Goal: Task Accomplishment & Management: Manage account settings

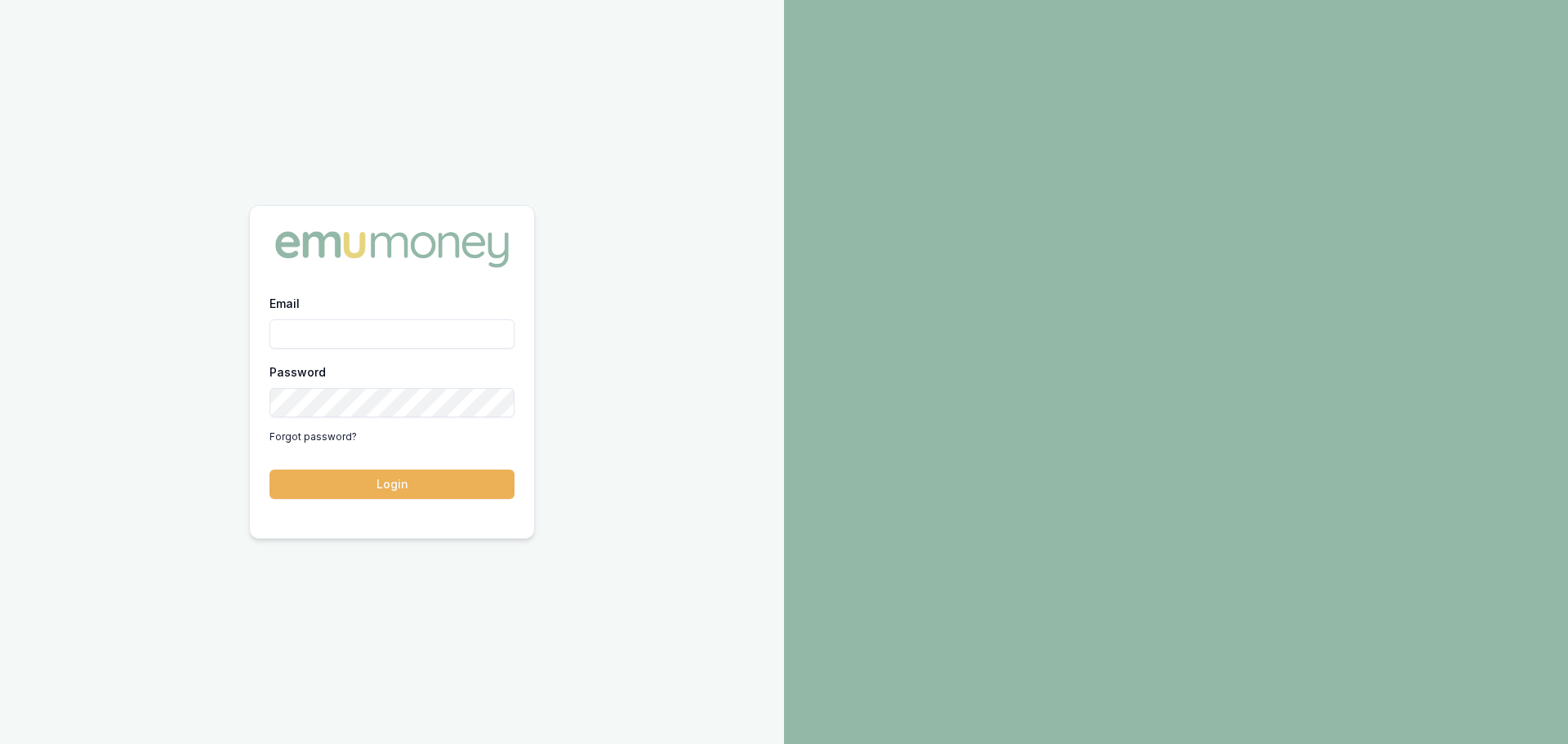
click at [361, 314] on div "Email" at bounding box center [392, 321] width 245 height 55
click at [366, 322] on input "Email" at bounding box center [392, 334] width 245 height 29
type input "brad.hearns@emumoney.com.au"
click at [270, 470] on button "Login" at bounding box center [392, 485] width 245 height 29
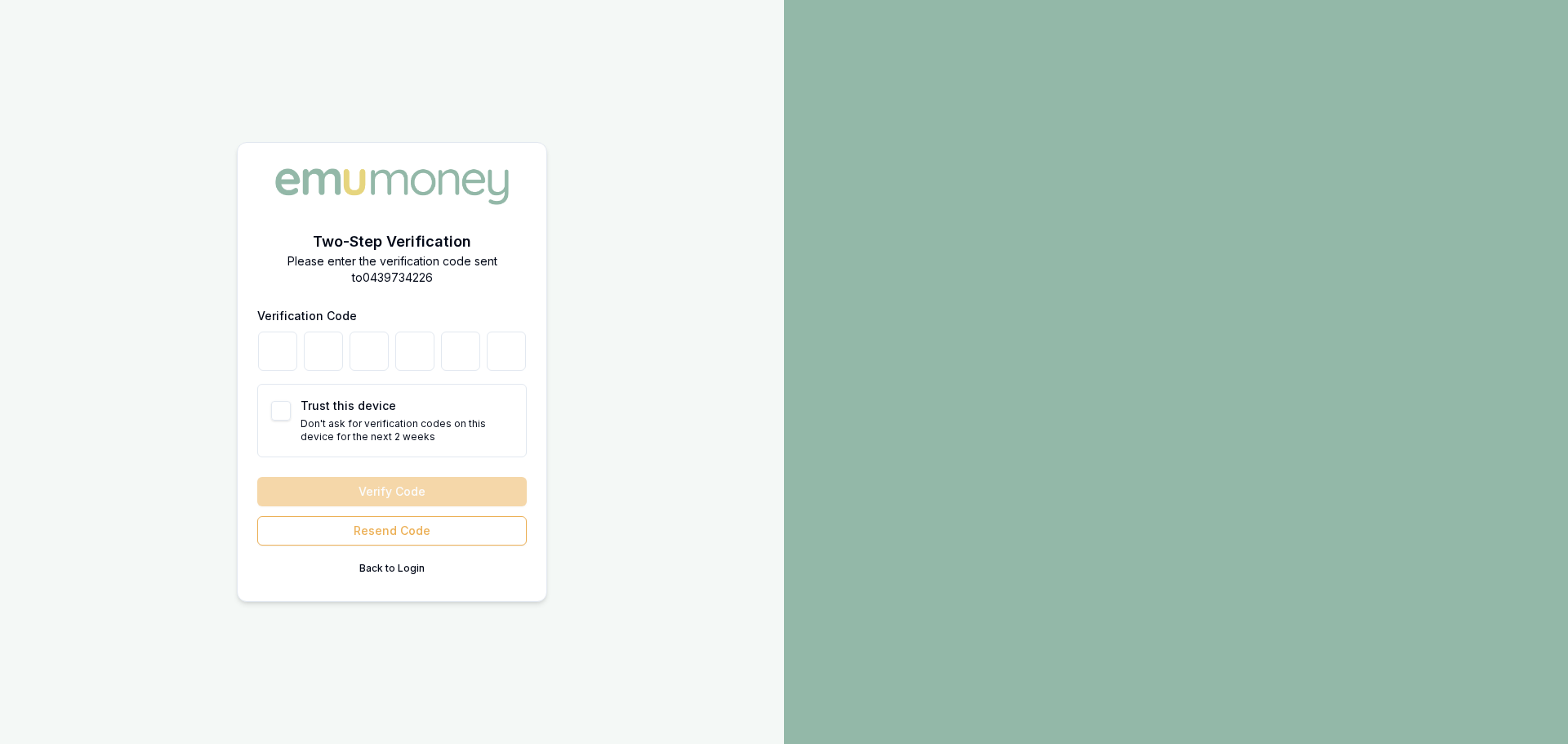
click at [282, 406] on button "Trust this device" at bounding box center [281, 411] width 19 height 19
checkbox input "true"
click at [277, 357] on input "number" at bounding box center [278, 351] width 39 height 39
type input "5"
type input "8"
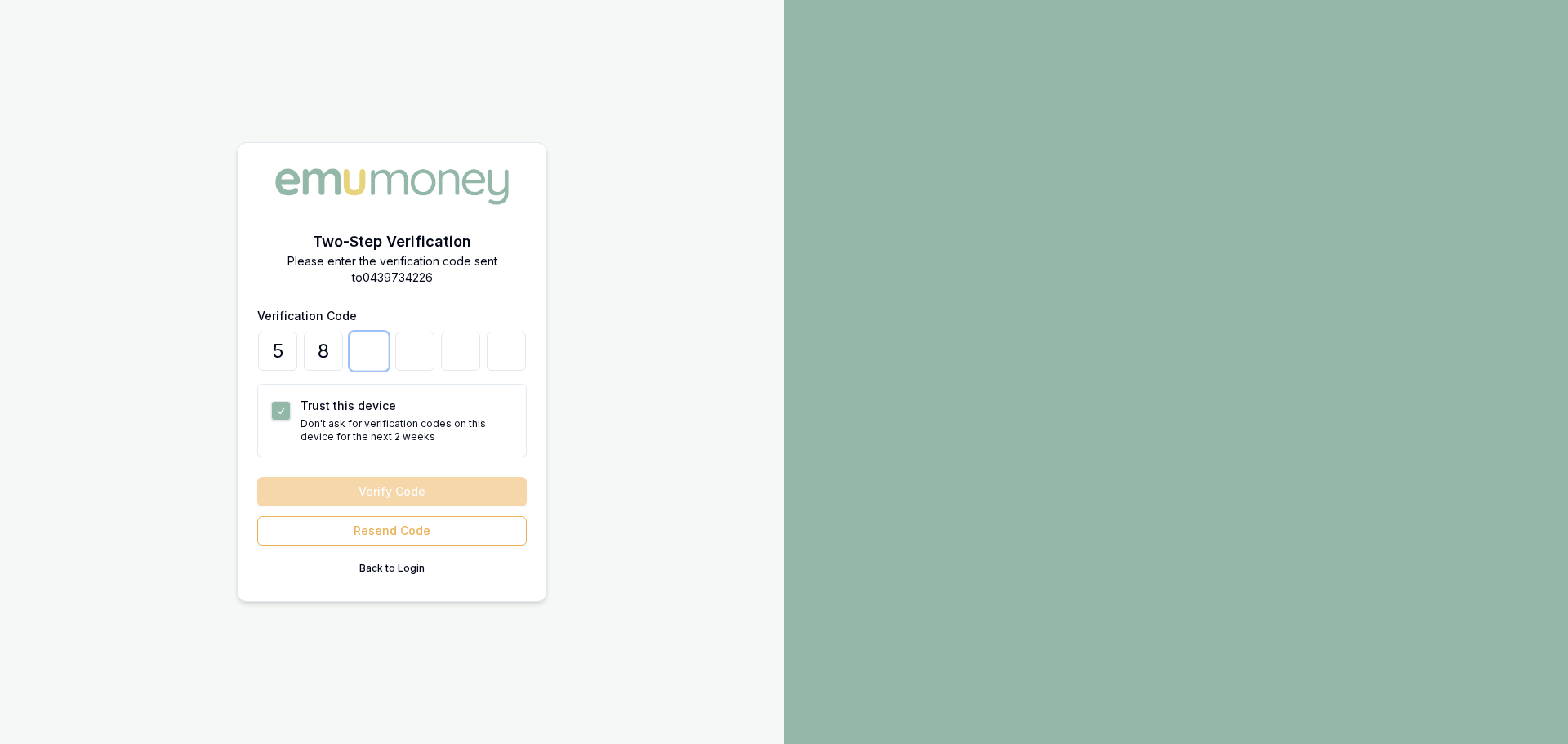
type input "2"
type input "3"
type input "7"
type input "0"
click at [257, 477] on button "Verify Code" at bounding box center [392, 491] width 270 height 29
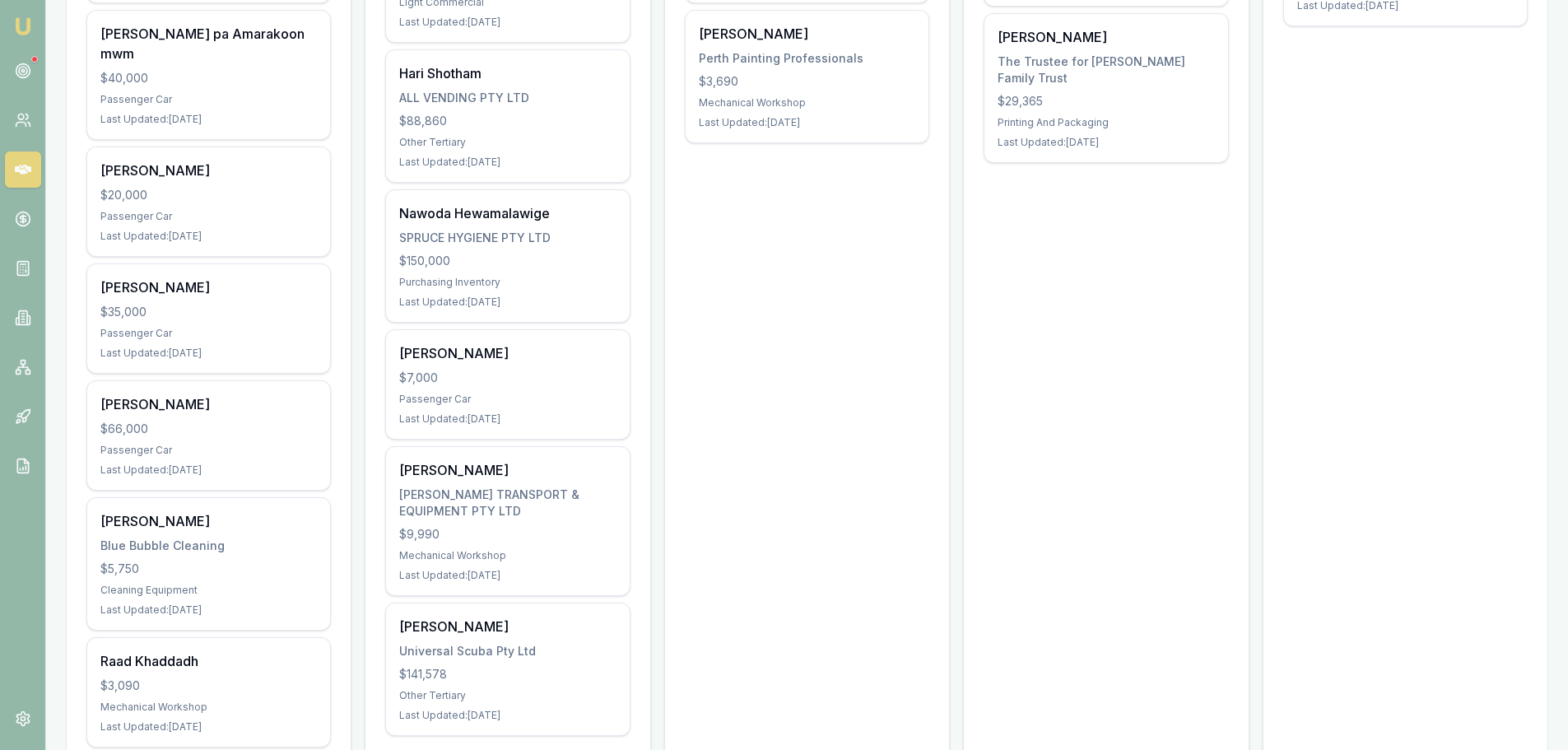
scroll to position [577, 0]
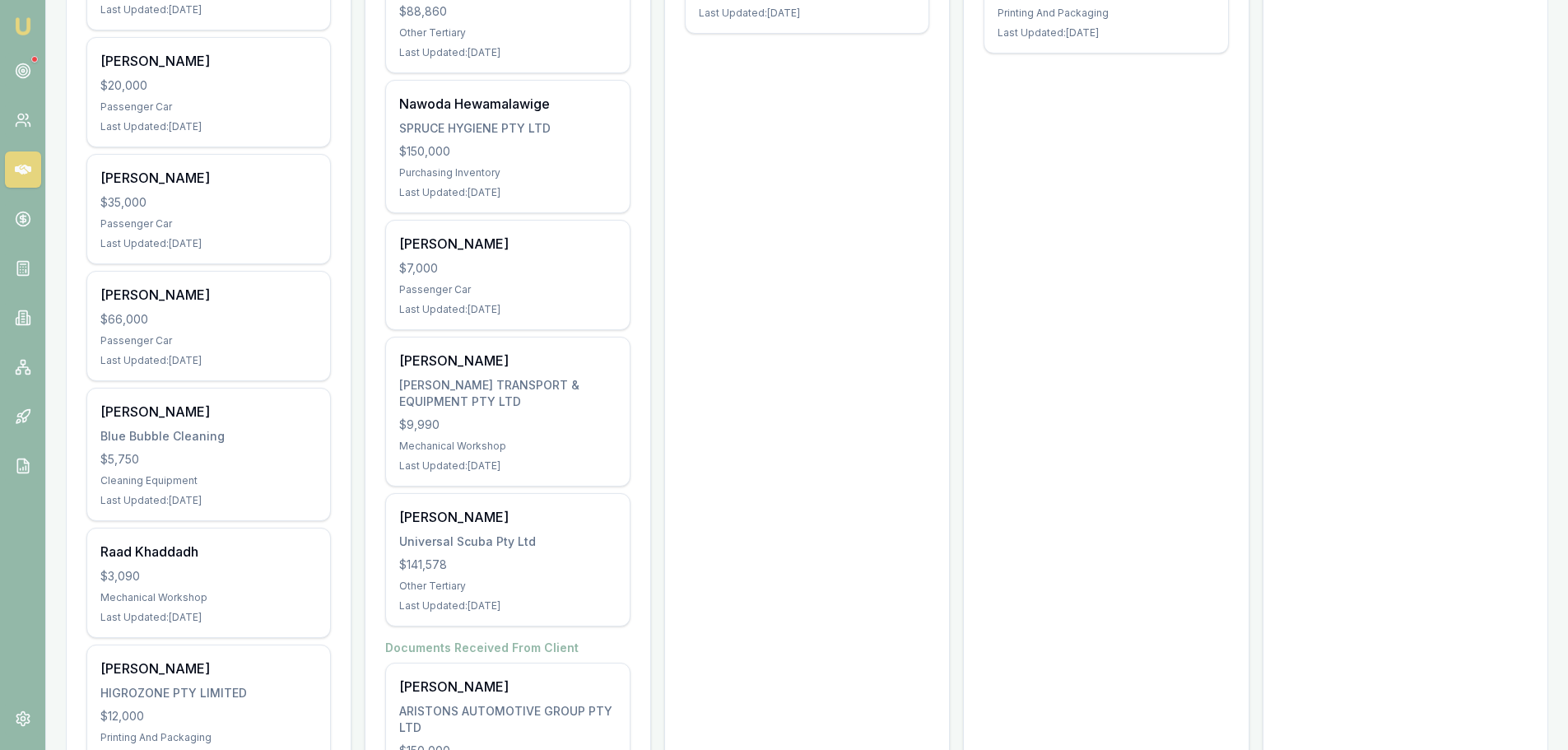
click at [214, 427] on div "Zuhdi Halwan Blue Bubble Cleaning $5,750 Cleaning Equipment Last Updated: 4 day…" at bounding box center [208, 454] width 243 height 132
click at [604, 278] on div "Jordan Fry $7,000 Passenger Car Last Updated: 68 days ago" at bounding box center [507, 274] width 243 height 109
click at [543, 455] on div "CANDICE BERARDO BERARDO TRANSPORT & EQUIPMENT PTY LTD $9,990 Mechanical Worksho…" at bounding box center [507, 411] width 243 height 148
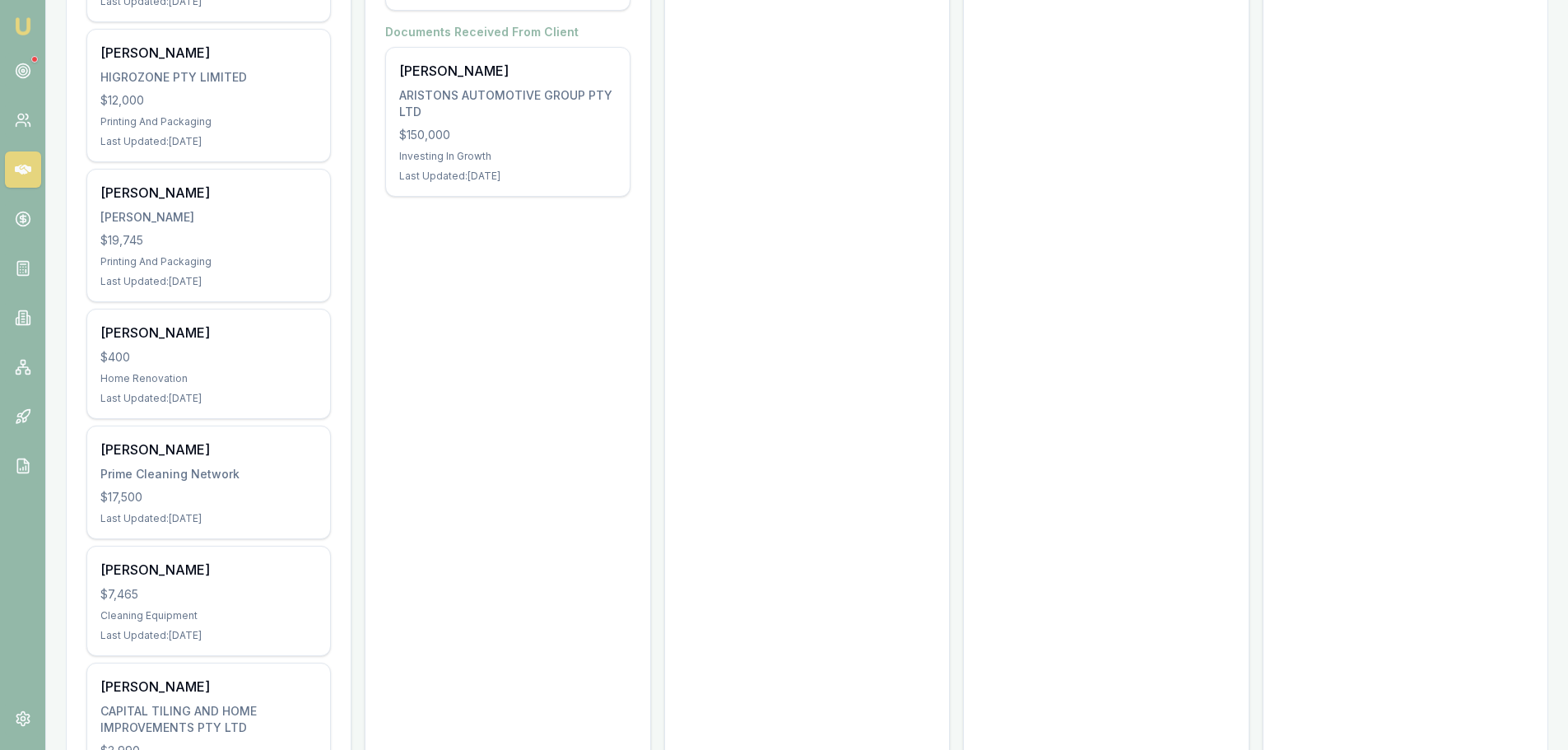
scroll to position [1235, 0]
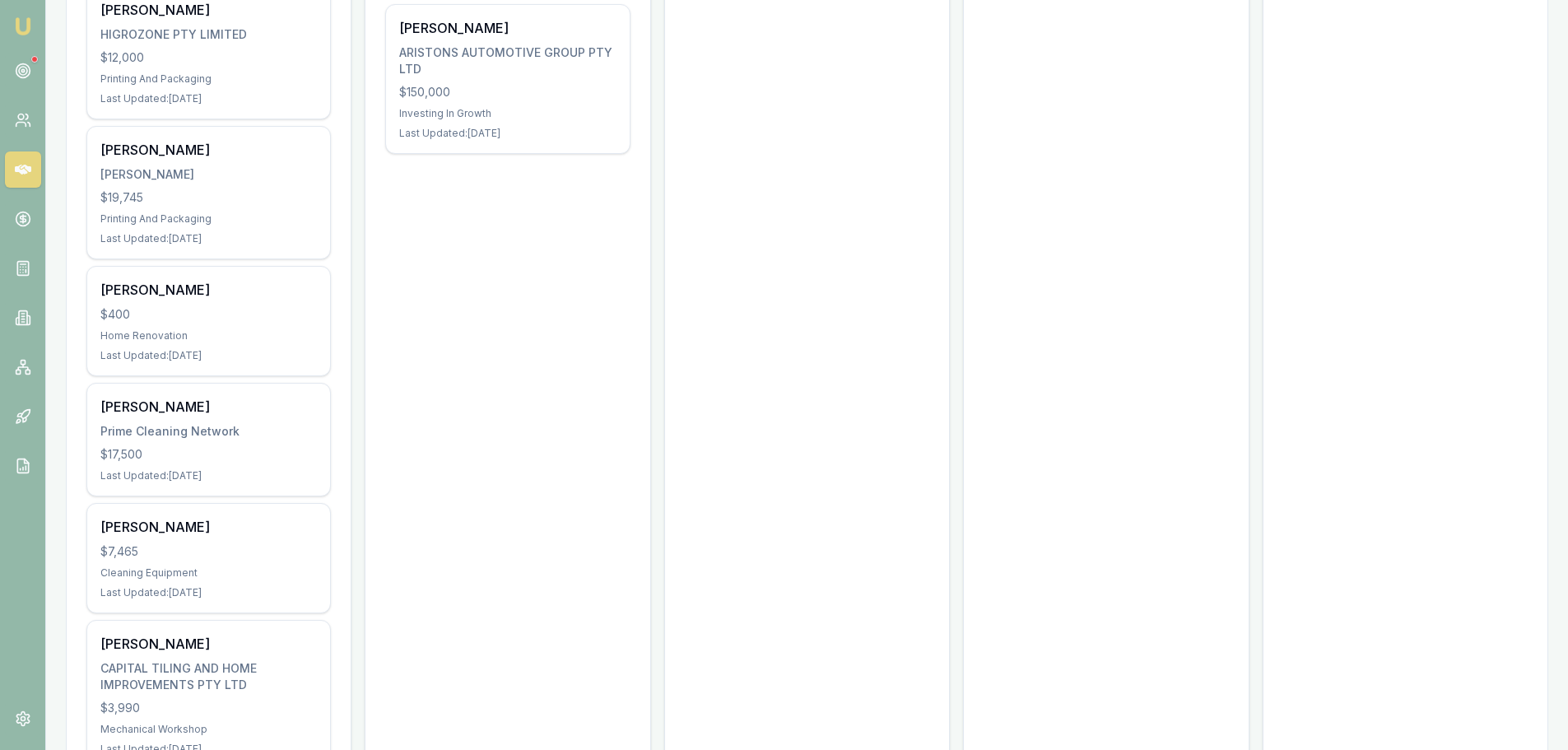
click at [205, 420] on div "Anushka Dharmarathne Prime Cleaning Network $17,500 Last Updated: 16 days ago" at bounding box center [208, 440] width 243 height 112
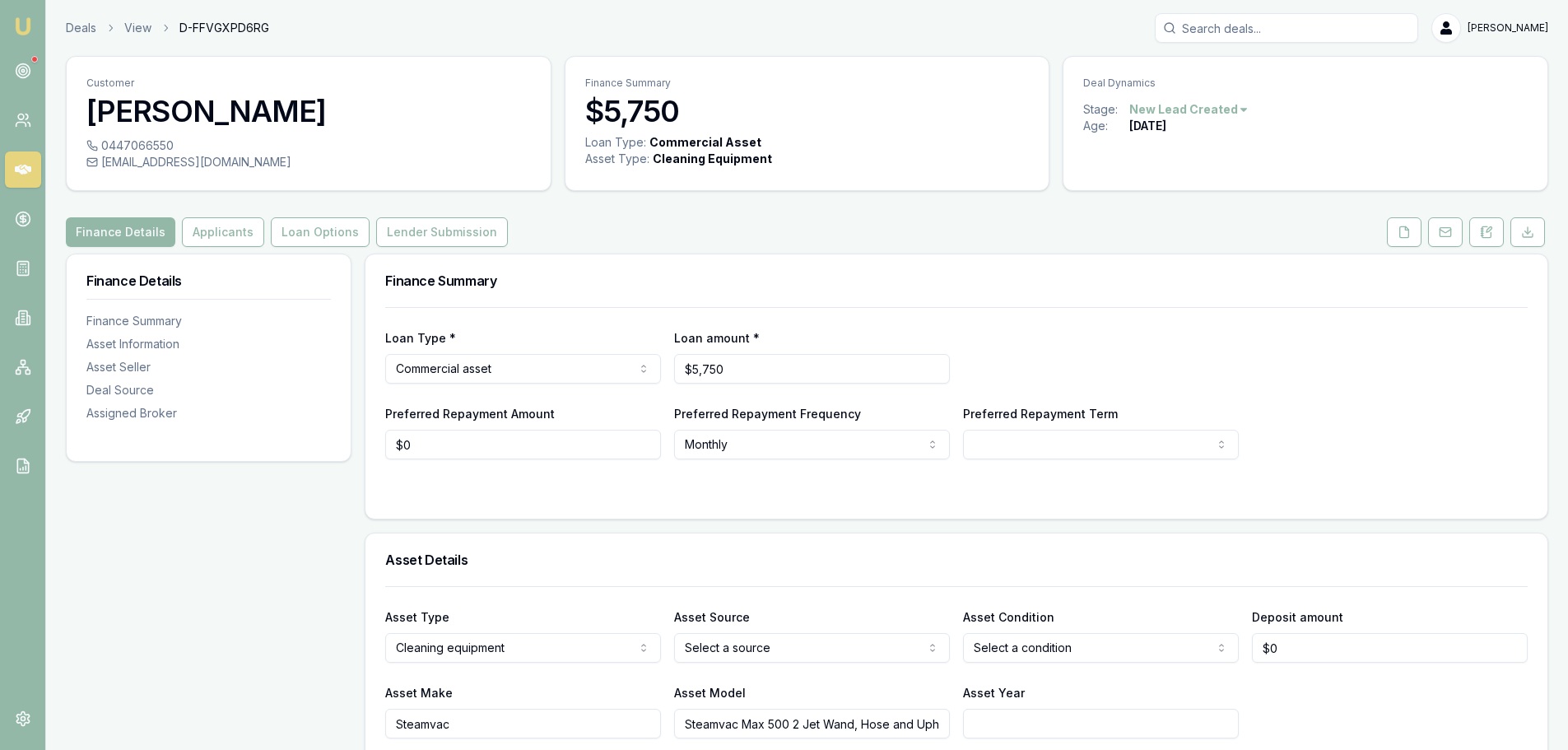
click at [1407, 223] on button at bounding box center [1404, 232] width 34 height 29
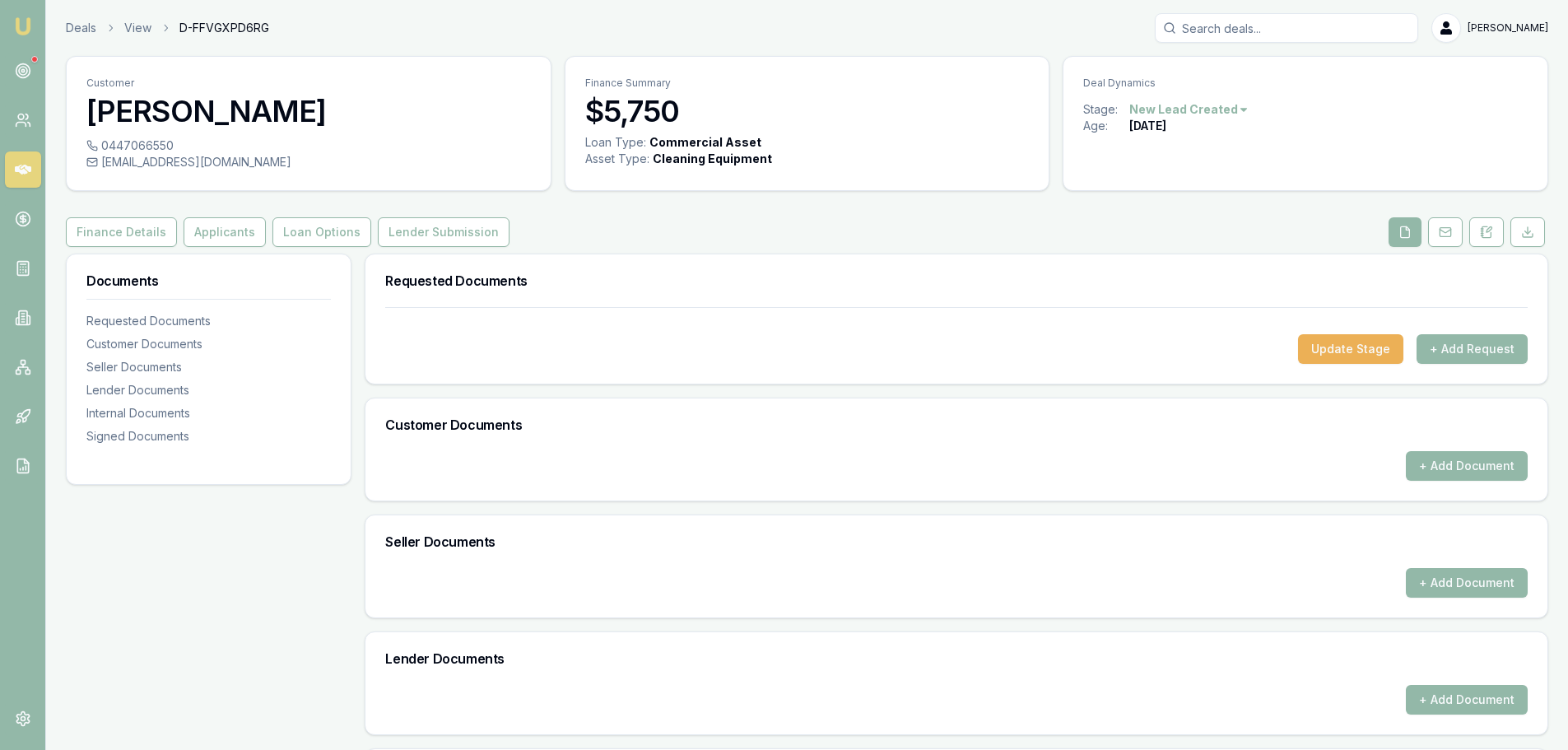
click at [123, 227] on button "Finance Details" at bounding box center [121, 232] width 112 height 29
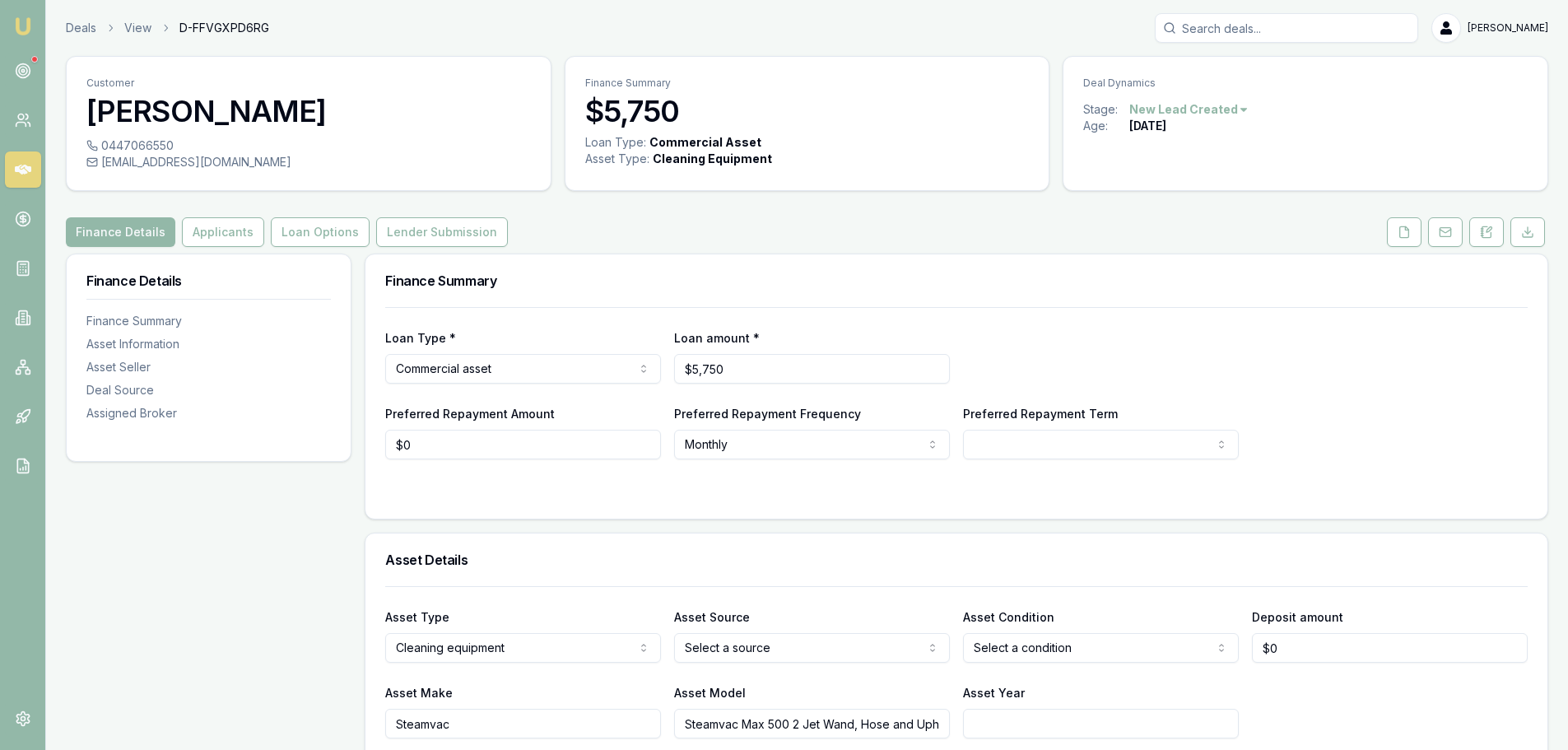
click at [13, 168] on link at bounding box center [23, 169] width 36 height 36
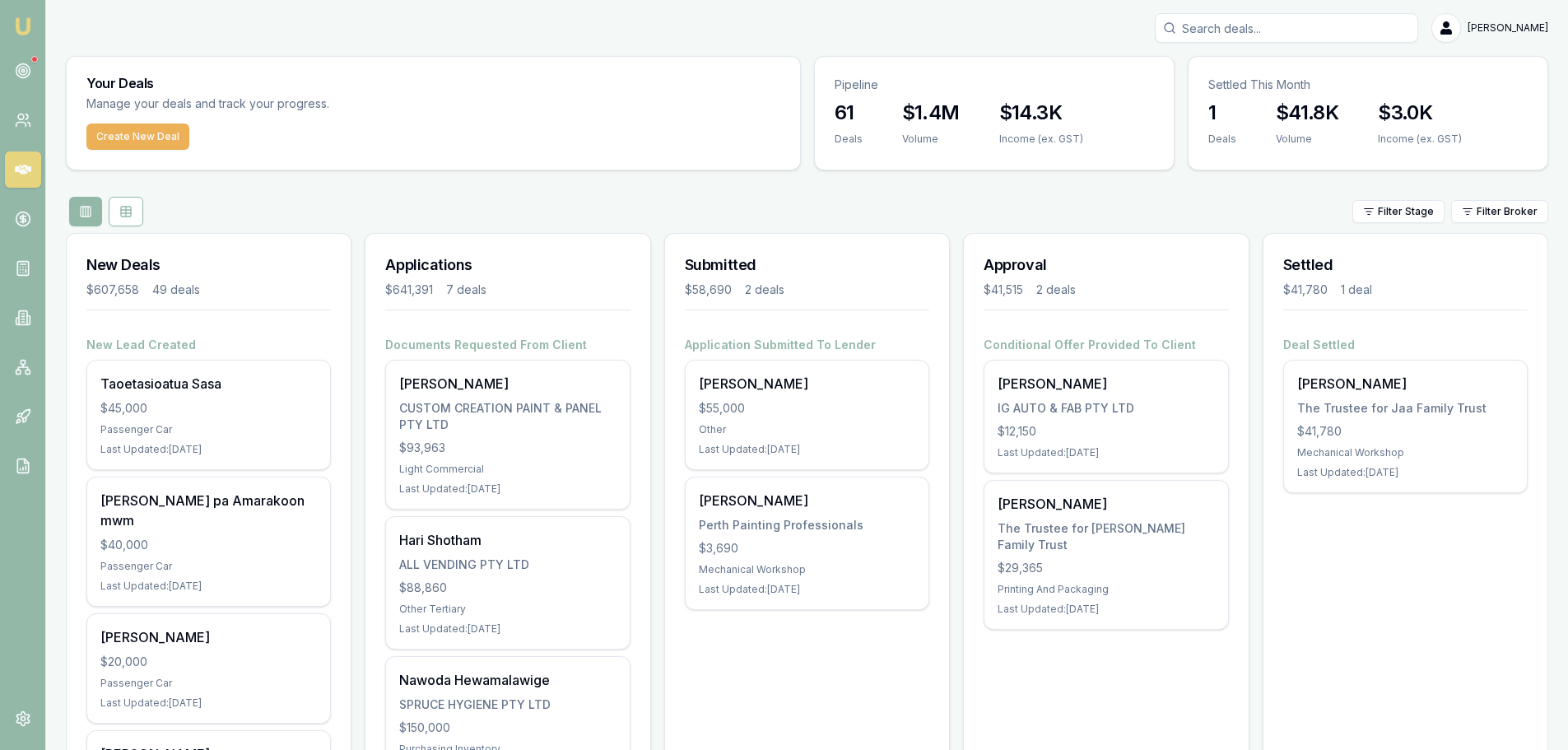
scroll to position [164, 0]
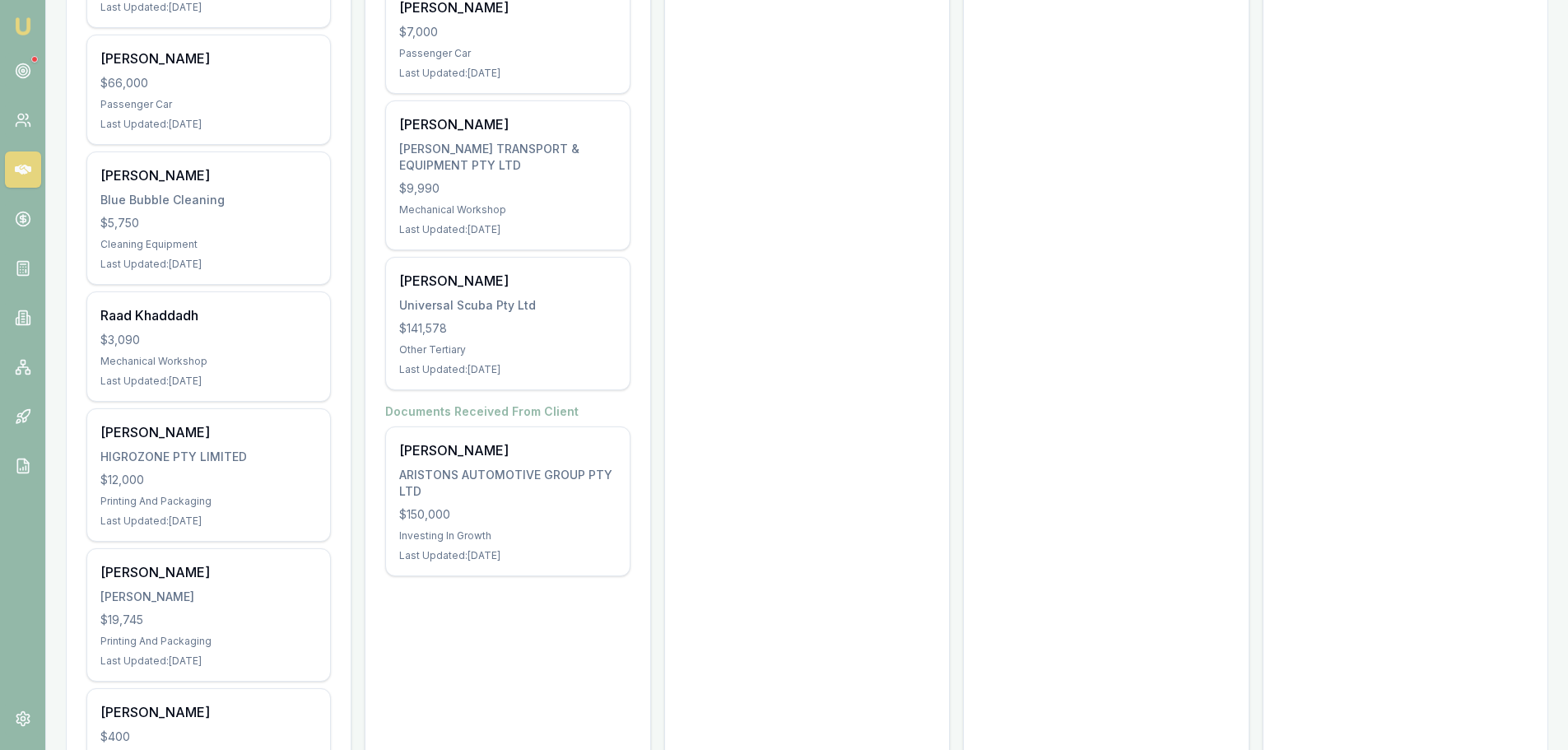
scroll to position [823, 0]
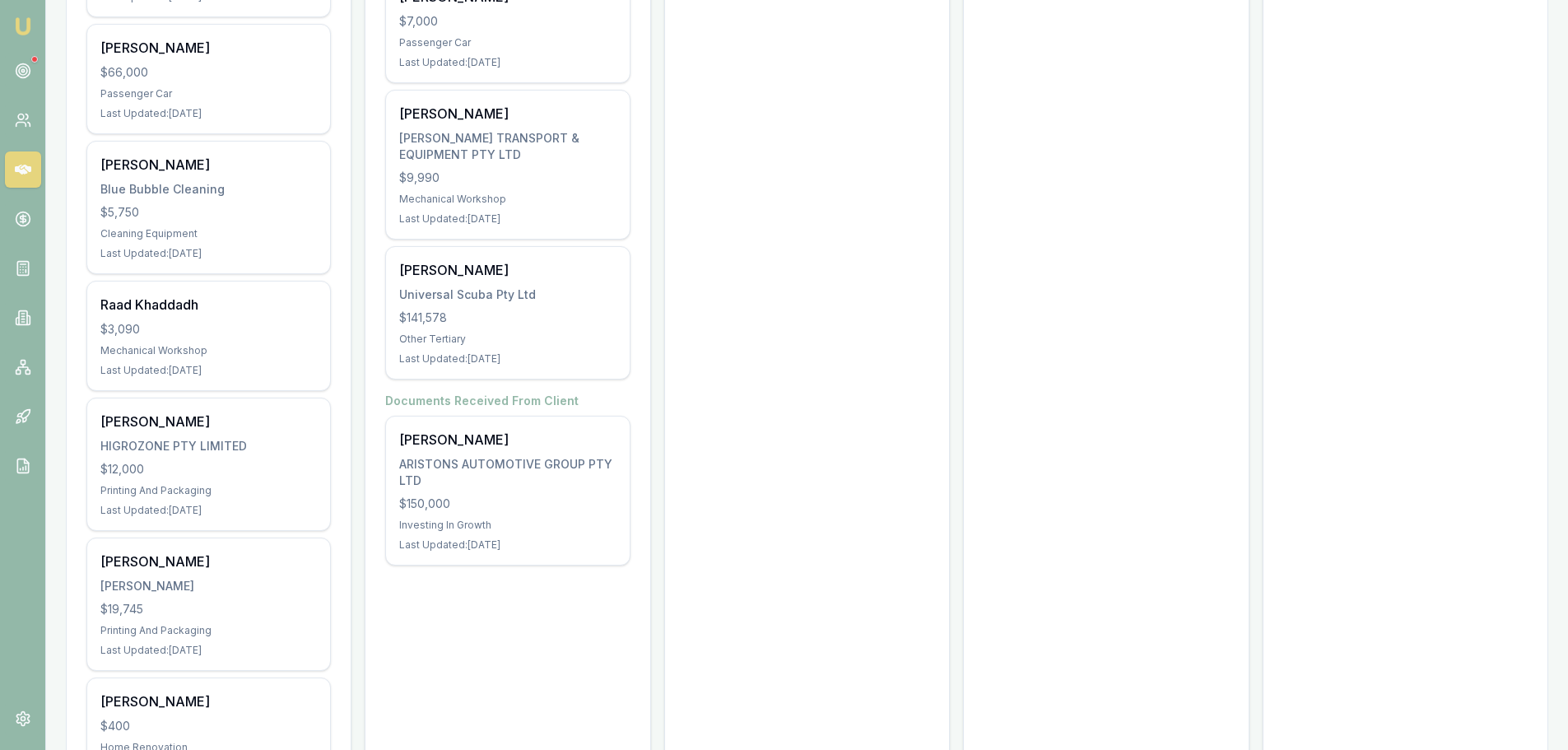
click at [147, 321] on div "Raad Khaddadh $3,090 Mechanical Workshop Last Updated: 11 days ago" at bounding box center [208, 336] width 243 height 109
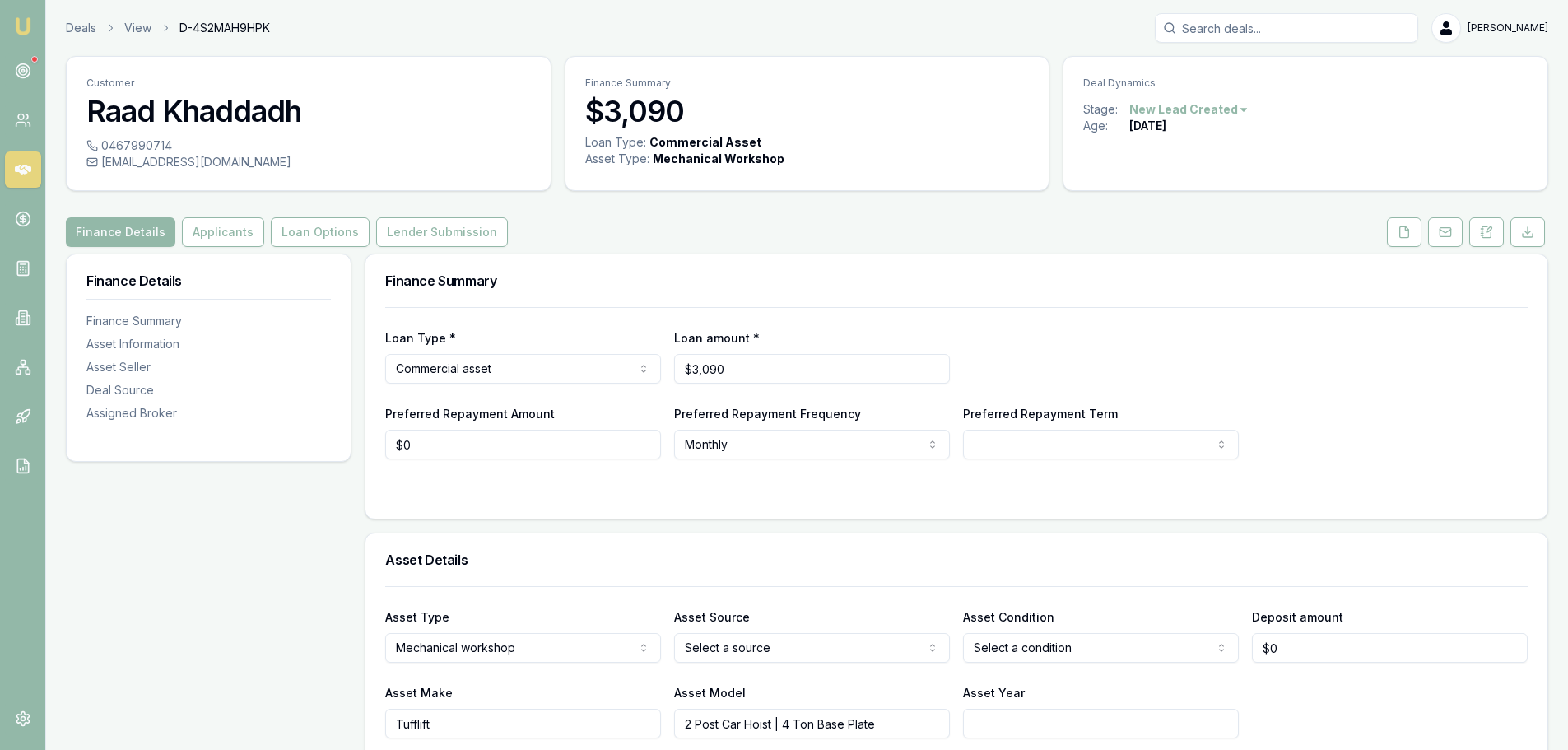
click at [192, 242] on button "Applicants" at bounding box center [223, 232] width 82 height 29
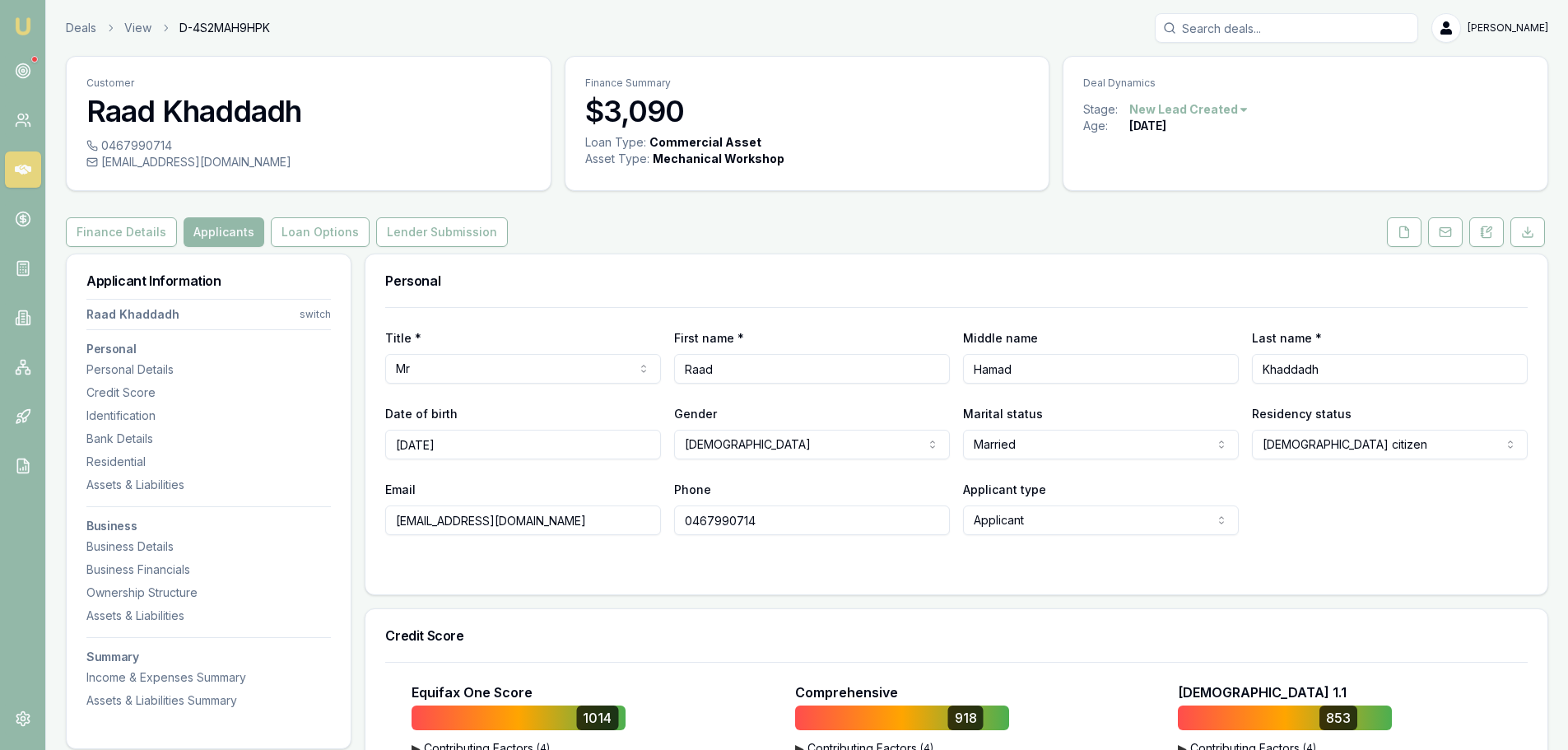
click at [313, 240] on button "Loan Options" at bounding box center [320, 232] width 99 height 29
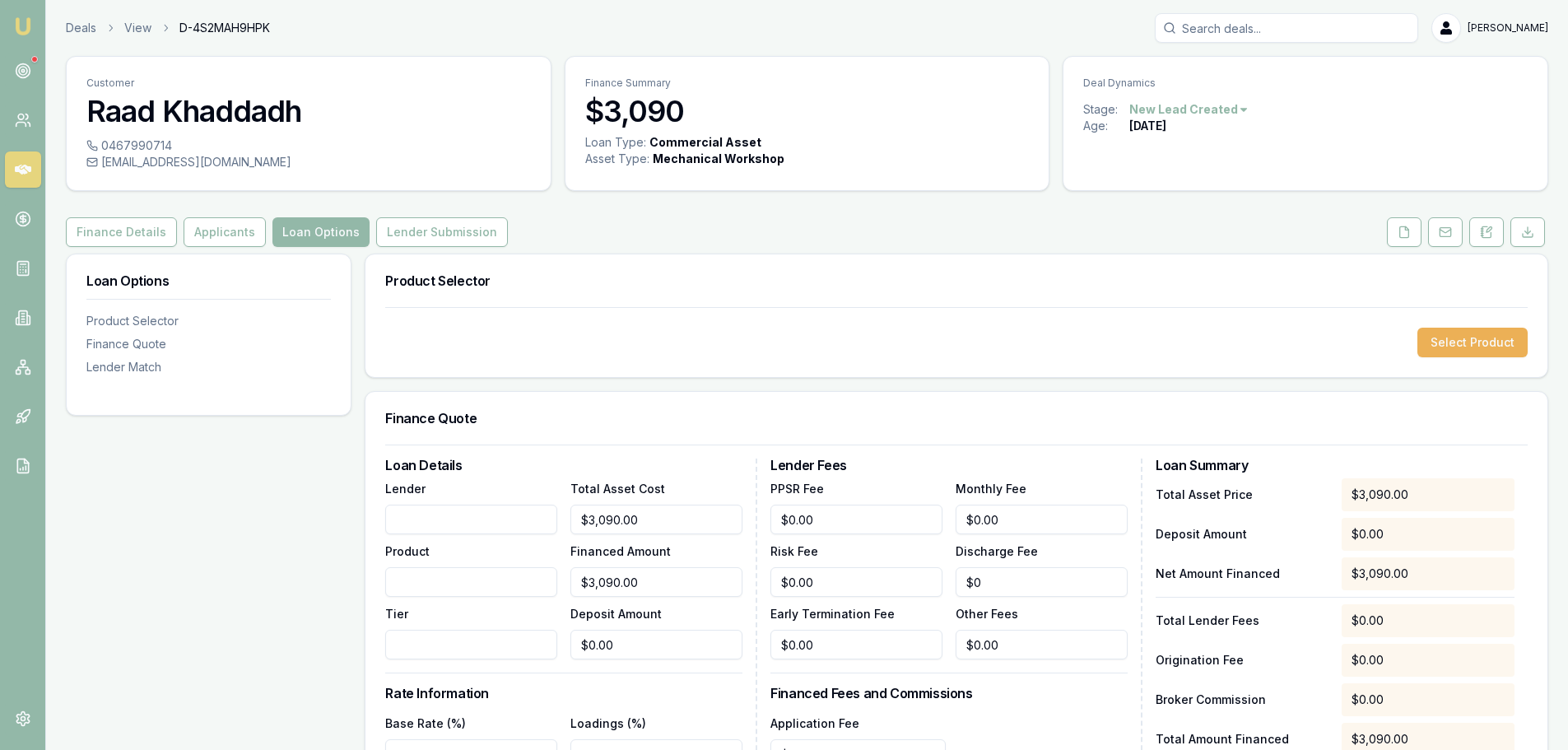
click at [583, 225] on div "Finance Details Applicants Loan Options Lender Submission" at bounding box center [807, 232] width 1483 height 29
click at [10, 158] on link at bounding box center [23, 169] width 36 height 36
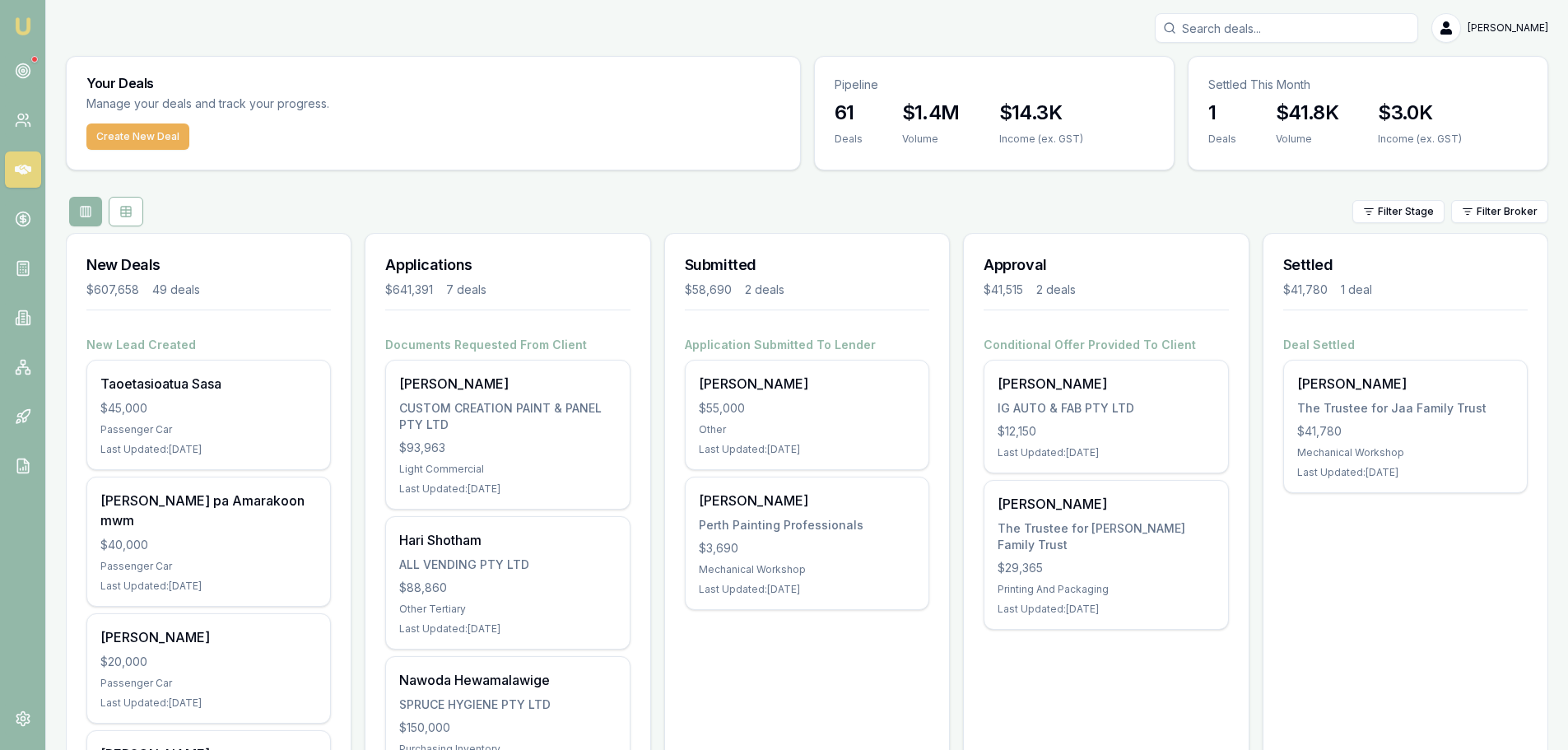
click at [490, 426] on div "CUSTOM CREATION PAINT & PANEL PTY LTD" at bounding box center [507, 417] width 216 height 33
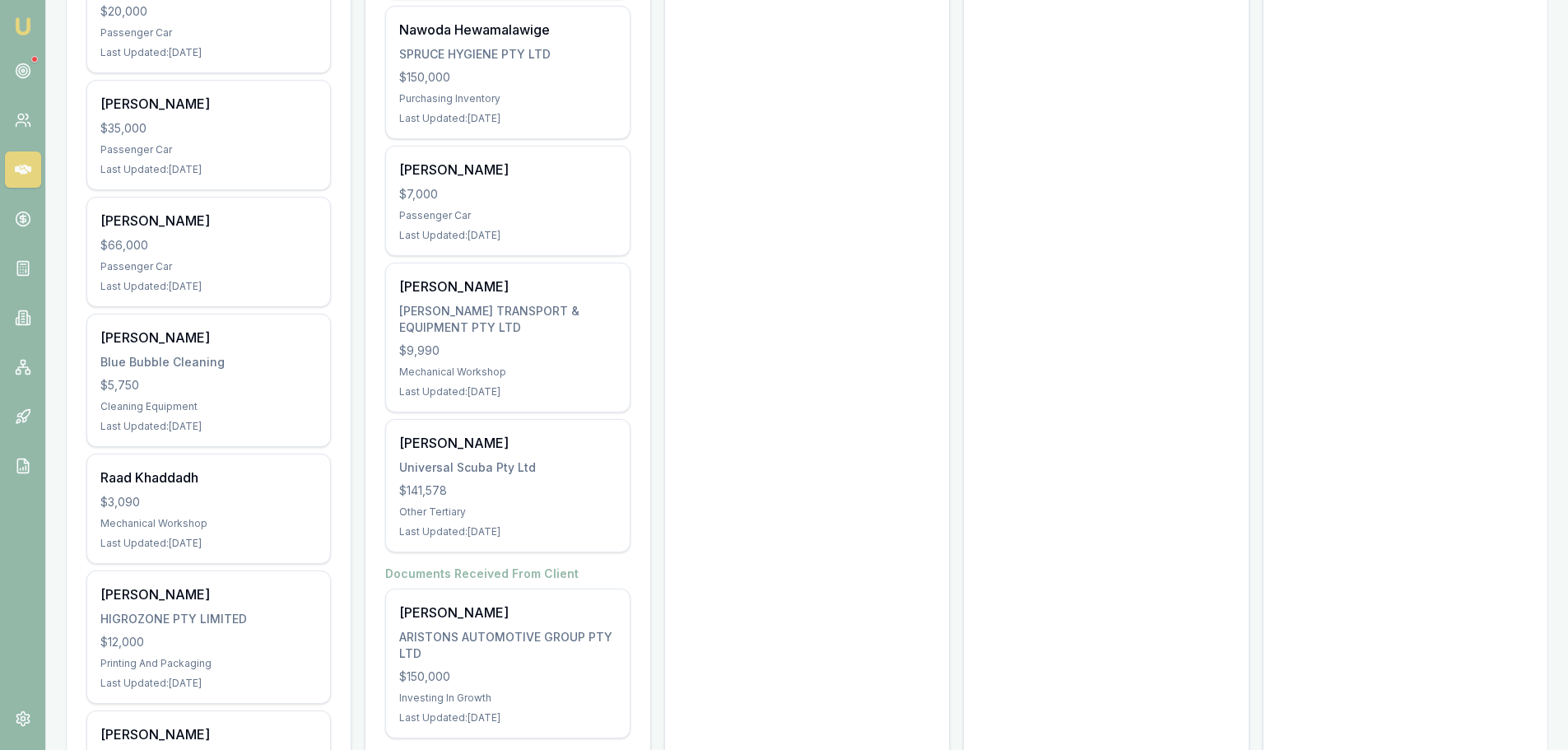
scroll to position [659, 0]
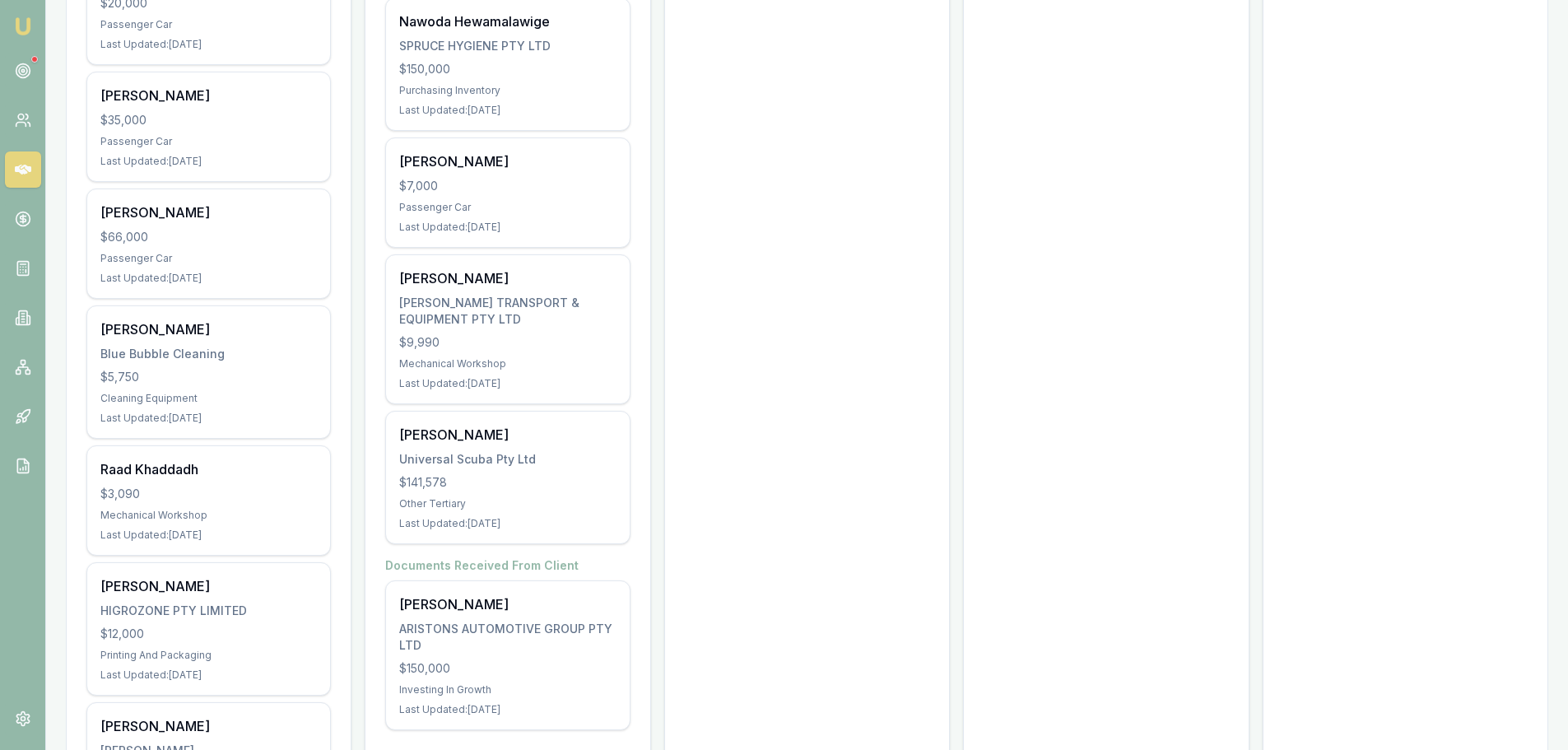
click at [183, 509] on div "Mechanical Workshop" at bounding box center [208, 515] width 216 height 13
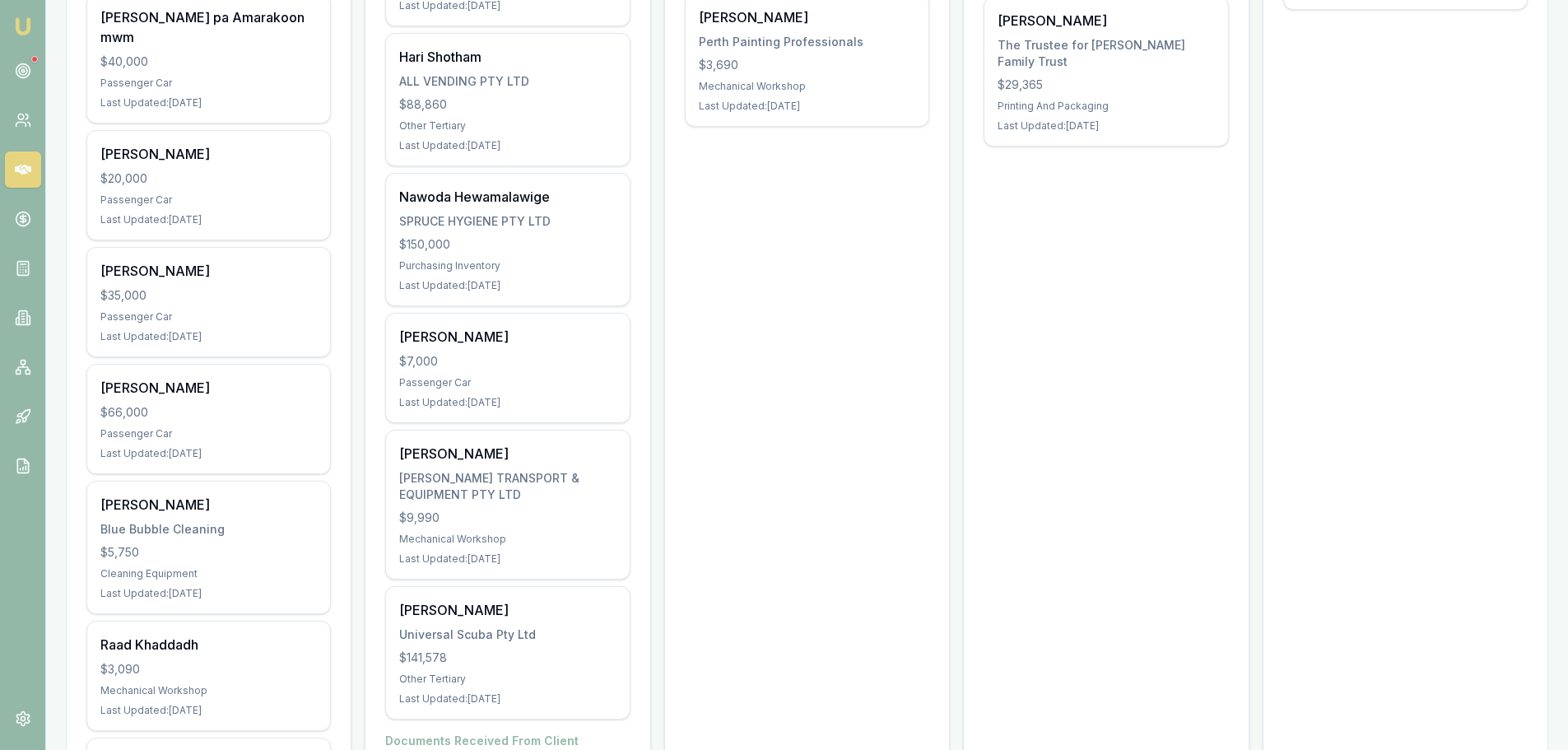
scroll to position [329, 0]
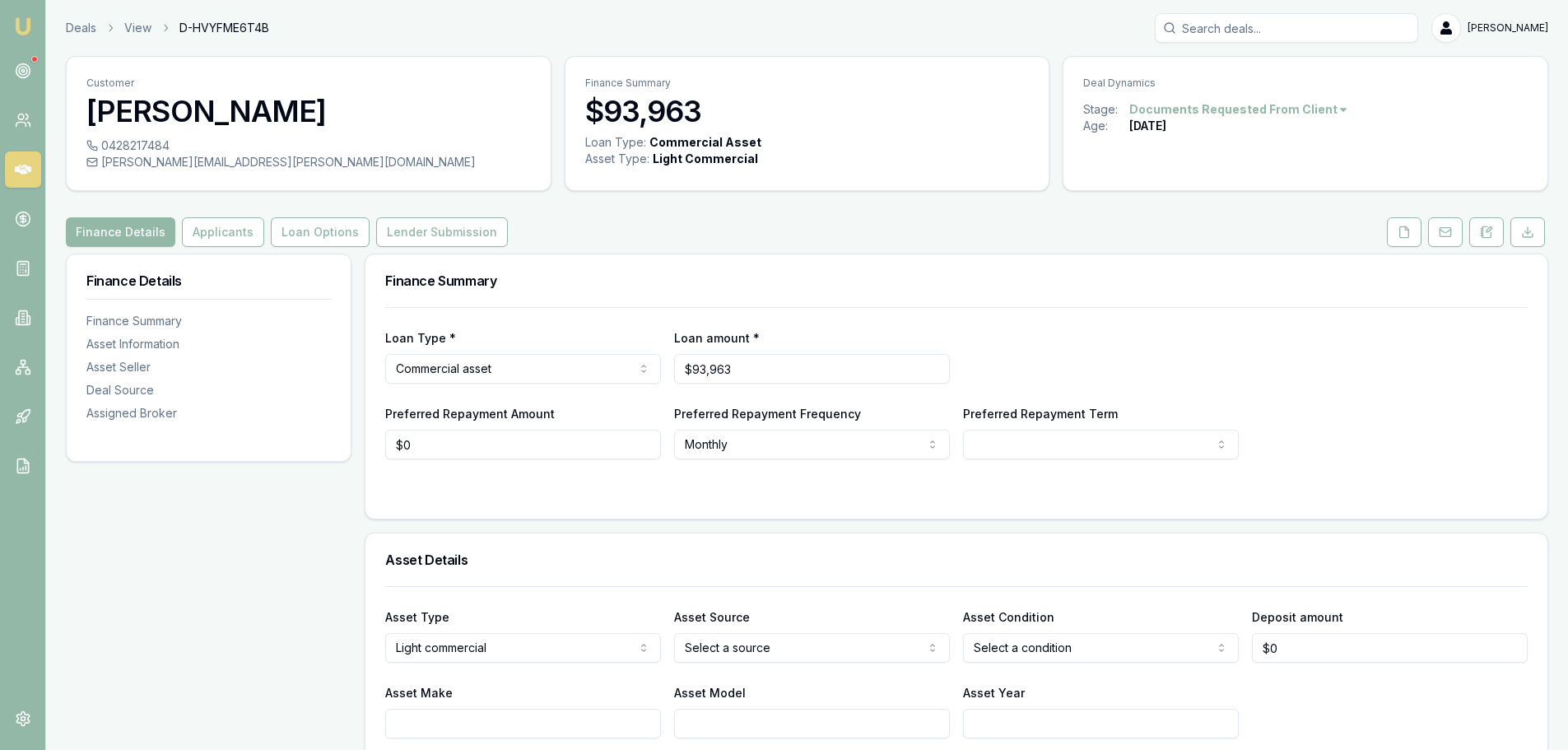
click at [235, 228] on button "Applicants" at bounding box center [223, 232] width 82 height 29
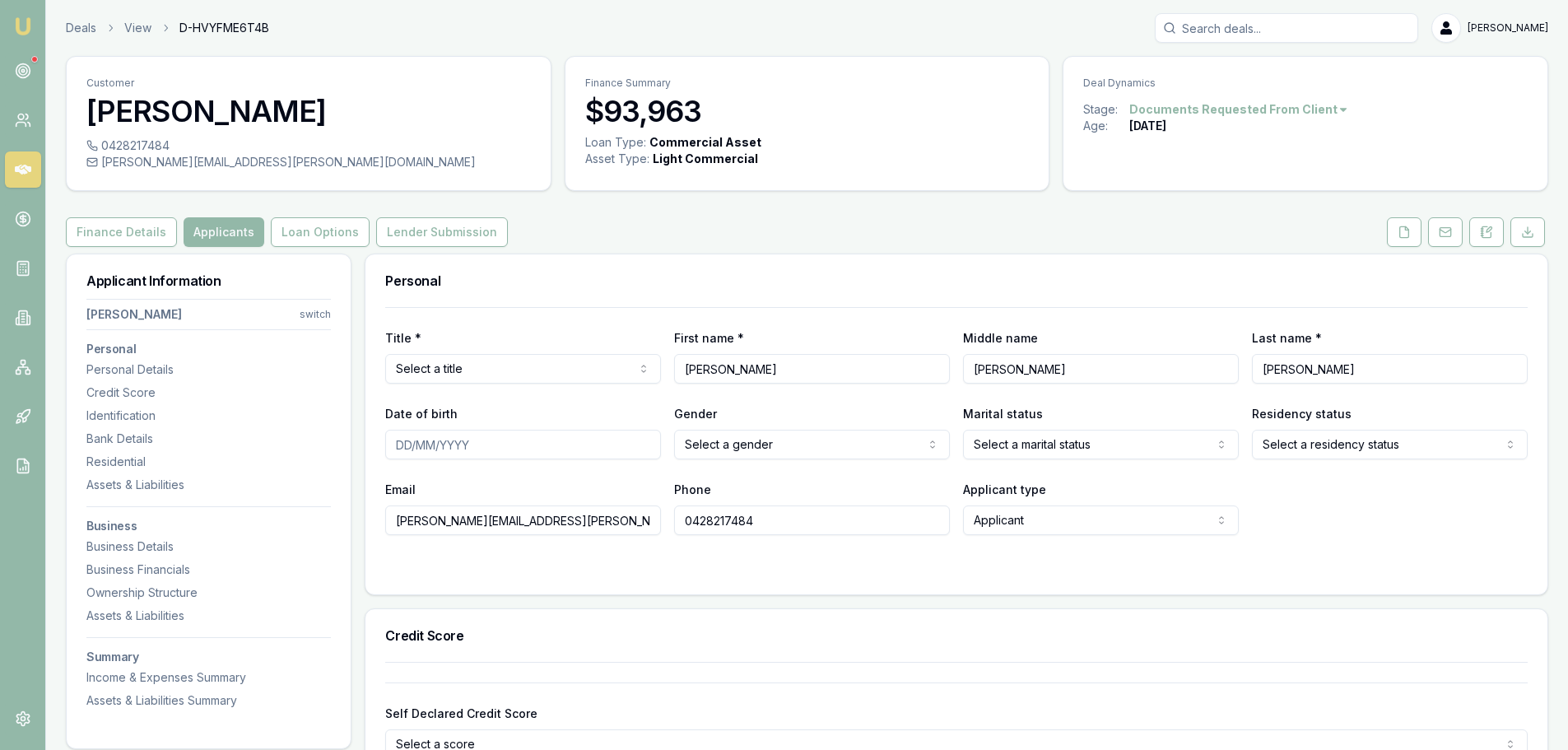
click at [293, 233] on button "Loan Options" at bounding box center [320, 232] width 99 height 29
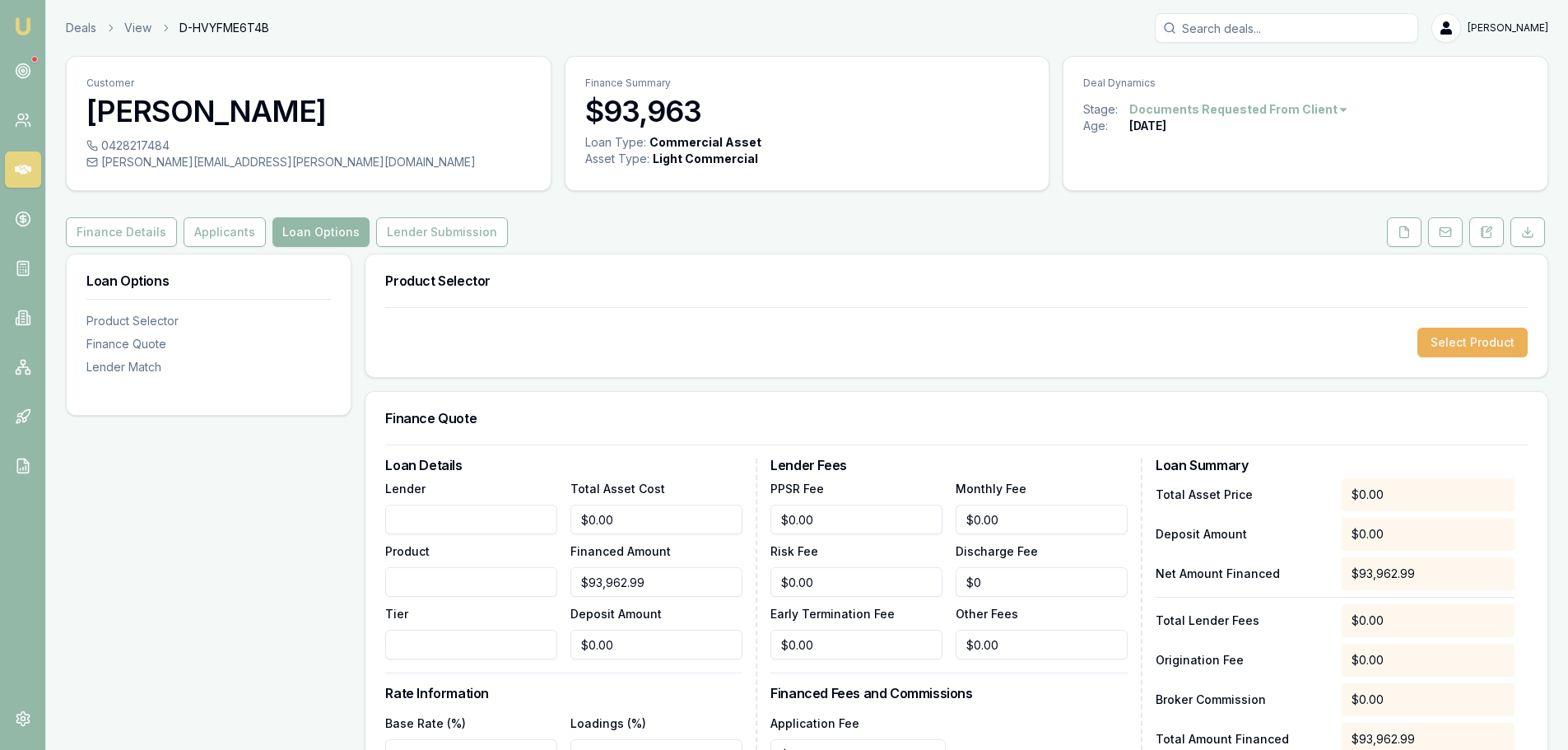
click at [417, 225] on button "Lender Submission" at bounding box center [441, 232] width 132 height 29
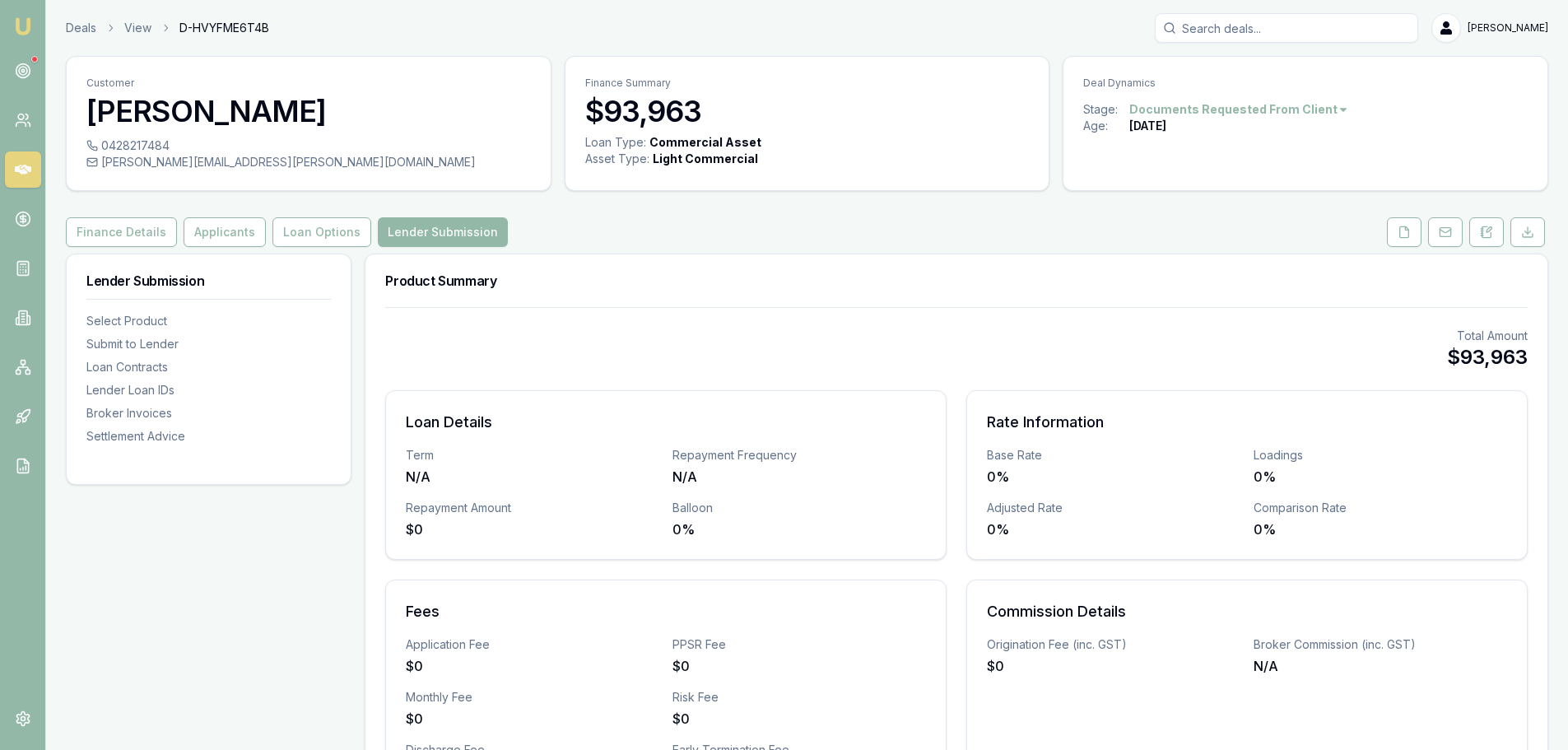
click at [559, 241] on div "Finance Details Applicants Loan Options Lender Submission" at bounding box center [807, 232] width 1483 height 29
click at [116, 237] on button "Finance Details" at bounding box center [121, 232] width 112 height 29
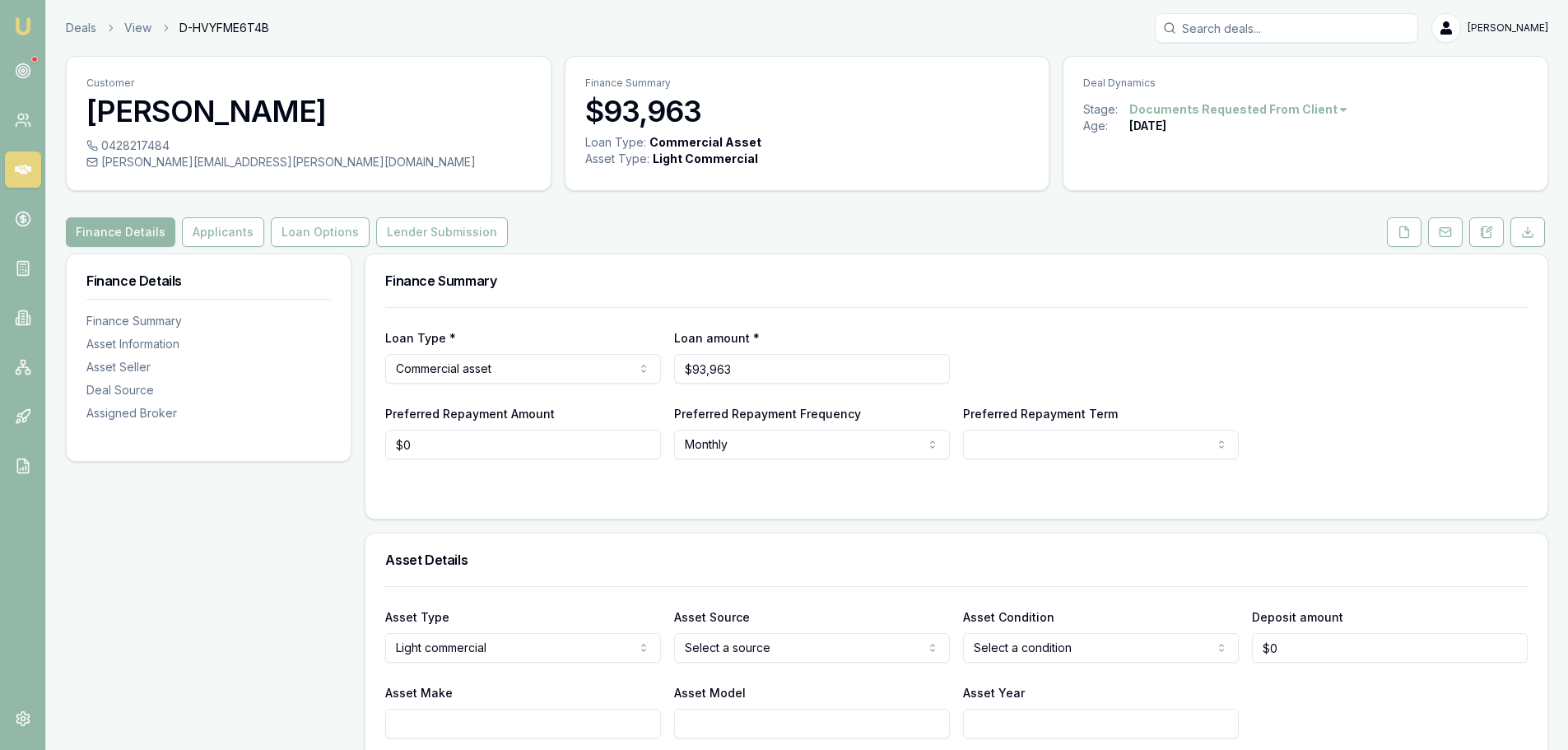
click at [422, 218] on button "Lender Submission" at bounding box center [441, 232] width 132 height 29
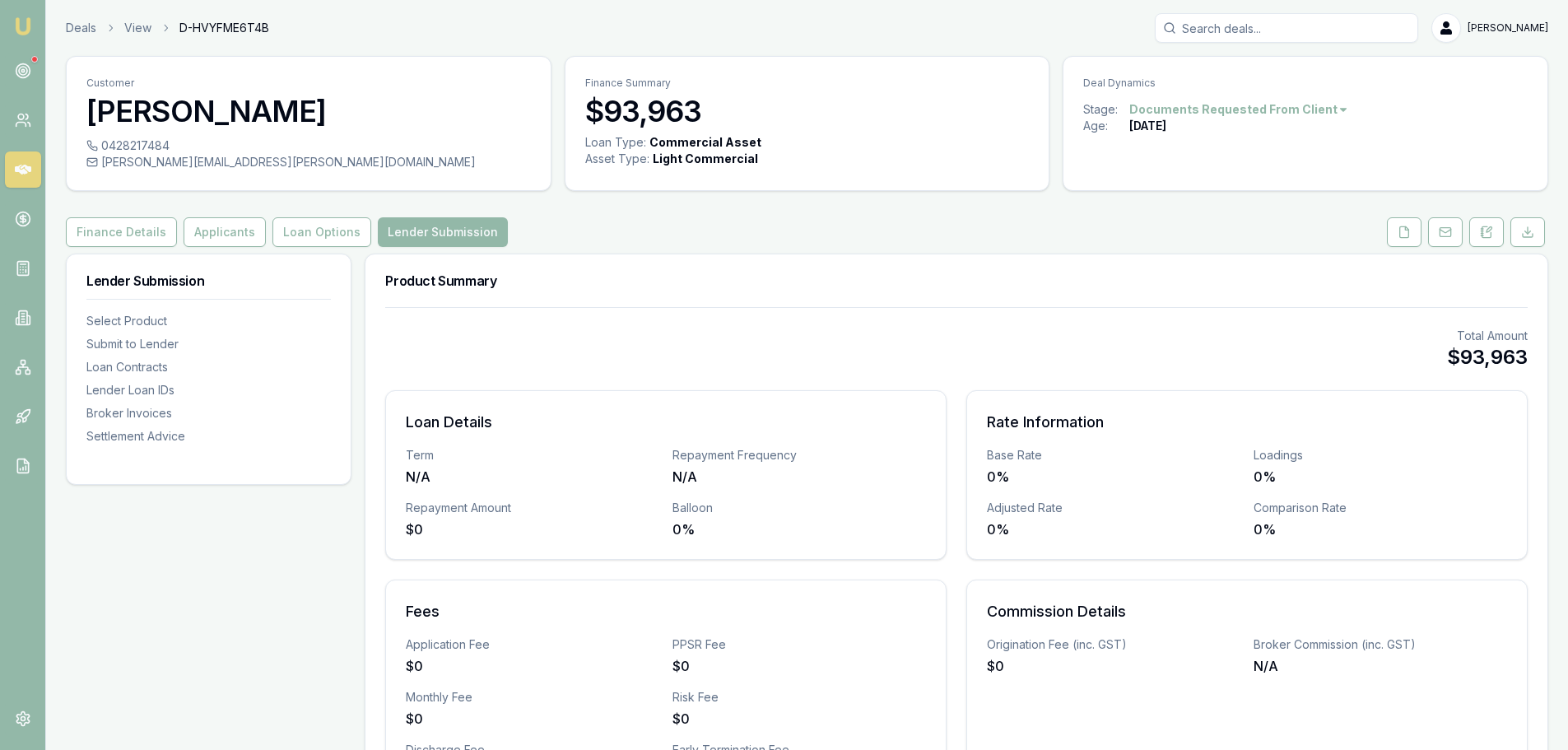
click at [781, 220] on div "Finance Details Applicants Loan Options Lender Submission" at bounding box center [807, 232] width 1483 height 29
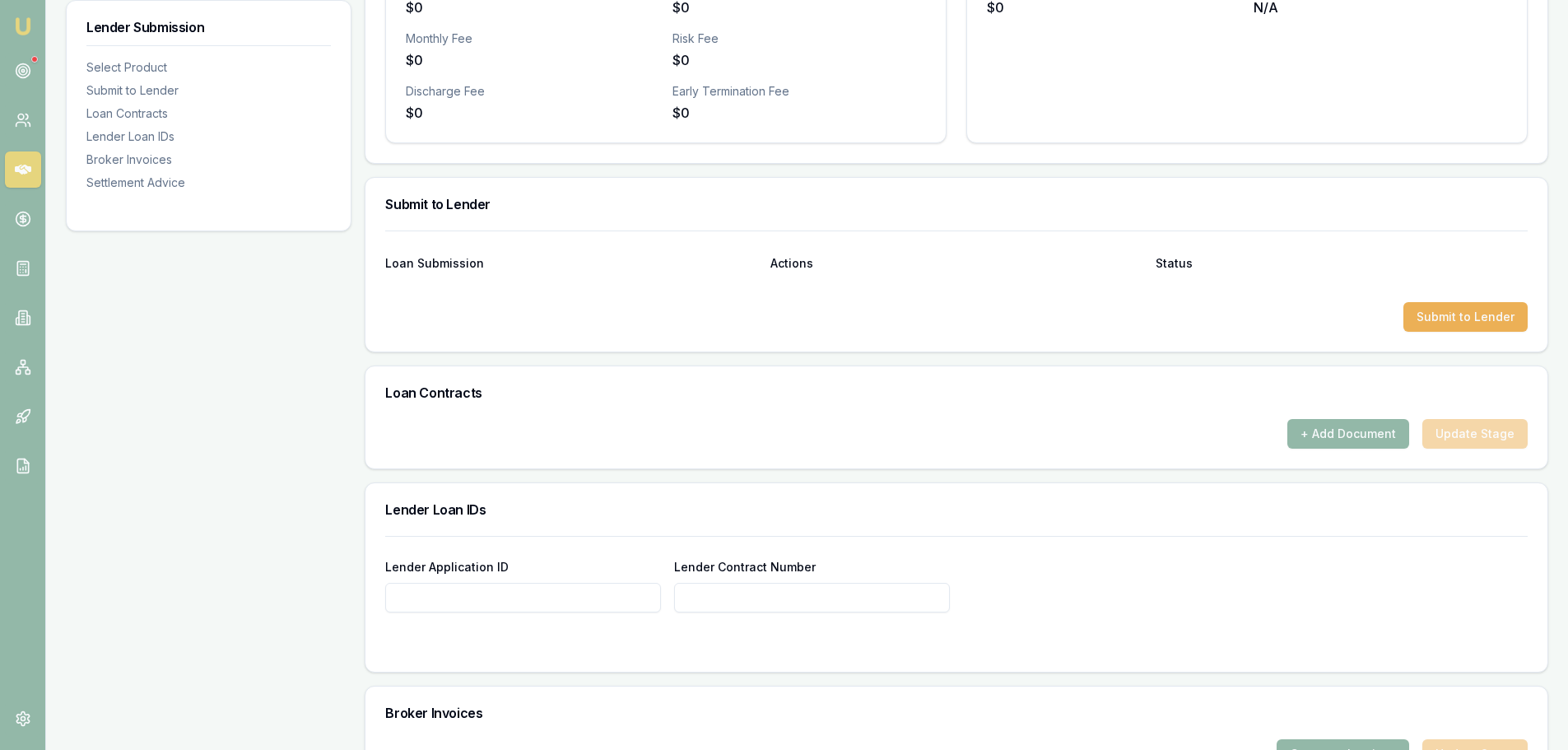
scroll to position [329, 0]
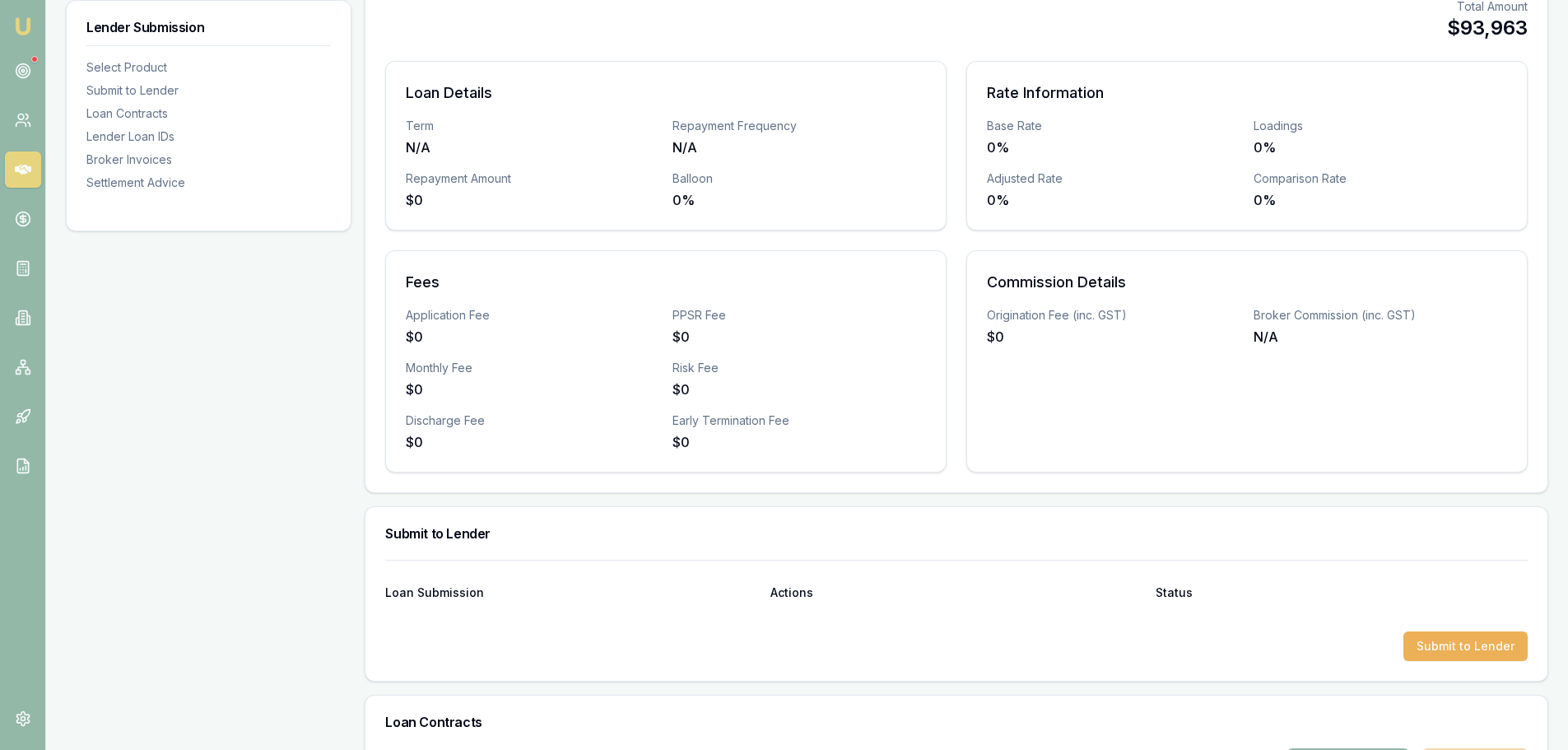
click at [789, 321] on div "PPSR Fee" at bounding box center [799, 315] width 254 height 17
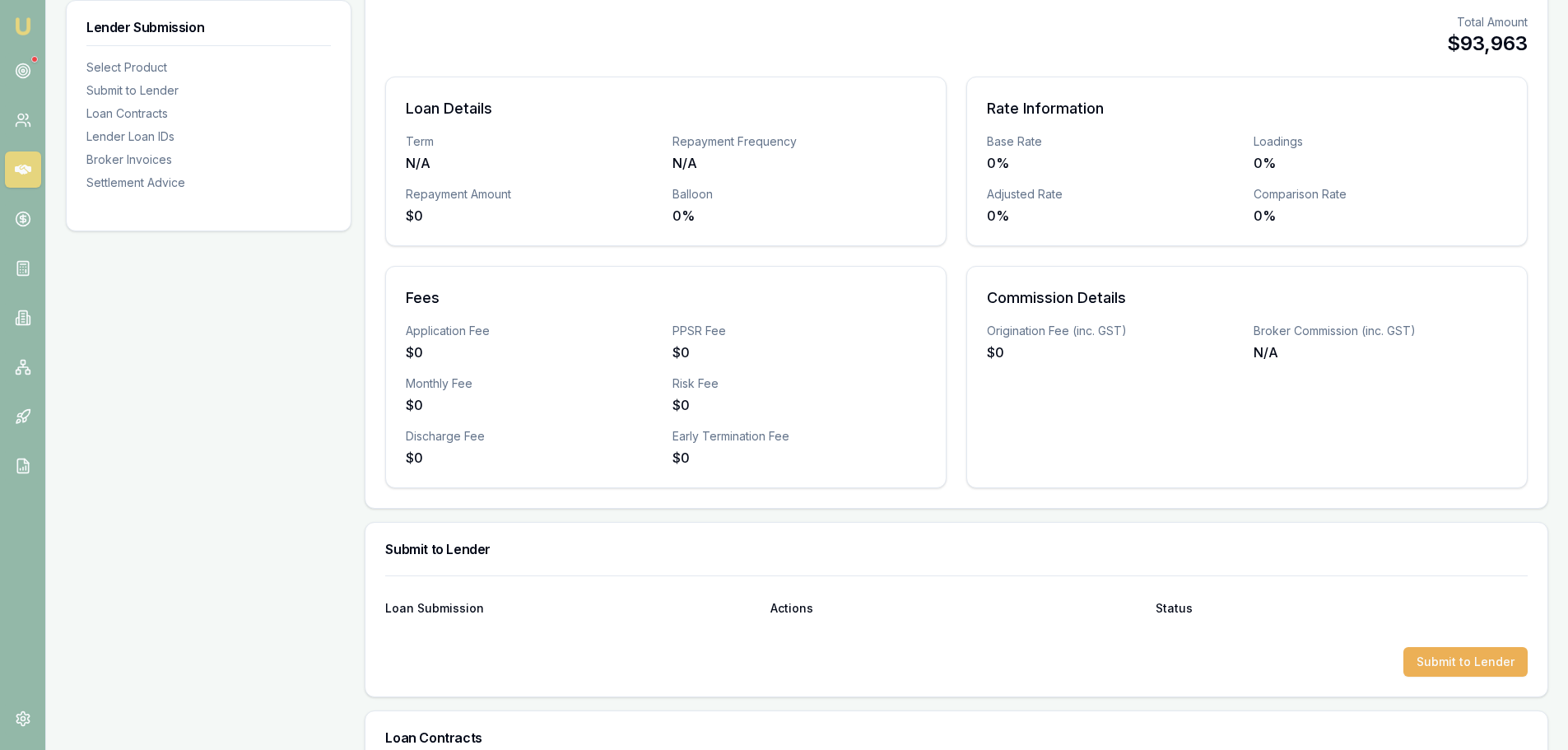
scroll to position [0, 0]
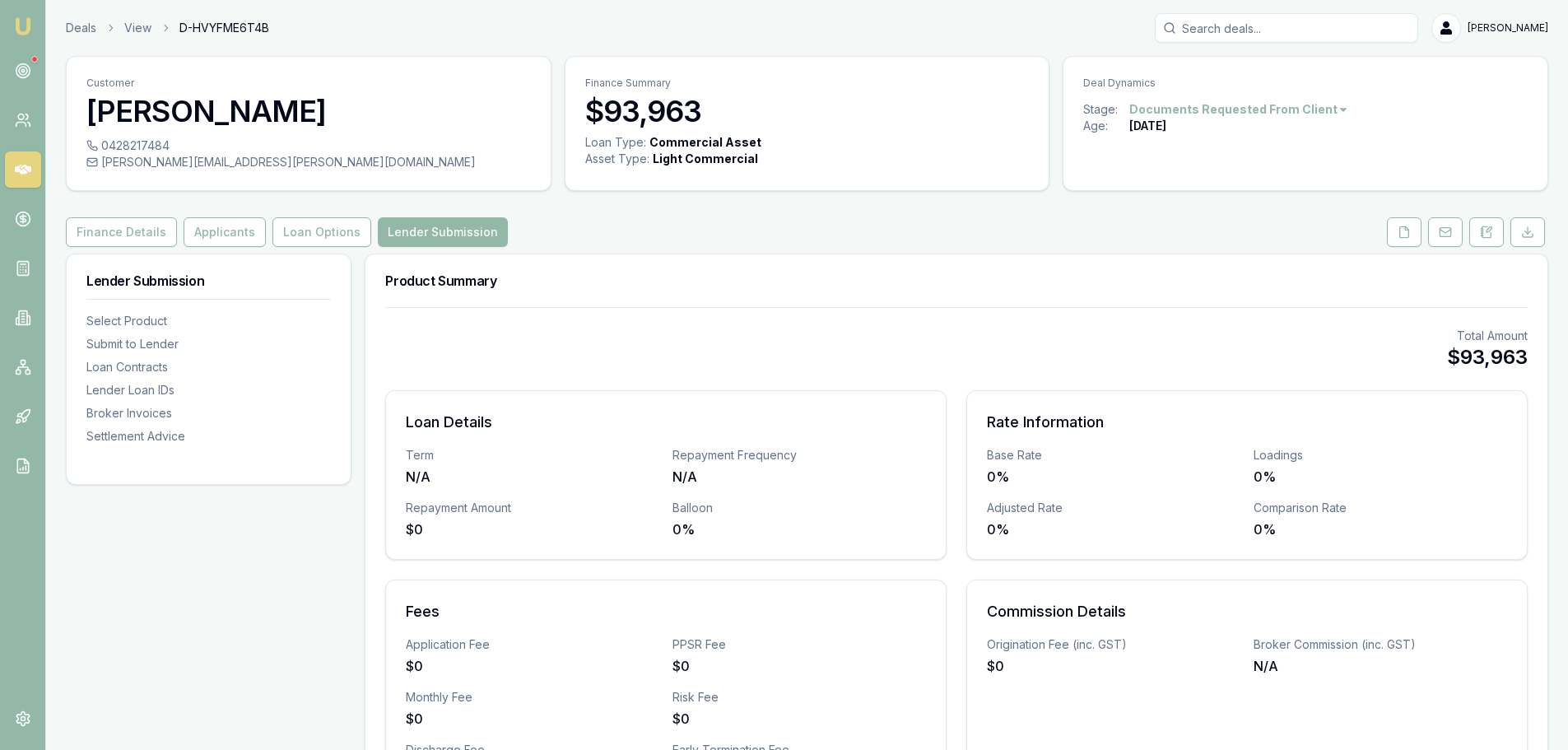
click at [795, 345] on div "Total Amount $93,963" at bounding box center [956, 350] width 1142 height 43
click at [795, 342] on div "Total Amount $93,963" at bounding box center [956, 350] width 1142 height 43
click at [795, 303] on div "Product Summary" at bounding box center [956, 281] width 1182 height 53
click at [753, 331] on div "Total Amount $93,963" at bounding box center [956, 350] width 1142 height 43
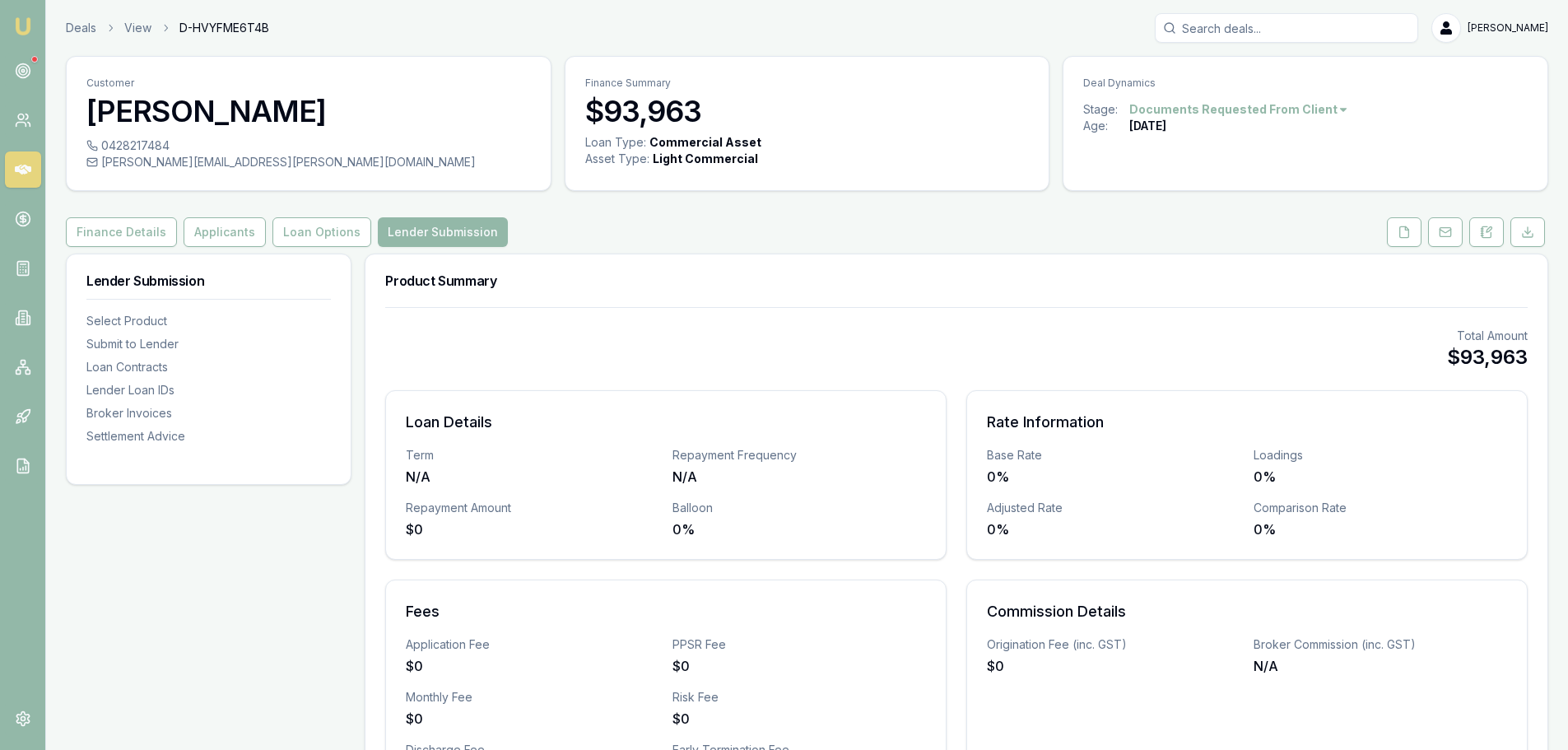
click at [931, 307] on div at bounding box center [956, 307] width 1142 height 1
click at [918, 304] on div "Product Summary" at bounding box center [956, 281] width 1182 height 53
click at [946, 308] on div "Total Amount $93,963 Loan Details Term N/A Repayment Frequency N/A Repayment Am…" at bounding box center [956, 565] width 1182 height 515
click at [546, 244] on div "Finance Details Applicants Loan Options Lender Submission" at bounding box center [807, 232] width 1483 height 29
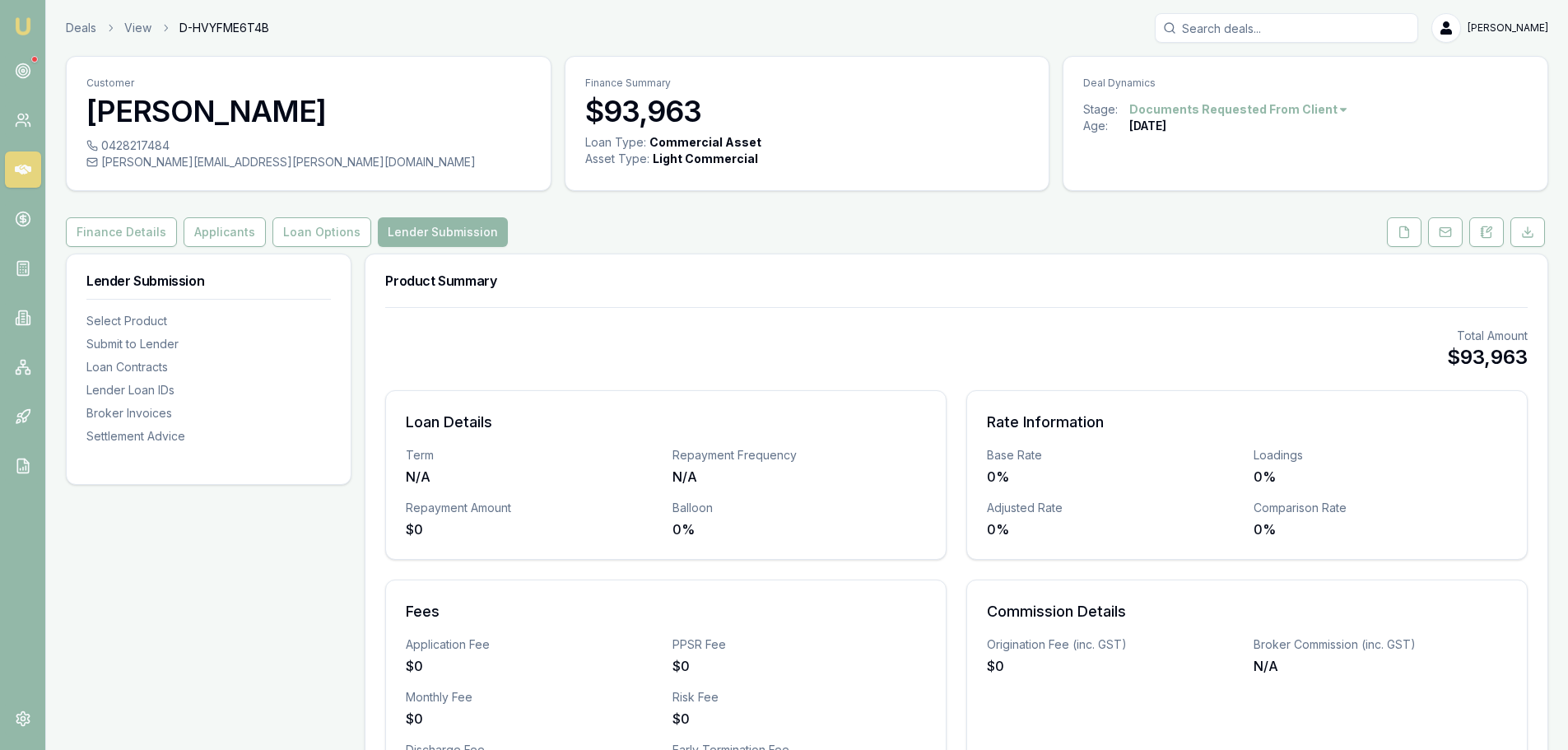
click at [546, 244] on div "Finance Details Applicants Loan Options Lender Submission" at bounding box center [807, 232] width 1483 height 29
click at [701, 282] on h3 "Product Summary" at bounding box center [956, 280] width 1142 height 13
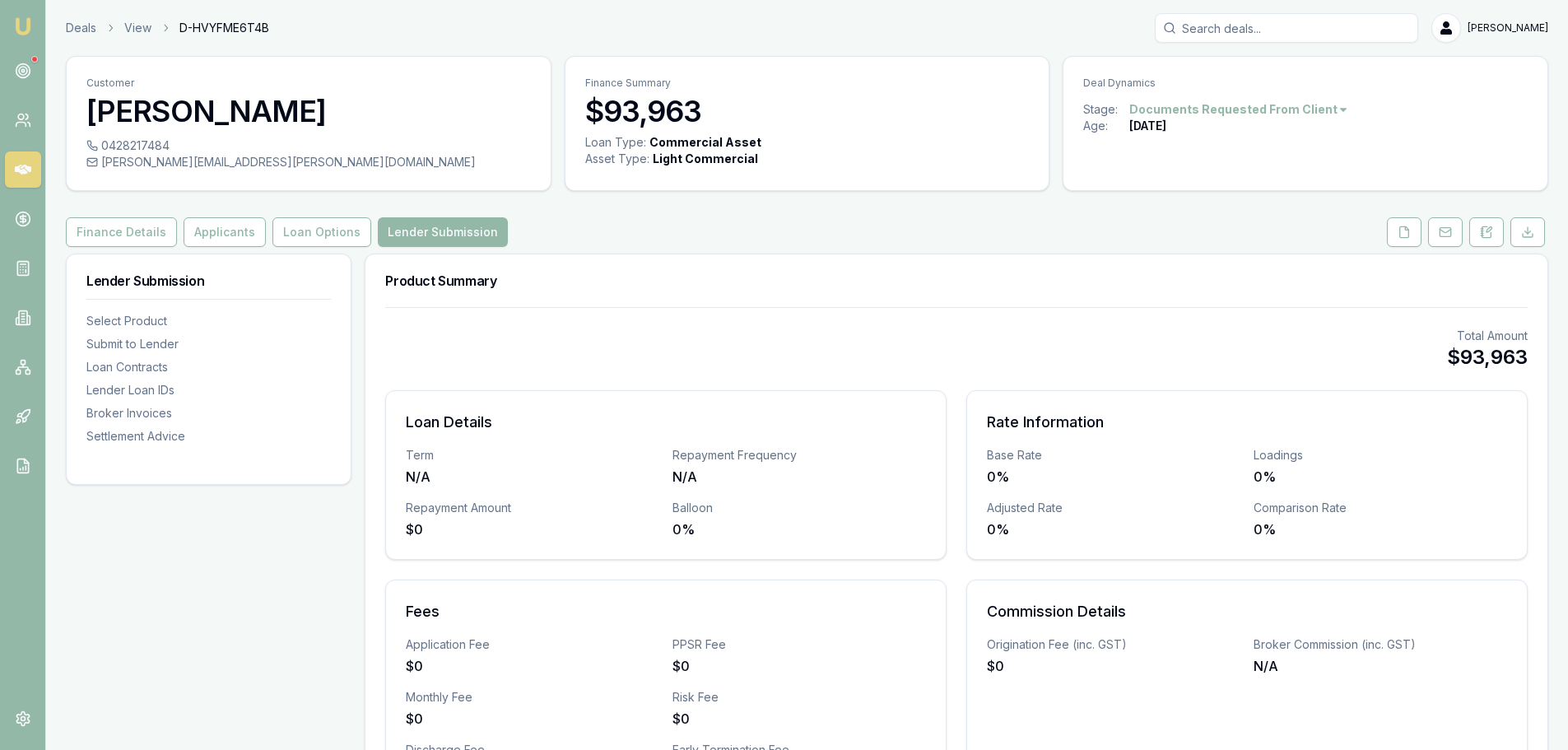
click at [696, 280] on h3 "Product Summary" at bounding box center [956, 280] width 1142 height 13
click at [799, 264] on div "Product Summary" at bounding box center [956, 281] width 1182 height 53
click at [1417, 235] on button at bounding box center [1404, 232] width 34 height 29
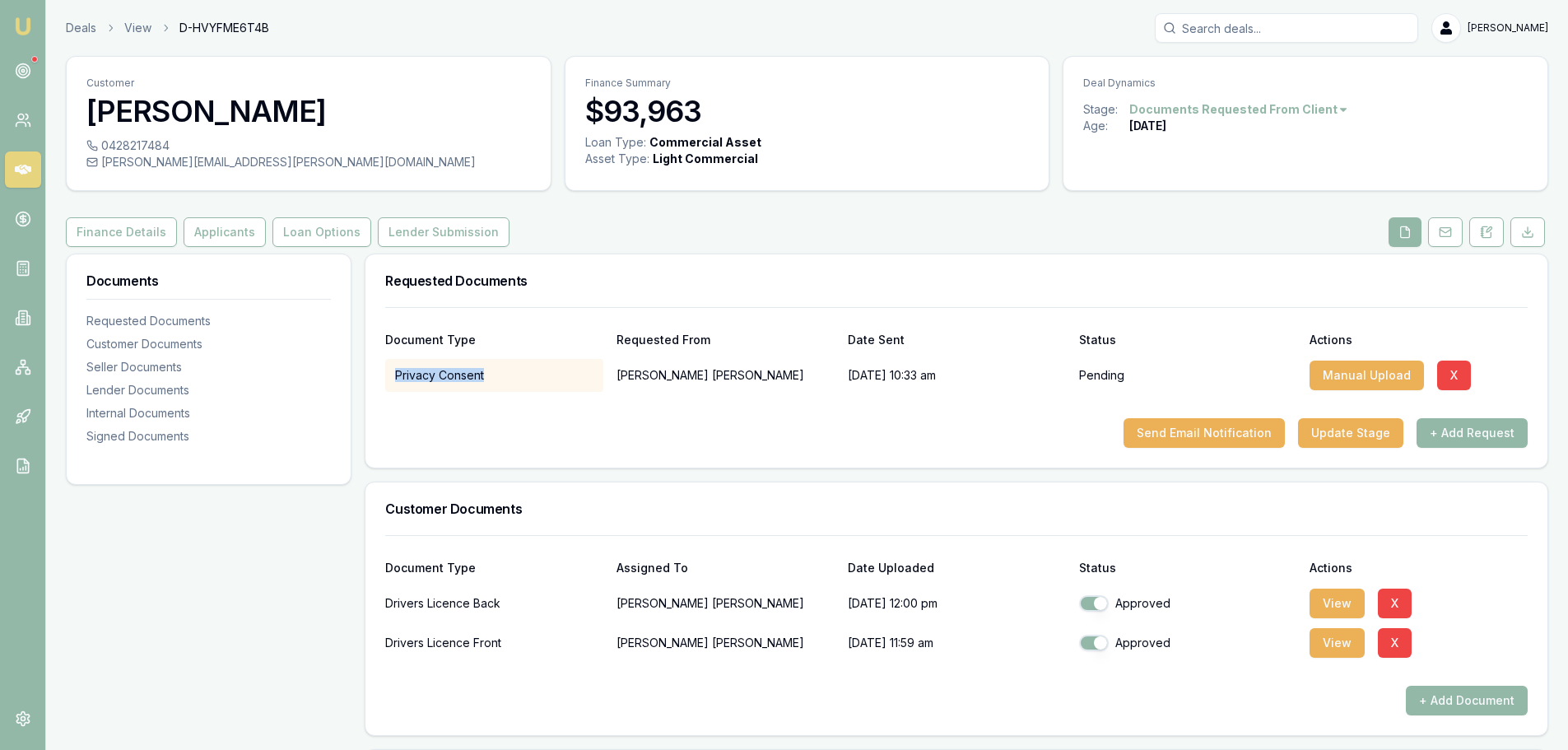
drag, startPoint x: 522, startPoint y: 381, endPoint x: 395, endPoint y: 383, distance: 127.0
click at [396, 383] on div "Privacy Consent" at bounding box center [494, 376] width 218 height 33
click at [395, 366] on div "Privacy Consent" at bounding box center [494, 376] width 218 height 33
click at [400, 372] on div "Privacy Consent" at bounding box center [494, 376] width 218 height 33
drag, startPoint x: 397, startPoint y: 375, endPoint x: 469, endPoint y: 377, distance: 72.0
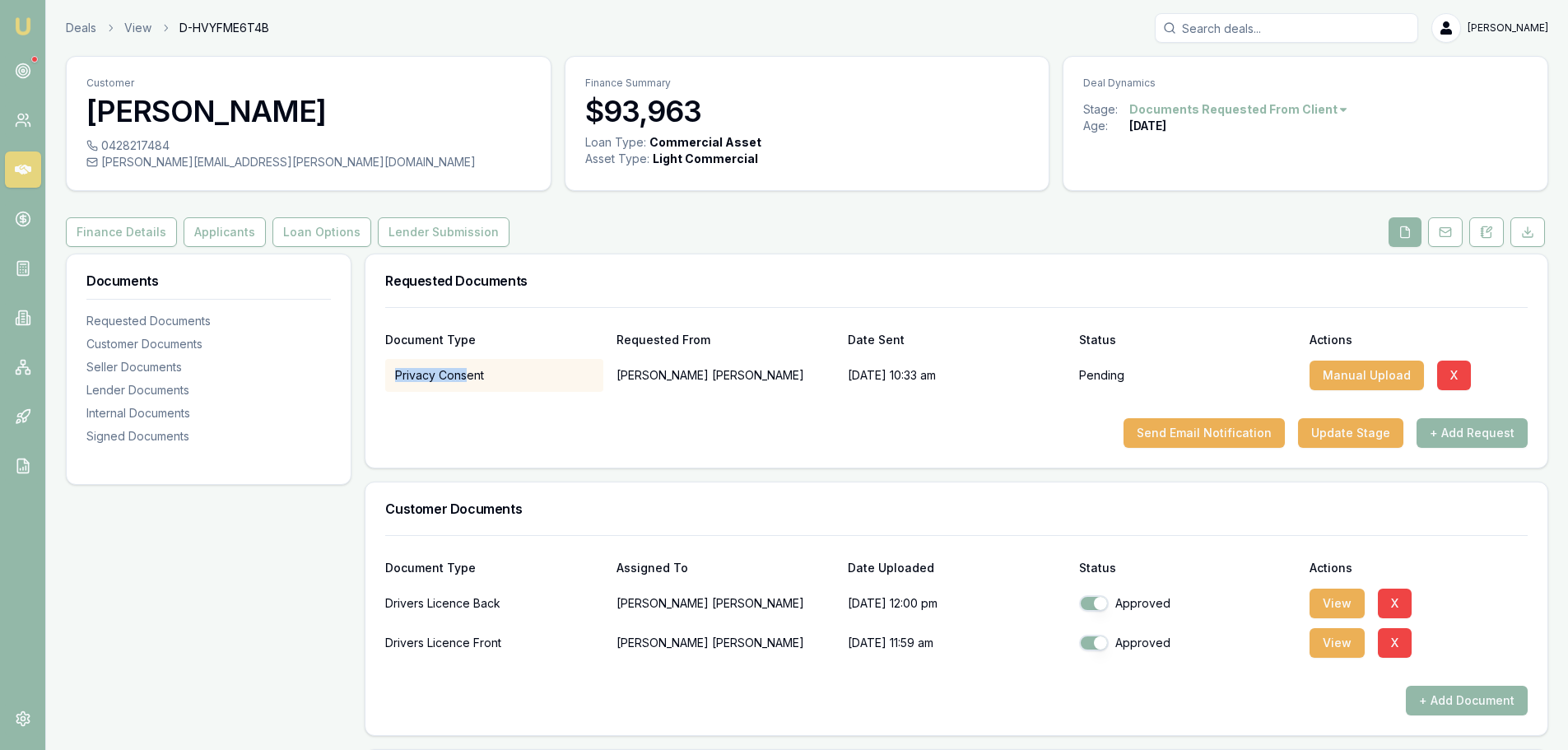
click at [469, 377] on div "Privacy Consent" at bounding box center [494, 376] width 218 height 33
click at [491, 379] on div "Privacy Consent" at bounding box center [494, 376] width 218 height 33
drag, startPoint x: 489, startPoint y: 375, endPoint x: 392, endPoint y: 378, distance: 97.0
click at [392, 378] on div "Privacy Consent" at bounding box center [494, 376] width 218 height 33
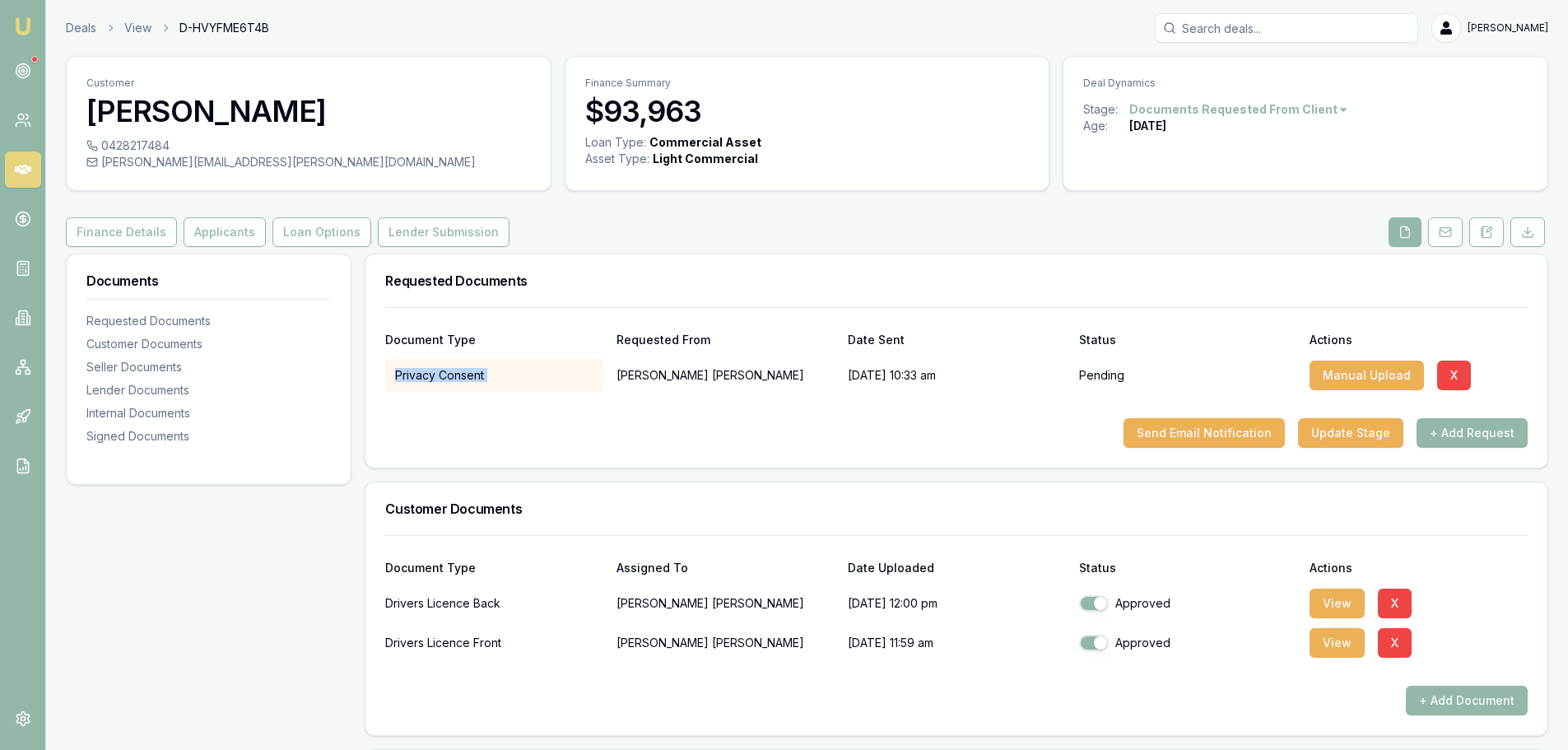
drag, startPoint x: 392, startPoint y: 377, endPoint x: 519, endPoint y: 386, distance: 127.3
click at [519, 386] on div "Privacy Consent" at bounding box center [494, 376] width 218 height 33
drag, startPoint x: 498, startPoint y: 384, endPoint x: 397, endPoint y: 384, distance: 101.0
click at [397, 384] on div "Privacy Consent" at bounding box center [494, 376] width 218 height 33
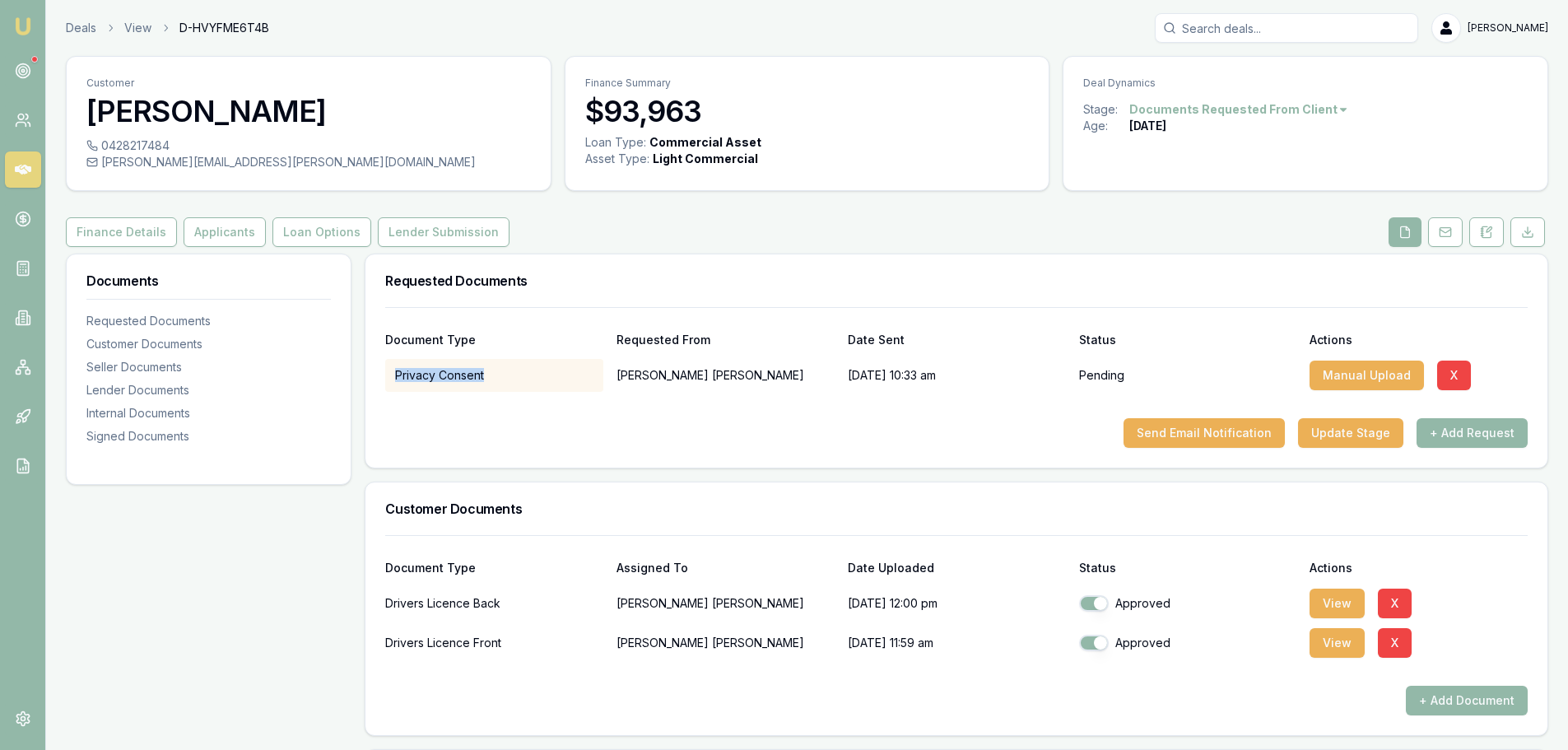
click at [397, 384] on div "Privacy Consent" at bounding box center [494, 376] width 218 height 33
click at [499, 407] on div at bounding box center [956, 404] width 1142 height 26
click at [499, 408] on div at bounding box center [956, 404] width 1142 height 26
click at [512, 422] on div "Send Email Notification Update Stage + Add Request" at bounding box center [956, 433] width 1142 height 29
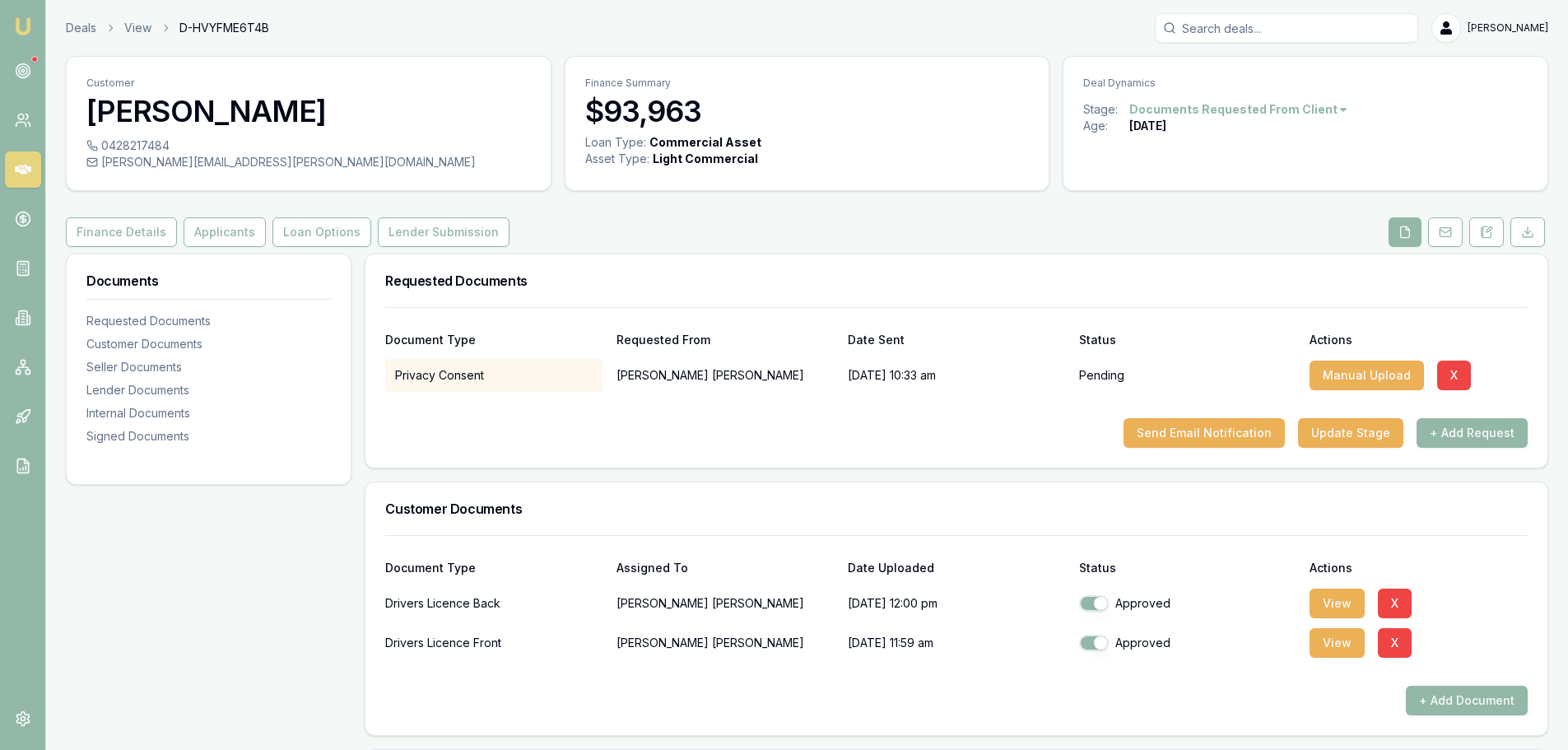
click at [521, 416] on div at bounding box center [956, 404] width 1142 height 26
drag, startPoint x: 391, startPoint y: 282, endPoint x: 675, endPoint y: 262, distance: 284.7
click at [675, 262] on div "Requested Documents" at bounding box center [956, 281] width 1182 height 53
click at [386, 278] on h3 "Requested Documents" at bounding box center [956, 280] width 1142 height 13
drag, startPoint x: 382, startPoint y: 280, endPoint x: 566, endPoint y: 278, distance: 184.0
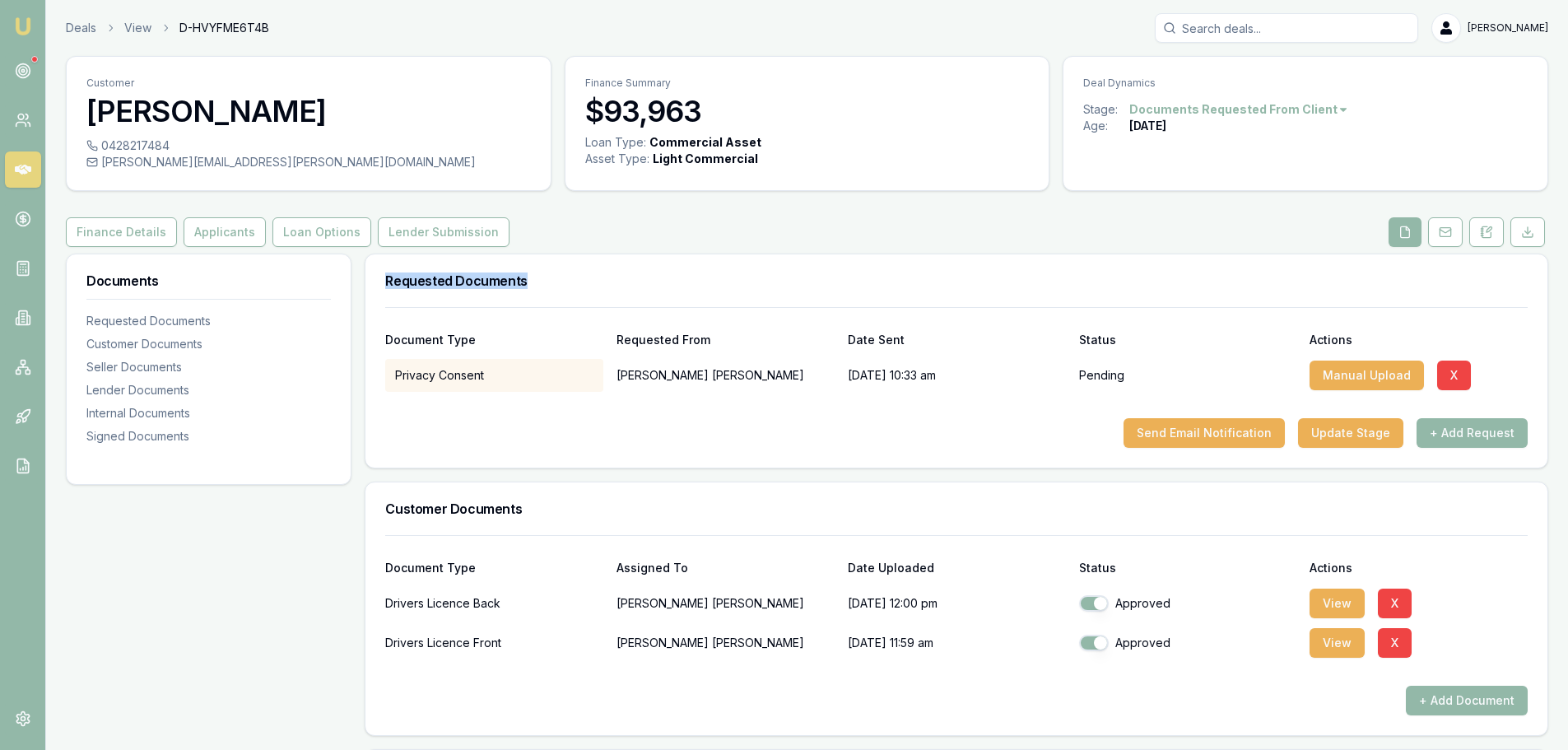
click at [566, 278] on div "Requested Documents" at bounding box center [956, 281] width 1182 height 53
click at [566, 278] on h3 "Requested Documents" at bounding box center [956, 280] width 1142 height 13
drag, startPoint x: 375, startPoint y: 278, endPoint x: 614, endPoint y: 279, distance: 239.0
click at [614, 279] on div "Requested Documents" at bounding box center [956, 281] width 1182 height 53
click at [614, 279] on h3 "Requested Documents" at bounding box center [956, 280] width 1142 height 13
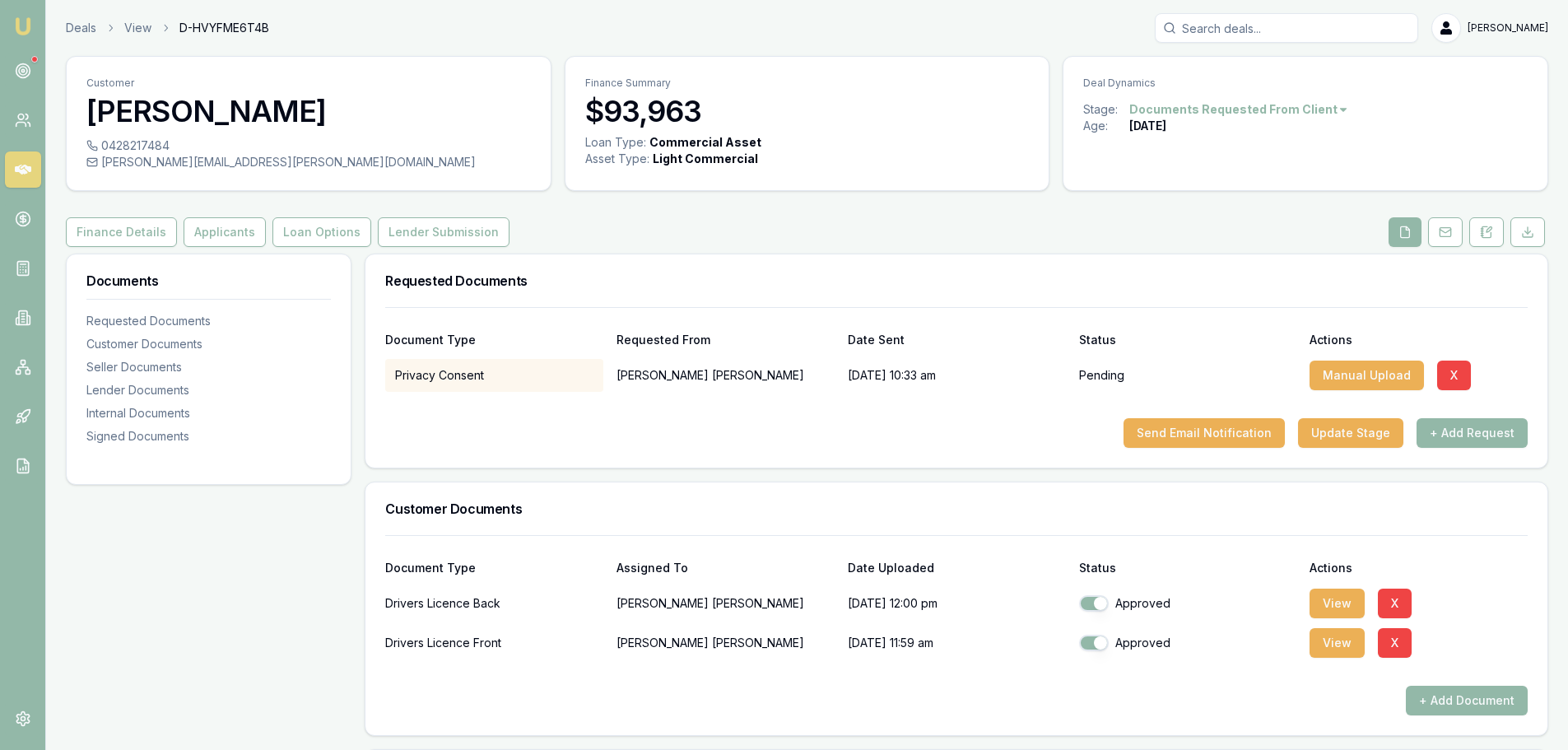
click at [831, 277] on h3 "Requested Documents" at bounding box center [956, 280] width 1142 height 13
drag, startPoint x: 935, startPoint y: 469, endPoint x: 619, endPoint y: 419, distance: 319.9
click at [619, 419] on div "Send Email Notification Update Stage + Add Request" at bounding box center [956, 433] width 1142 height 29
drag, startPoint x: 389, startPoint y: 368, endPoint x: 556, endPoint y: 387, distance: 168.1
click at [556, 387] on div "Privacy Consent" at bounding box center [494, 376] width 218 height 33
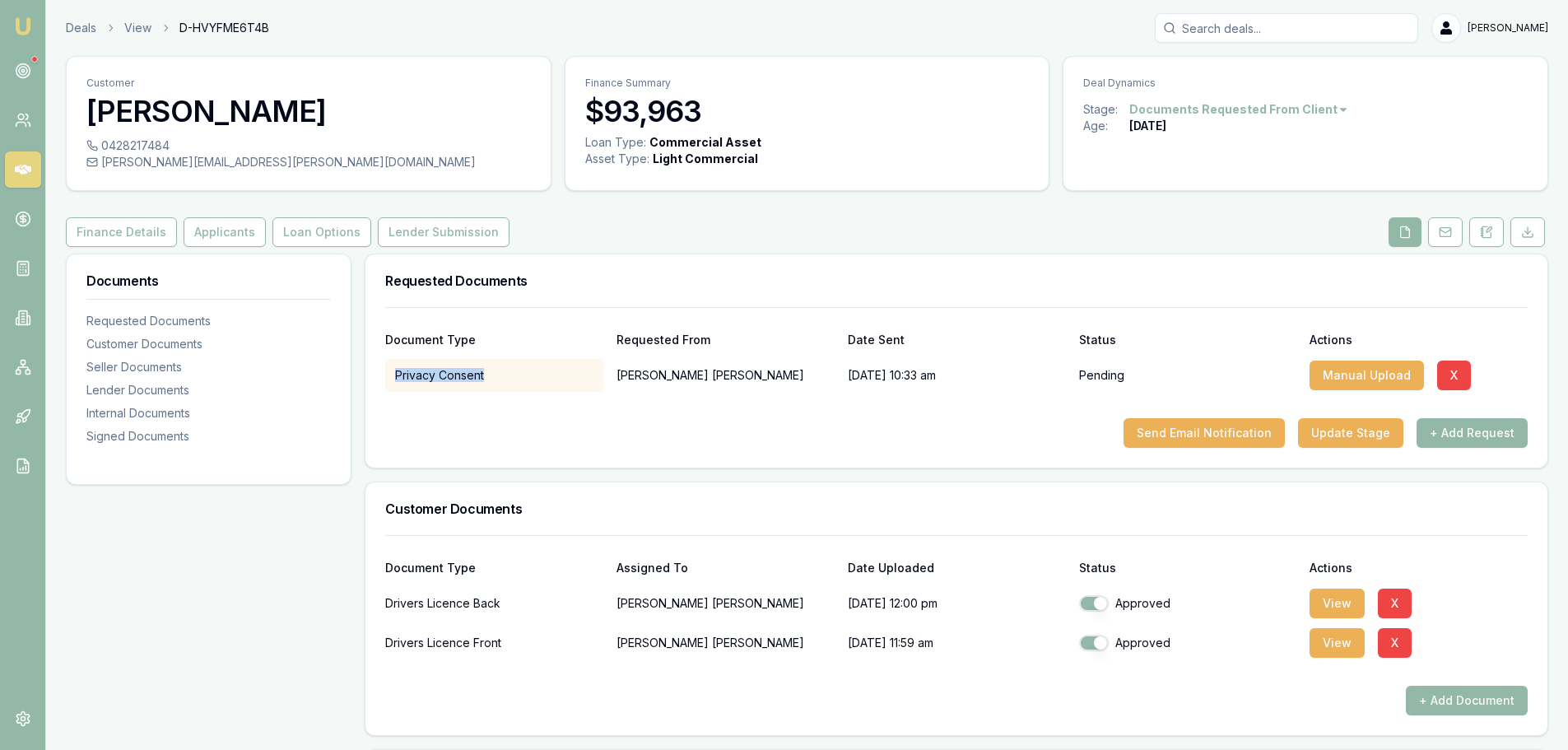
click at [538, 382] on div "Privacy Consent" at bounding box center [494, 376] width 218 height 33
drag, startPoint x: 396, startPoint y: 369, endPoint x: 494, endPoint y: 386, distance: 99.5
click at [494, 386] on div "Privacy Consent" at bounding box center [494, 376] width 218 height 33
drag, startPoint x: 725, startPoint y: 449, endPoint x: 1048, endPoint y: 435, distance: 323.3
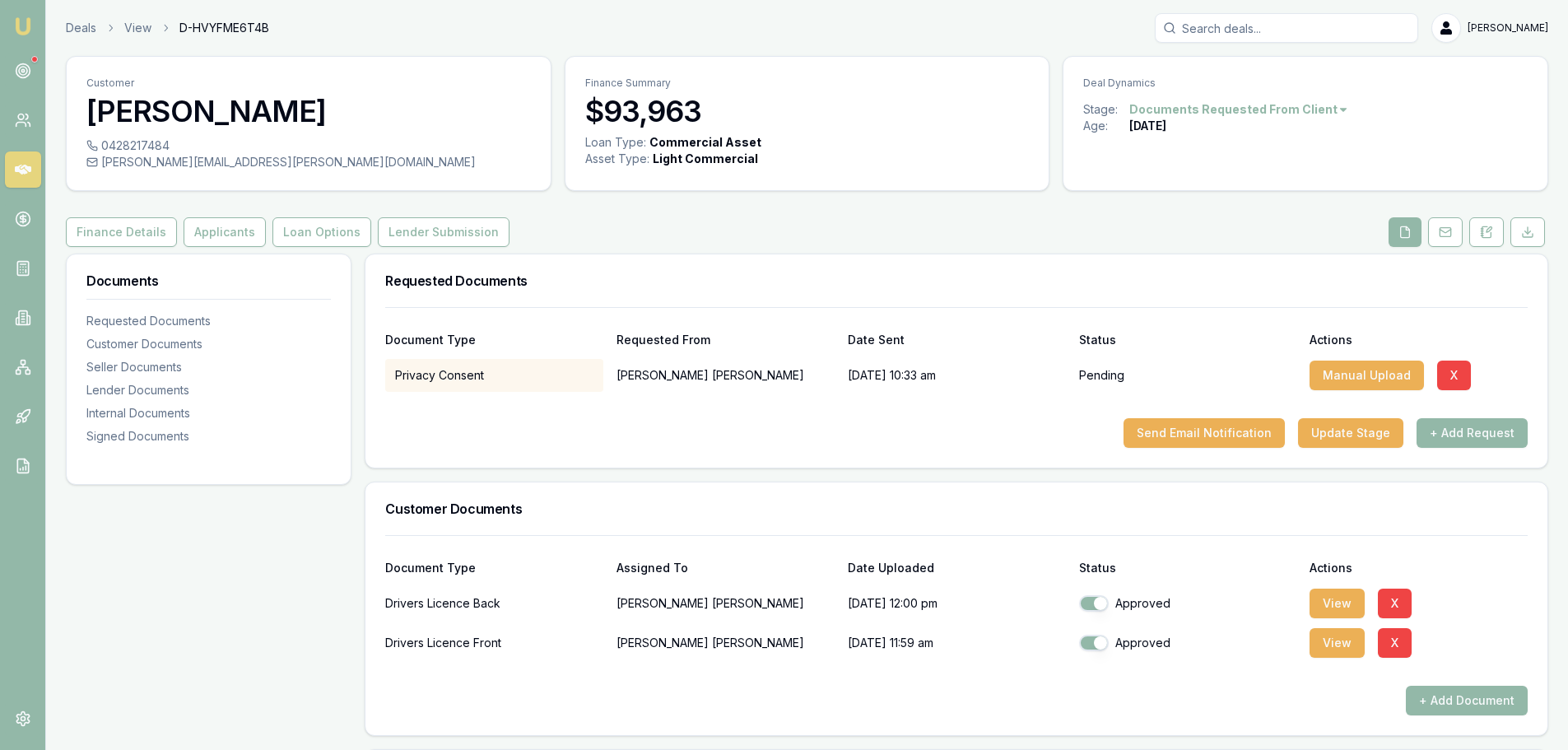
click at [725, 450] on div "Document Type Requested From Date Sent Status Actions Privacy Consent Brendan D…" at bounding box center [956, 388] width 1182 height 161
click at [897, 445] on div "Send Email Notification Update Stage + Add Request" at bounding box center [956, 433] width 1142 height 29
click at [1442, 377] on button "X" at bounding box center [1453, 375] width 33 height 29
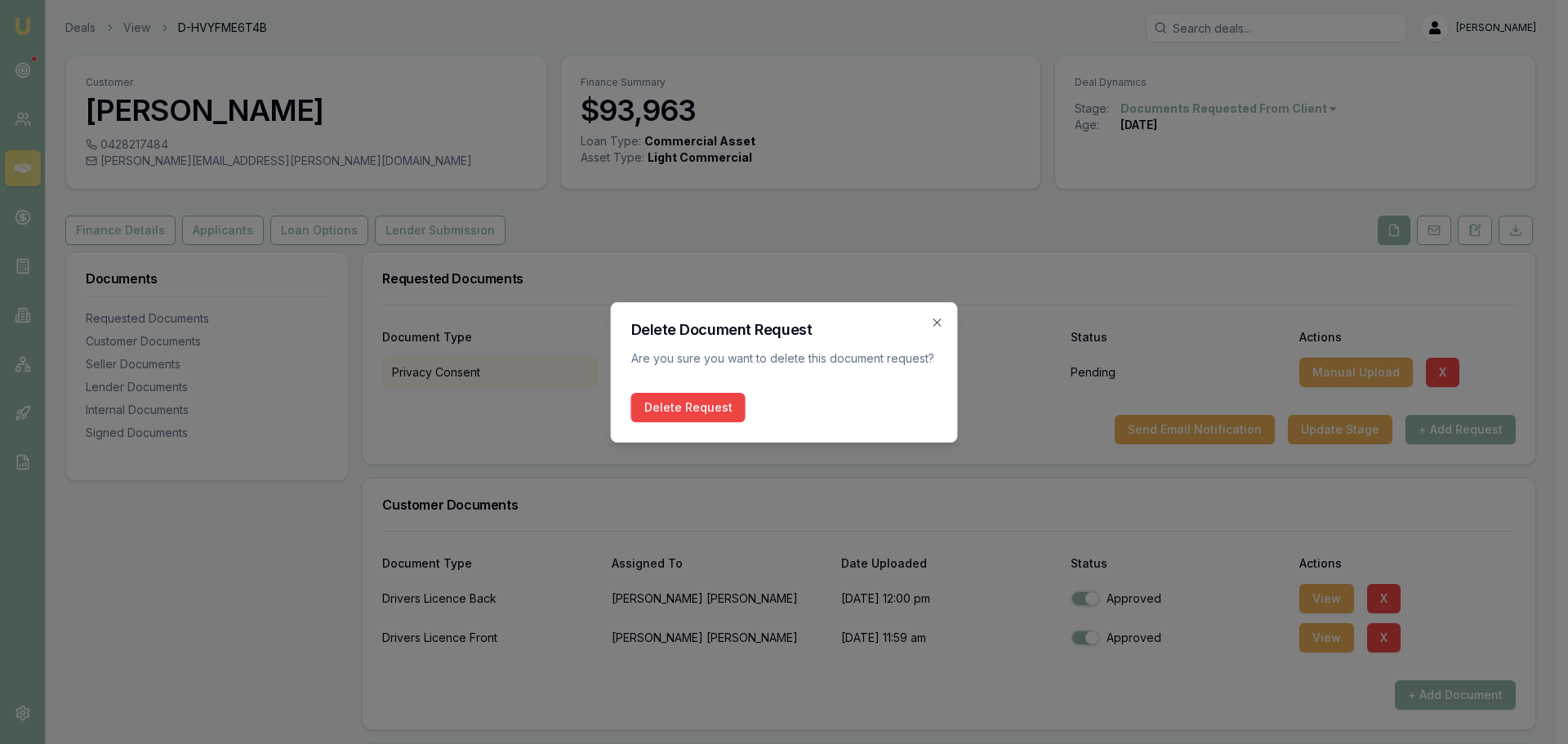
click at [704, 410] on button "Delete Request" at bounding box center [688, 408] width 115 height 29
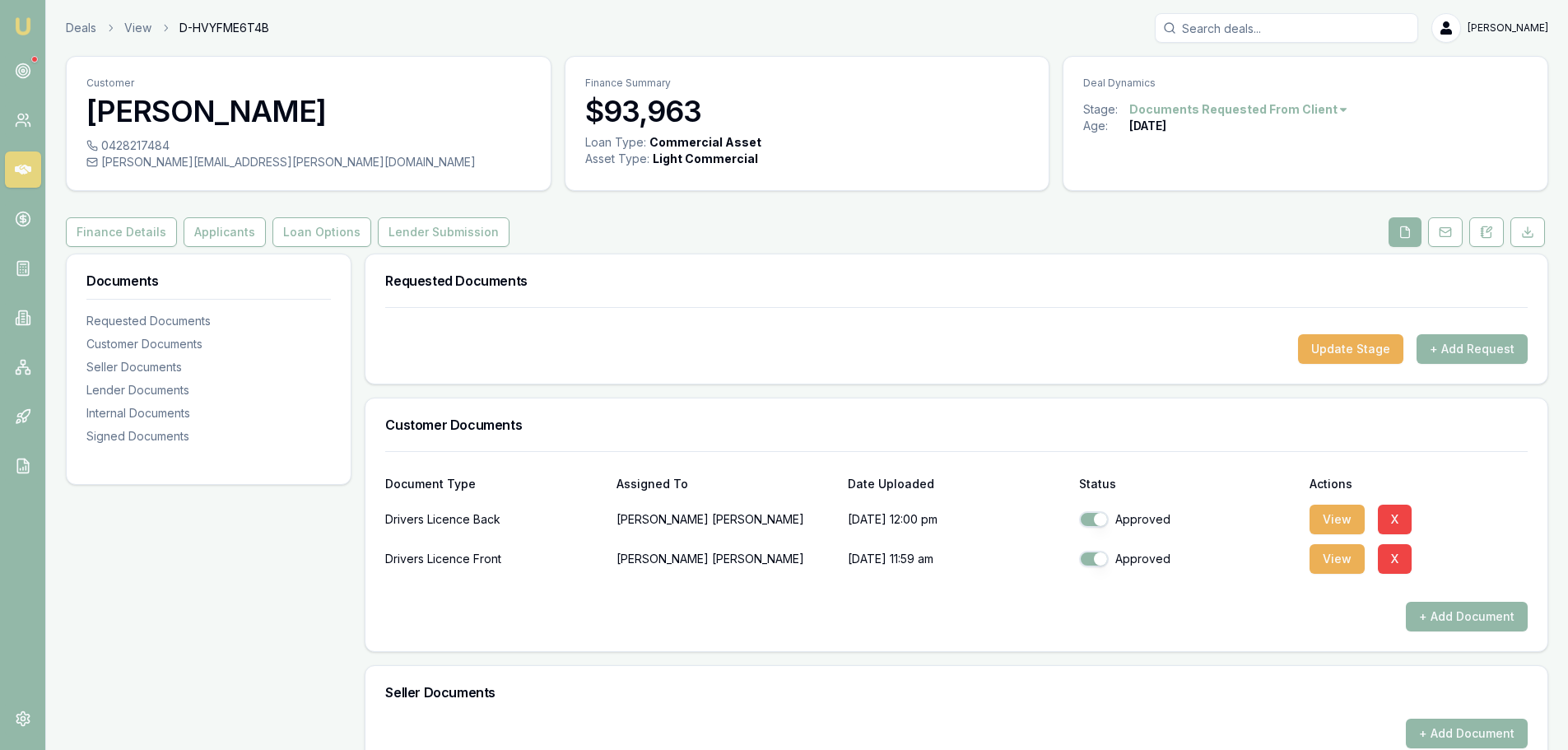
drag, startPoint x: 661, startPoint y: 339, endPoint x: 1138, endPoint y: 365, distance: 477.7
click at [661, 340] on div "Update Stage + Add Request" at bounding box center [956, 349] width 1142 height 29
click at [1465, 354] on button "+ Add Request" at bounding box center [1472, 349] width 112 height 29
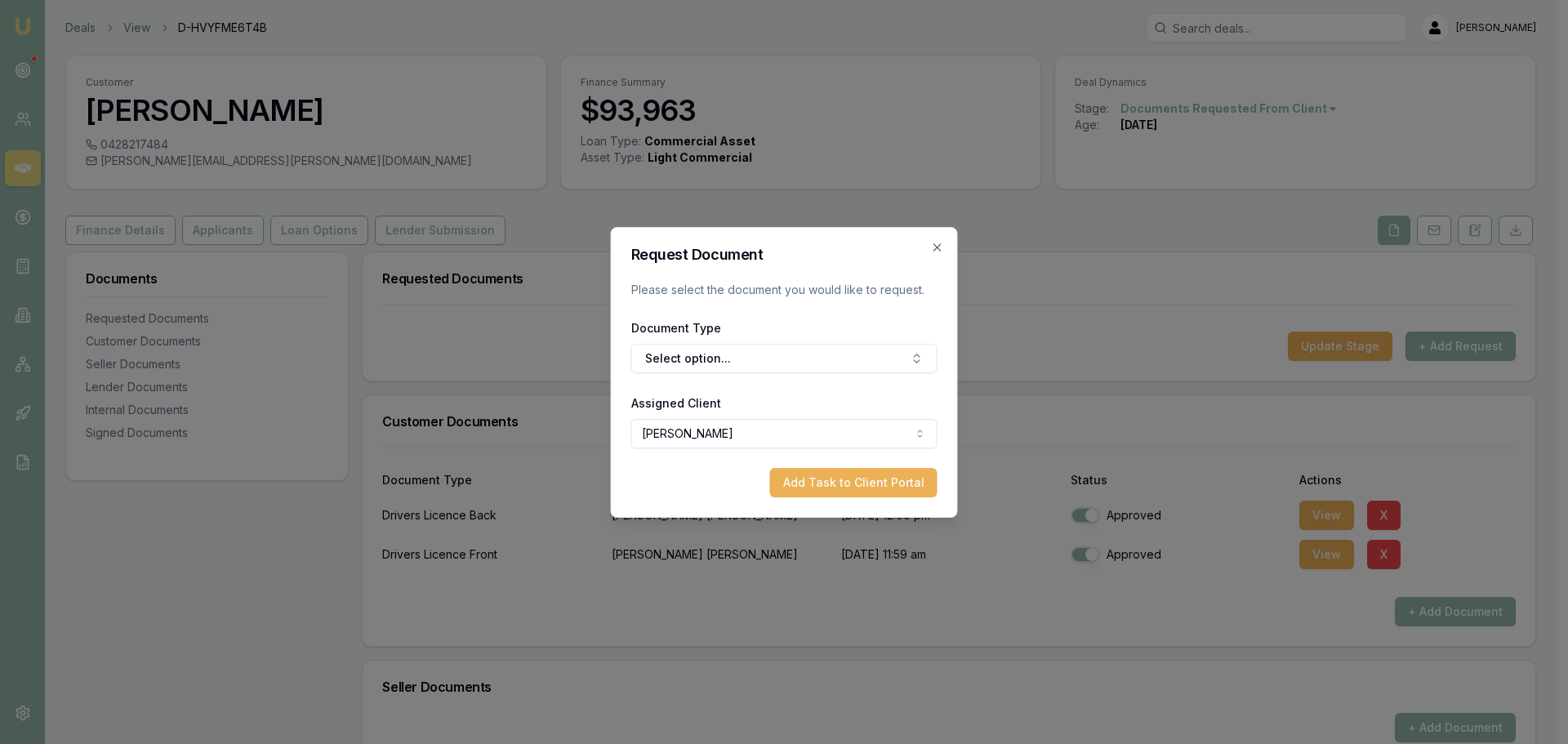
click at [757, 365] on button "Select option..." at bounding box center [784, 358] width 306 height 29
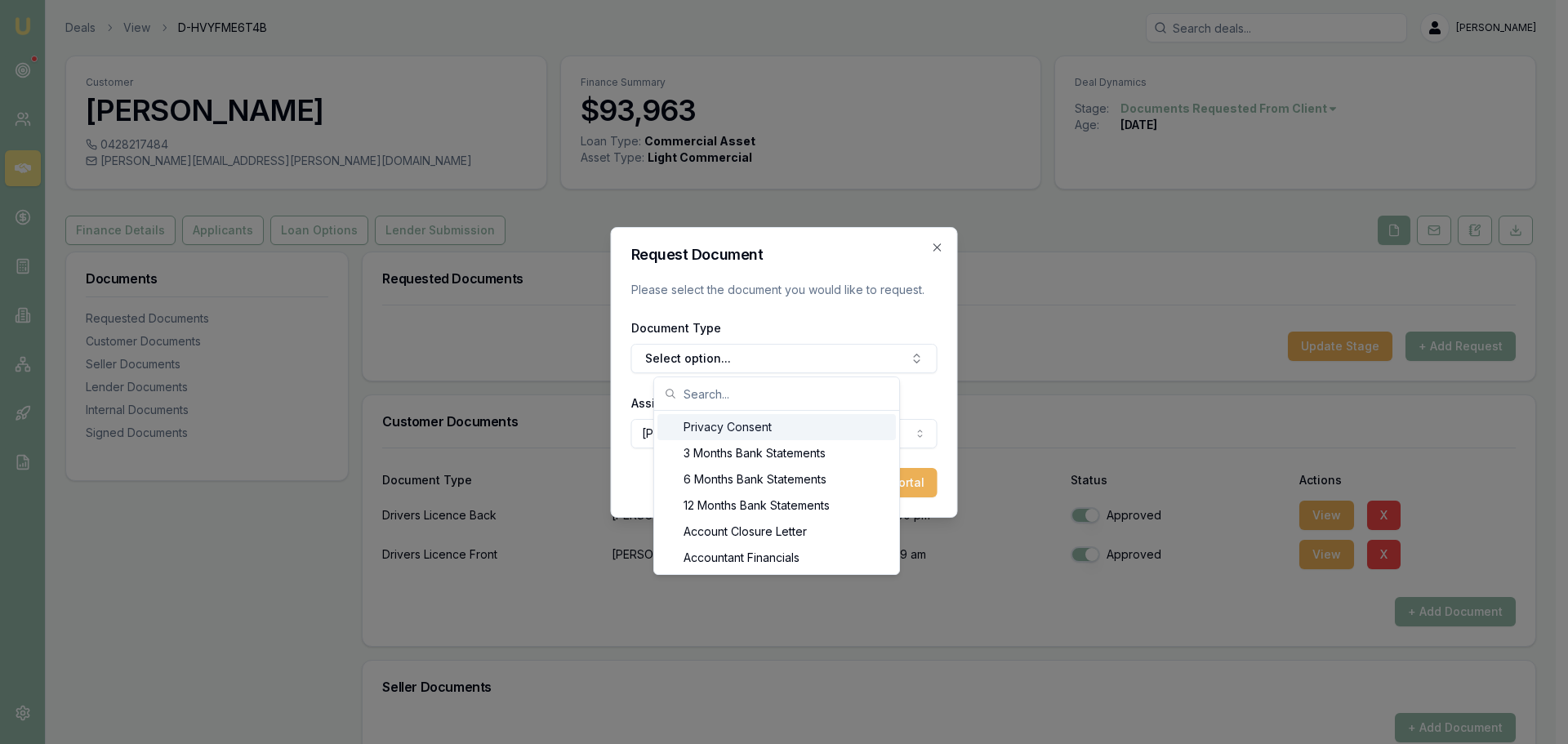
click at [747, 423] on div "Privacy Consent" at bounding box center [777, 426] width 239 height 26
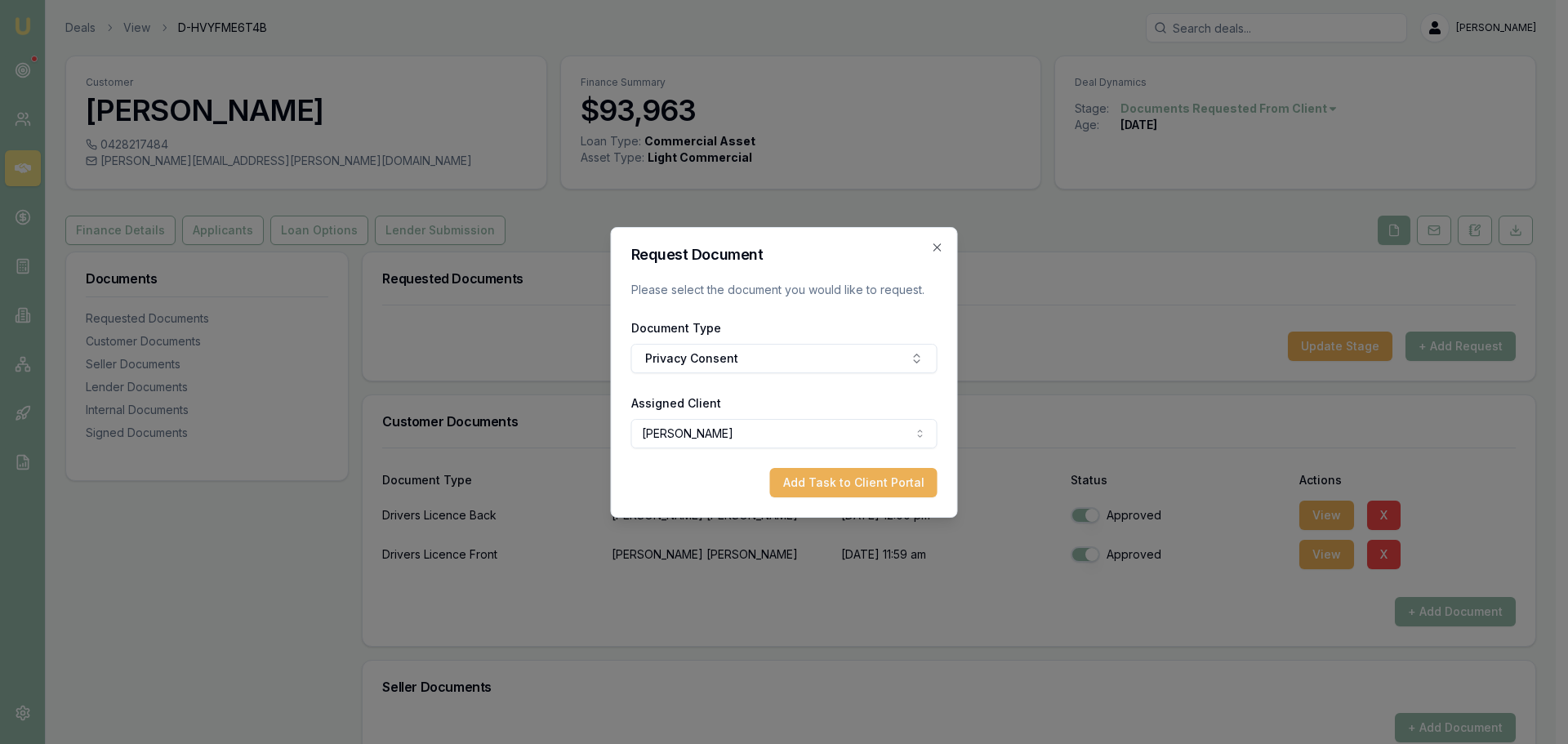
click at [817, 477] on button "Add Task to Client Portal" at bounding box center [853, 483] width 167 height 29
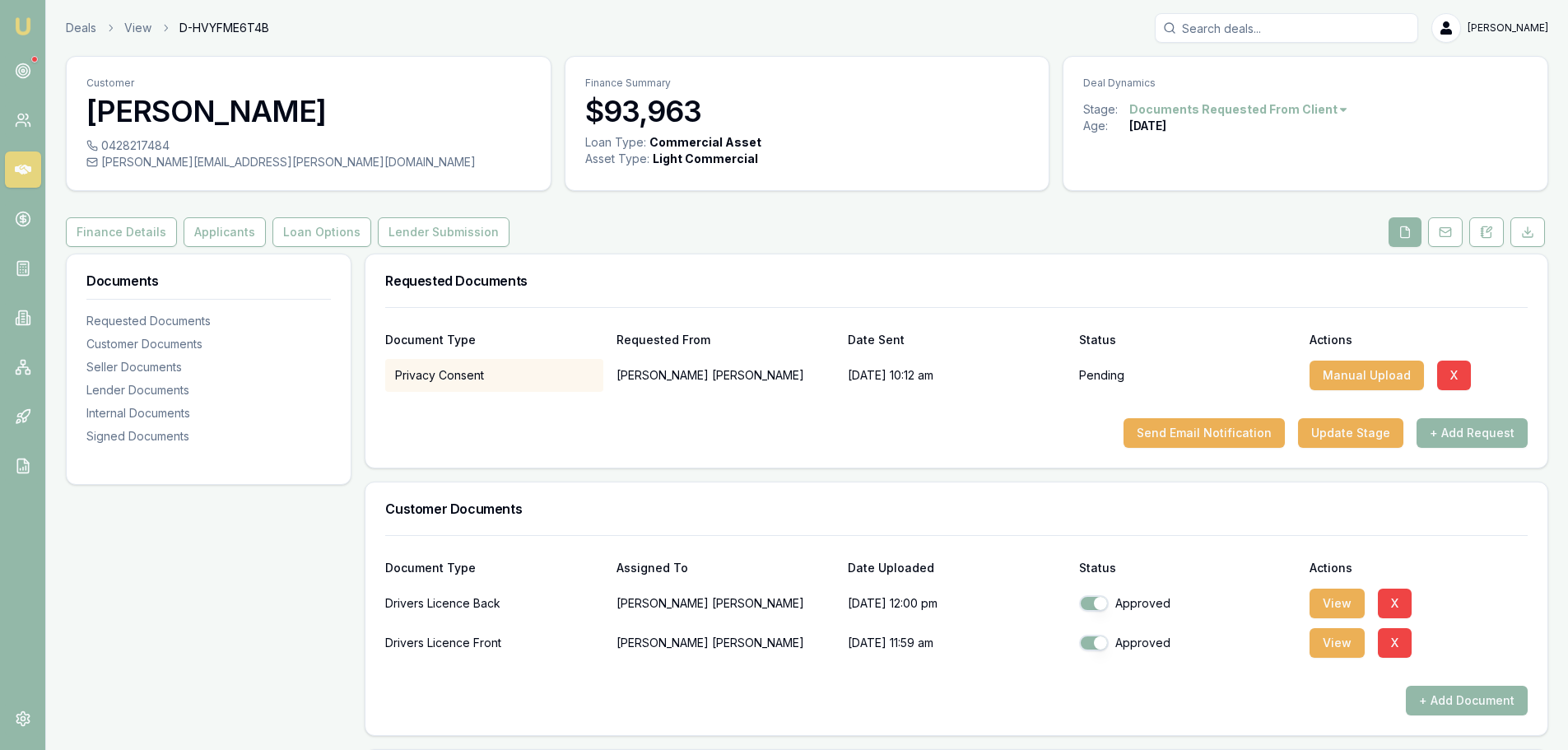
click at [1106, 265] on div "Requested Documents" at bounding box center [956, 281] width 1182 height 53
click at [1227, 425] on button "Send Email Notification" at bounding box center [1204, 433] width 161 height 29
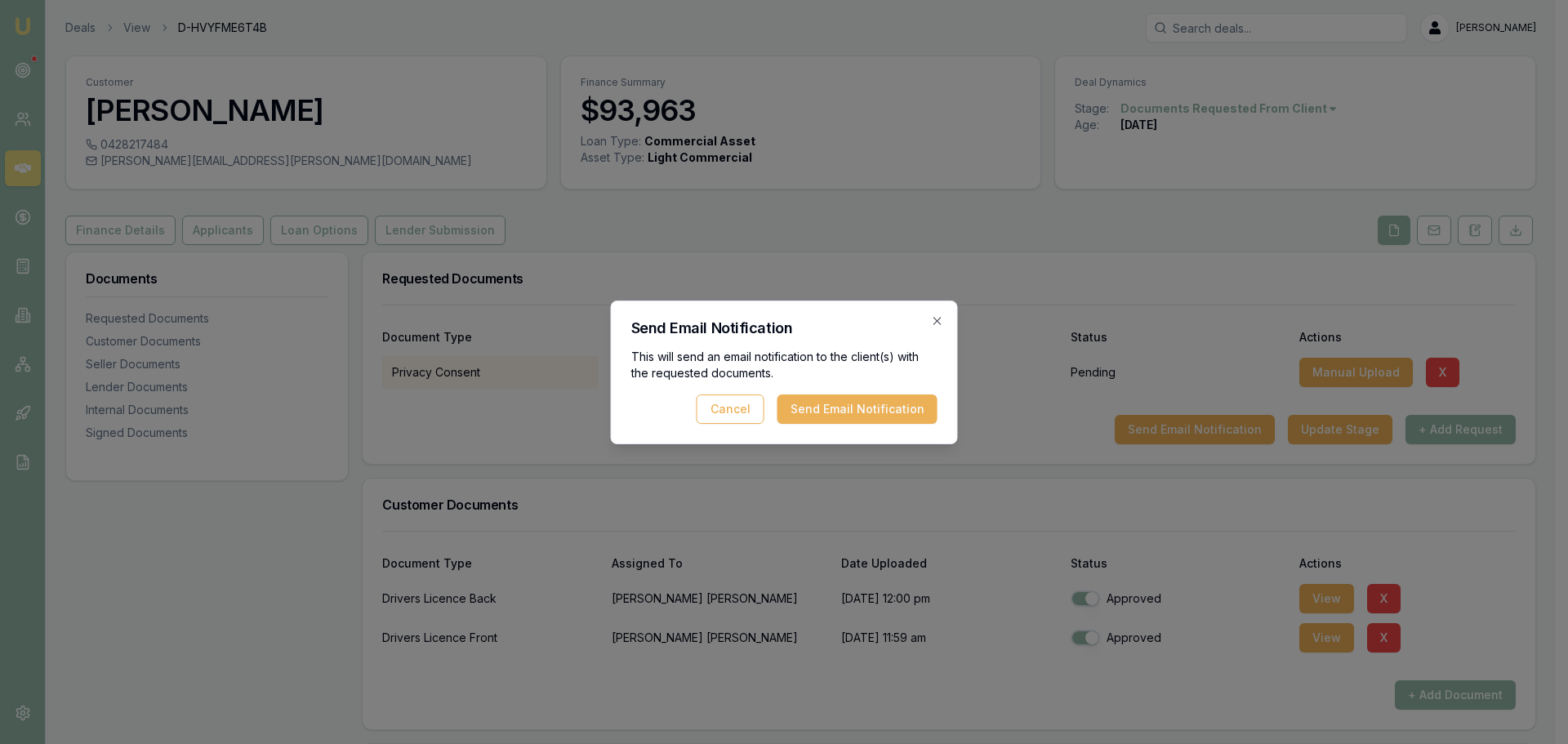
click at [834, 406] on button "Send Email Notification" at bounding box center [857, 409] width 160 height 29
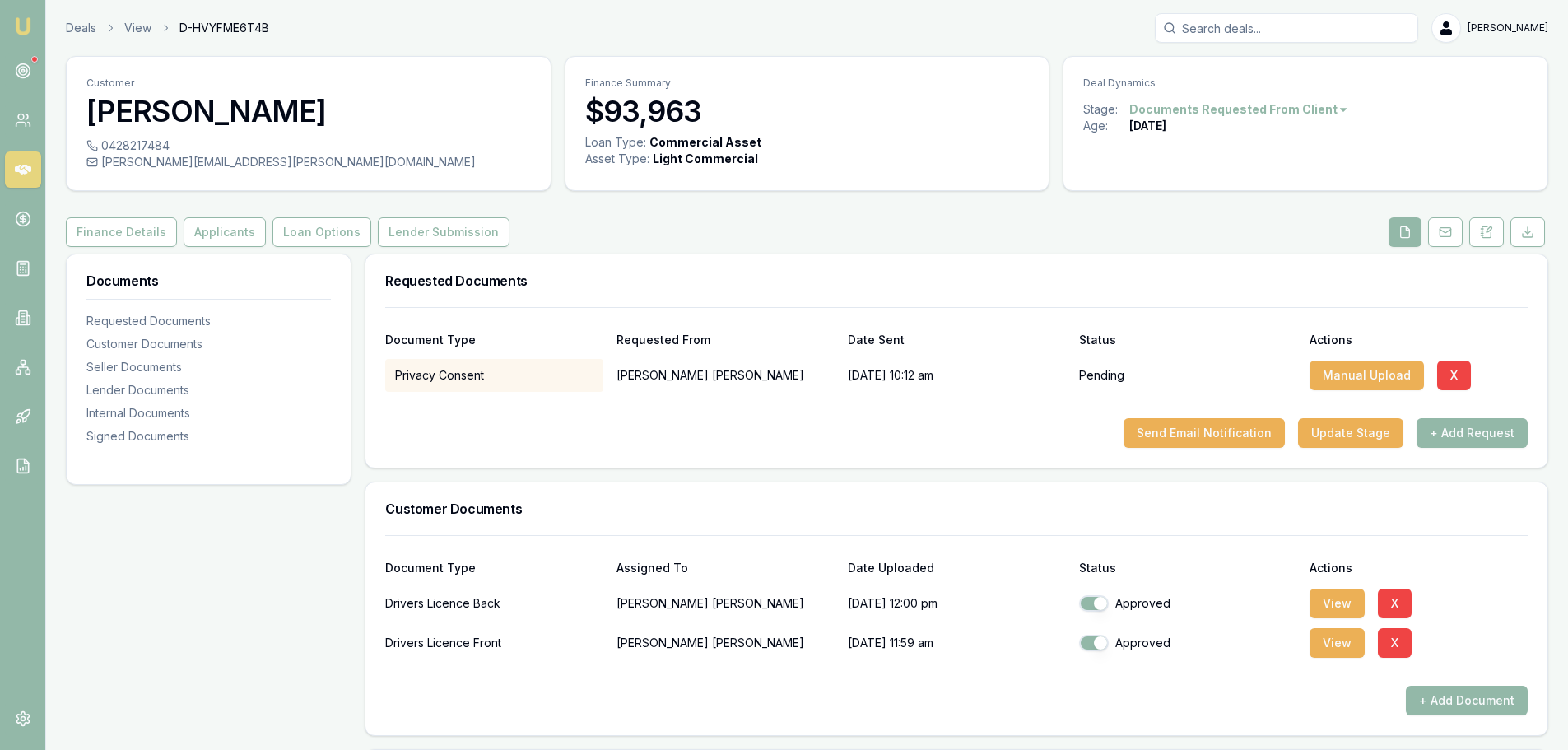
click at [936, 216] on div "Customer Brendan D'Amico 0428217484 brendan.damico@outlook.com Finance Summary …" at bounding box center [807, 685] width 1483 height 1259
click at [929, 194] on div "Customer Brendan D'Amico 0428217484 brendan.damico@outlook.com Finance Summary …" at bounding box center [807, 685] width 1483 height 1259
click at [994, 226] on div "Finance Details Applicants Loan Options Lender Submission" at bounding box center [807, 232] width 1483 height 29
click at [1204, 209] on div "Customer Brendan D'Amico 0428217484 brendan.damico@outlook.com Finance Summary …" at bounding box center [807, 685] width 1483 height 1259
click at [640, 216] on div "Customer Brendan D'Amico 0428217484 brendan.damico@outlook.com Finance Summary …" at bounding box center [807, 685] width 1483 height 1259
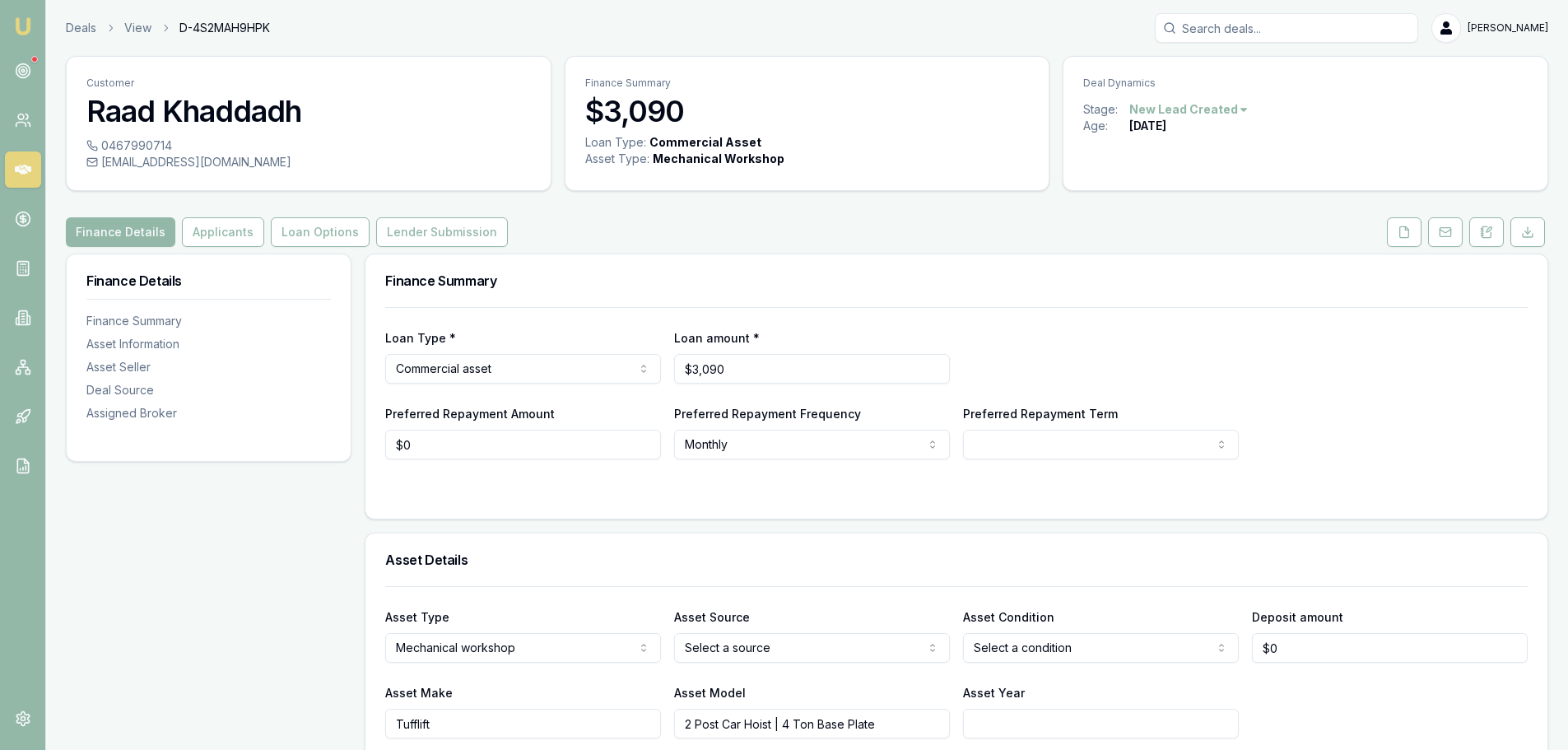
click at [666, 41] on div "Deals View D-4S2MAH9HPK [PERSON_NAME]" at bounding box center [807, 27] width 1483 height 29
click at [1401, 237] on icon at bounding box center [1404, 231] width 9 height 11
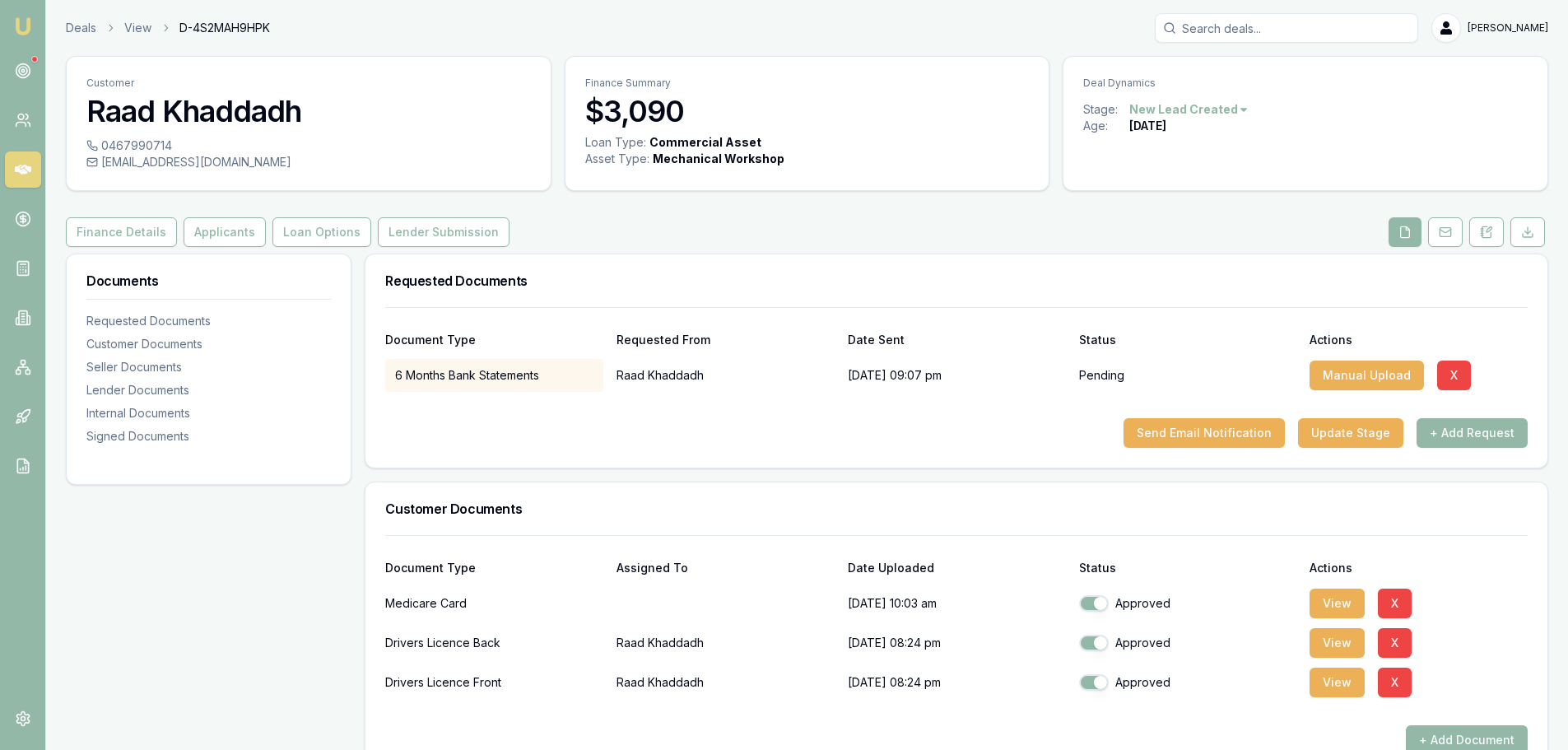
click at [1437, 373] on button "X" at bounding box center [1453, 375] width 33 height 29
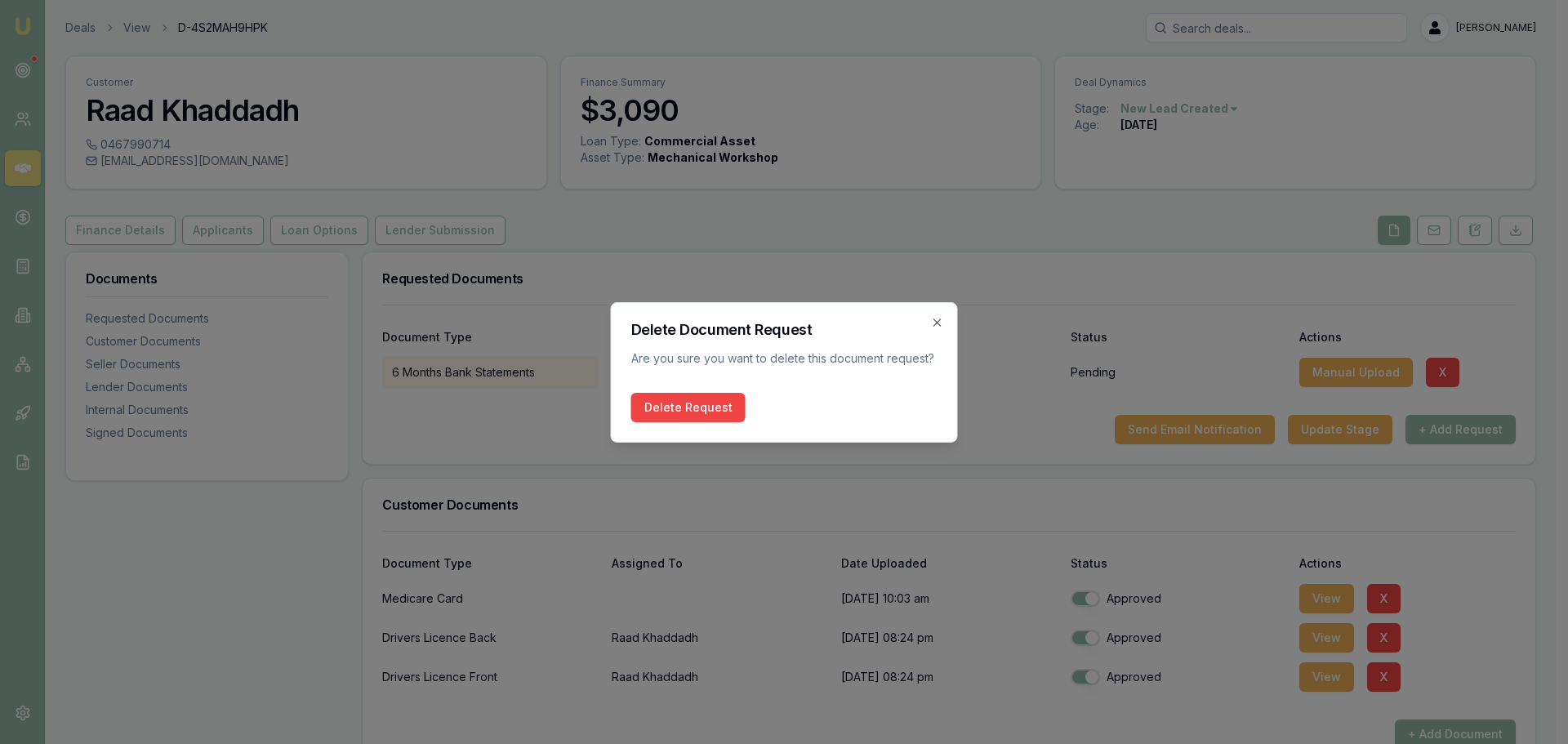
click at [667, 406] on button "Delete Request" at bounding box center [688, 408] width 115 height 29
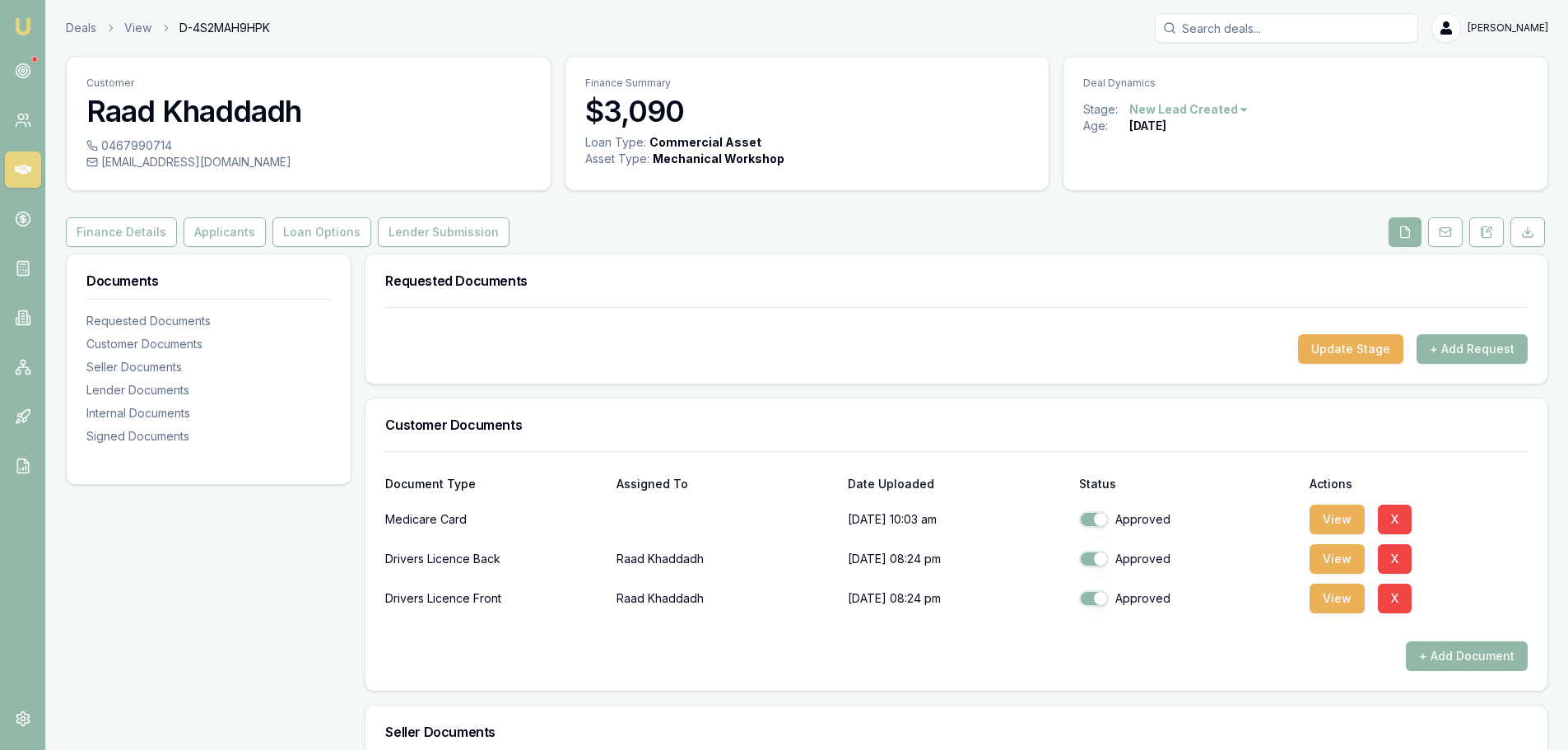
click at [1327, 520] on button "View" at bounding box center [1337, 520] width 55 height 29
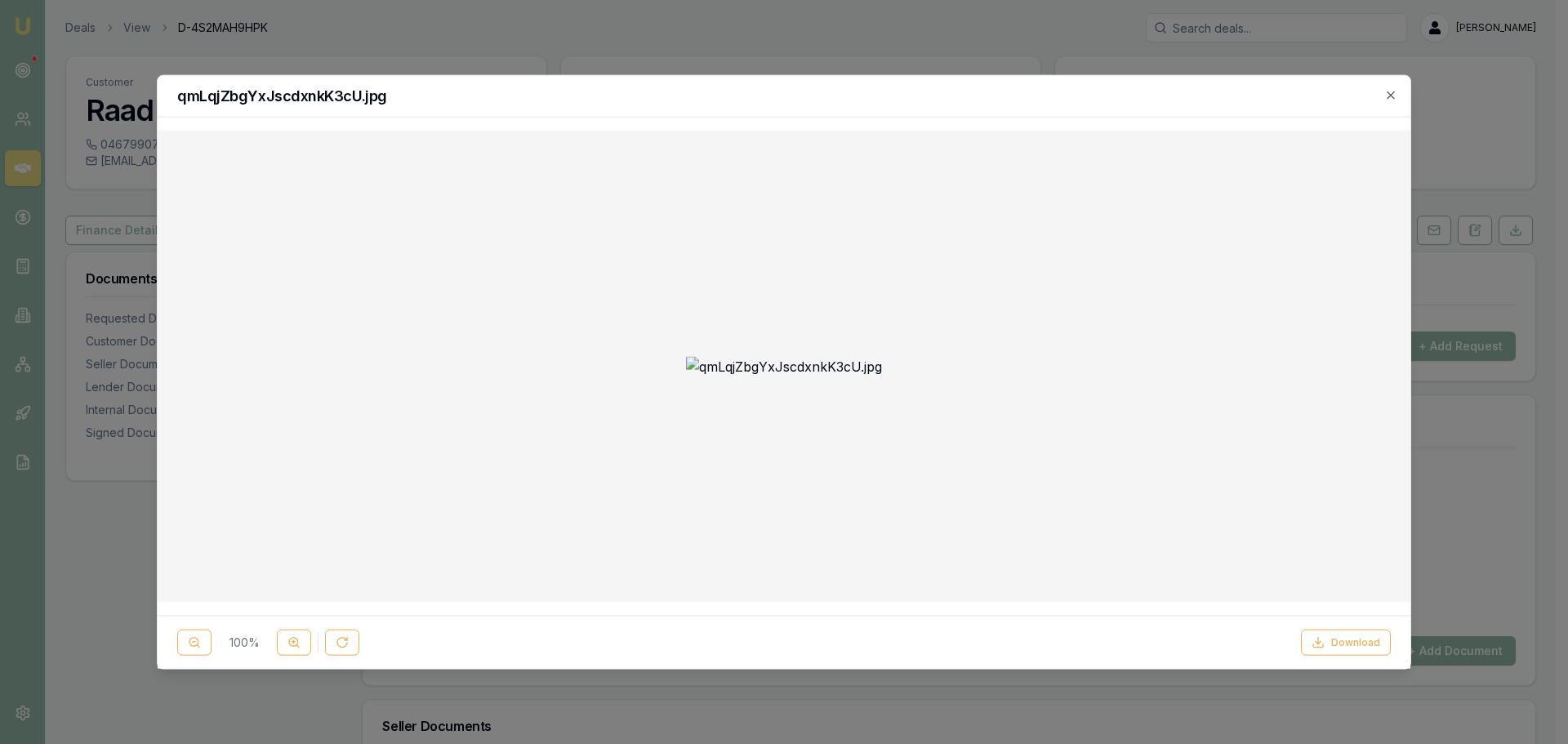
click at [1474, 180] on div at bounding box center [784, 372] width 1568 height 744
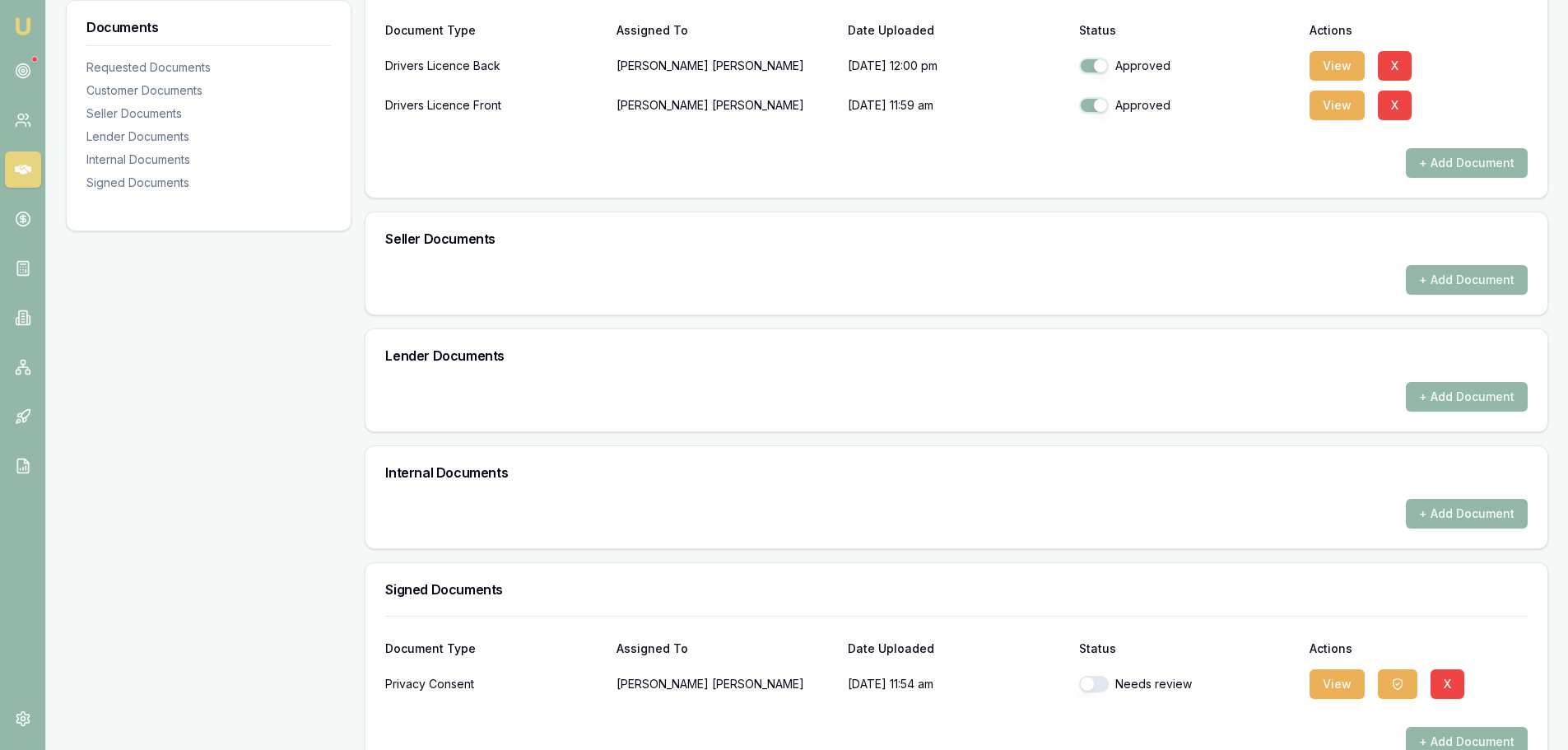
scroll to position [578, 0]
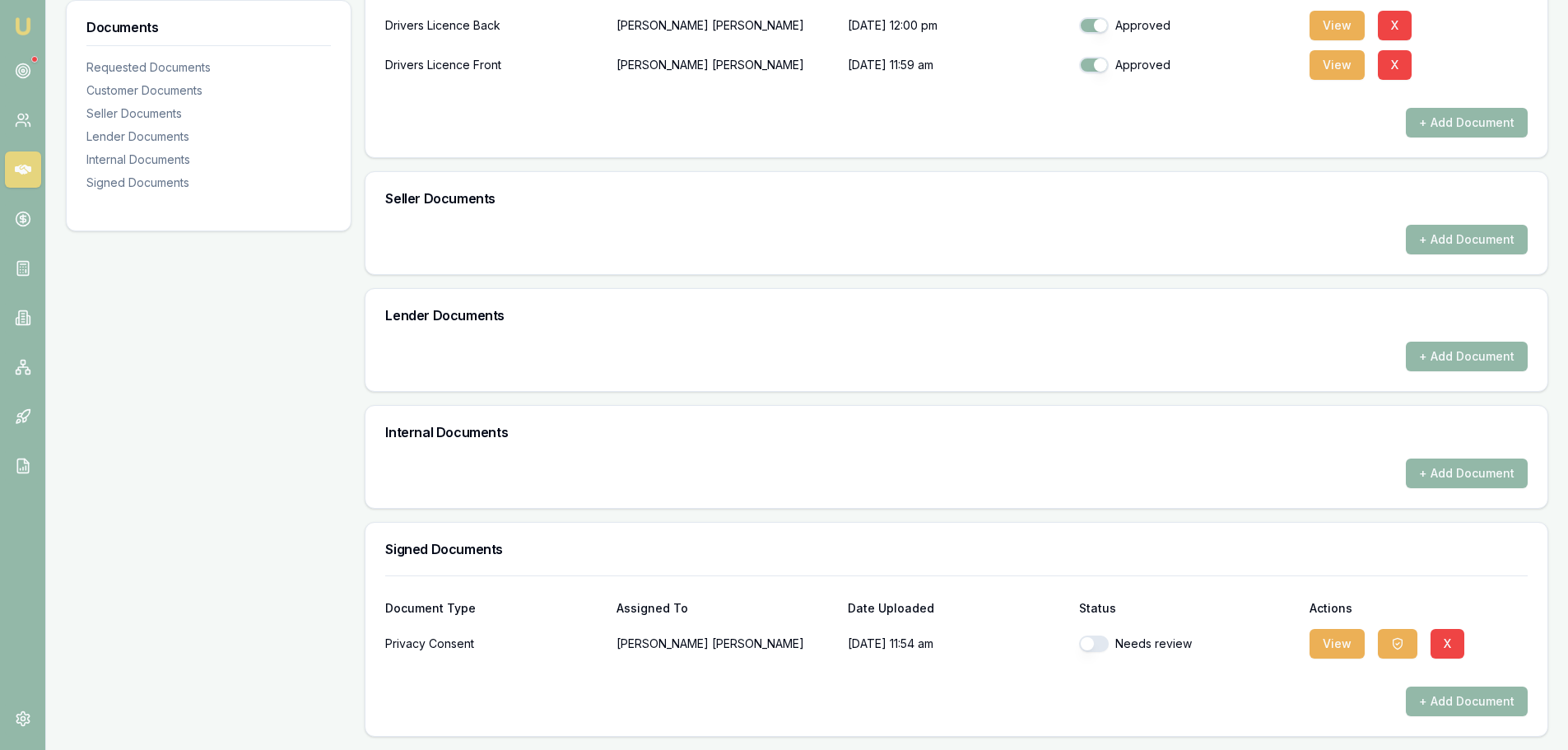
drag, startPoint x: 1342, startPoint y: 644, endPoint x: 1218, endPoint y: 723, distance: 147.0
click at [1218, 723] on div "Document Type Assigned To Date Uploaded Status Actions Privacy Consent [PERSON_…" at bounding box center [956, 656] width 1182 height 161
click at [1211, 718] on div "Document Type Assigned To Date Uploaded Status Actions Privacy Consent [PERSON_…" at bounding box center [956, 656] width 1182 height 161
click at [1204, 692] on div "+ Add Document" at bounding box center [956, 701] width 1142 height 29
click at [1119, 704] on div "+ Add Document" at bounding box center [956, 701] width 1142 height 29
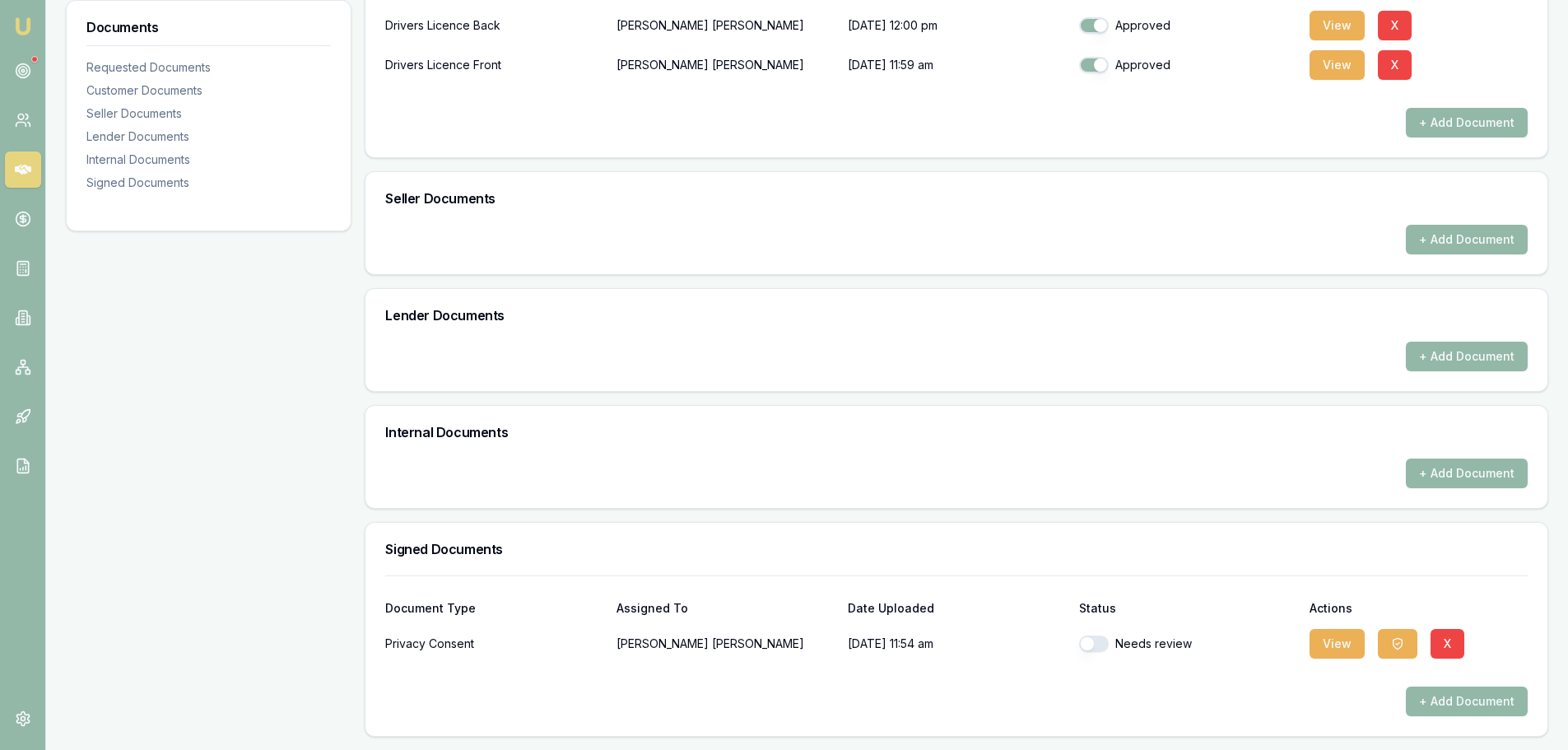
click at [786, 663] on div at bounding box center [956, 673] width 1142 height 26
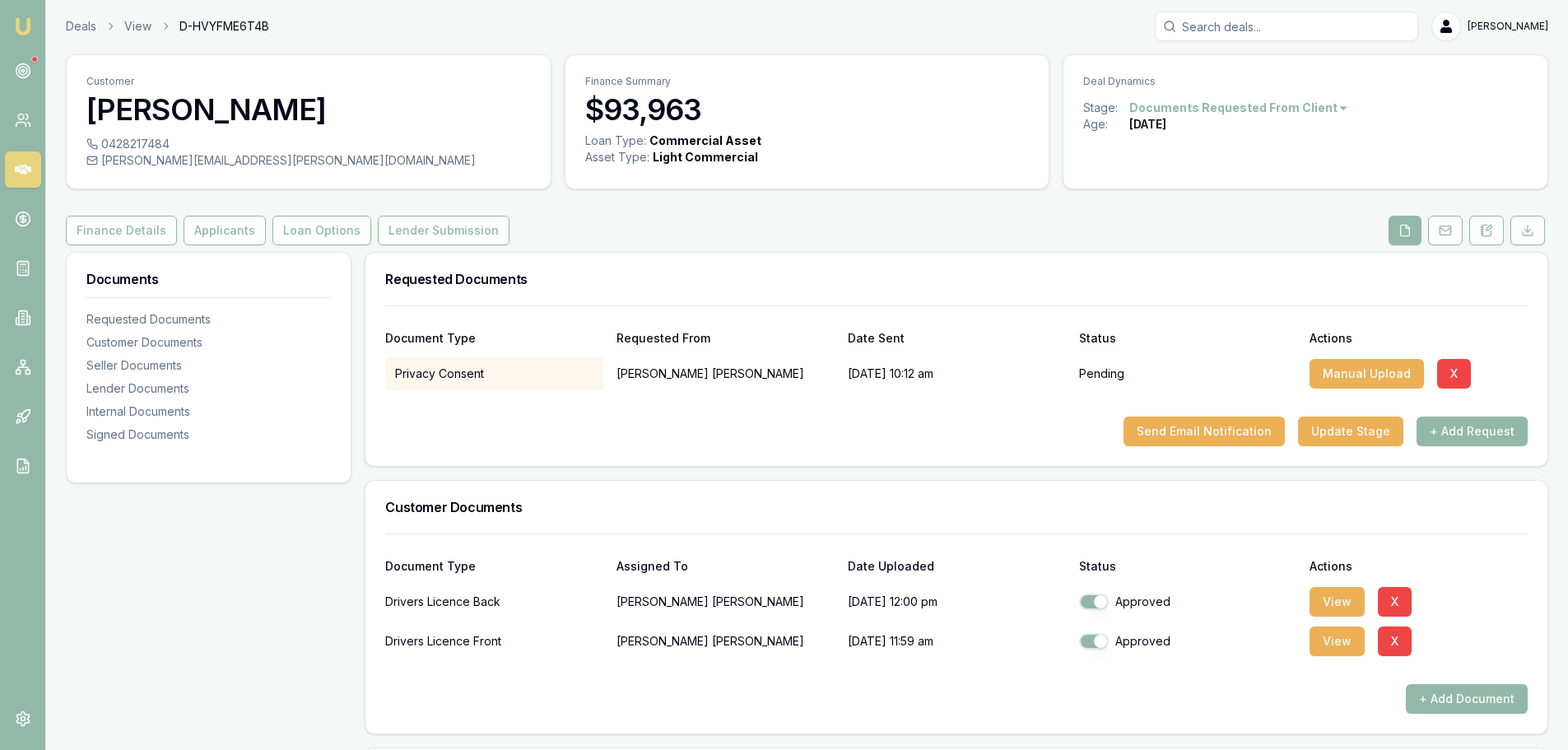
scroll to position [0, 0]
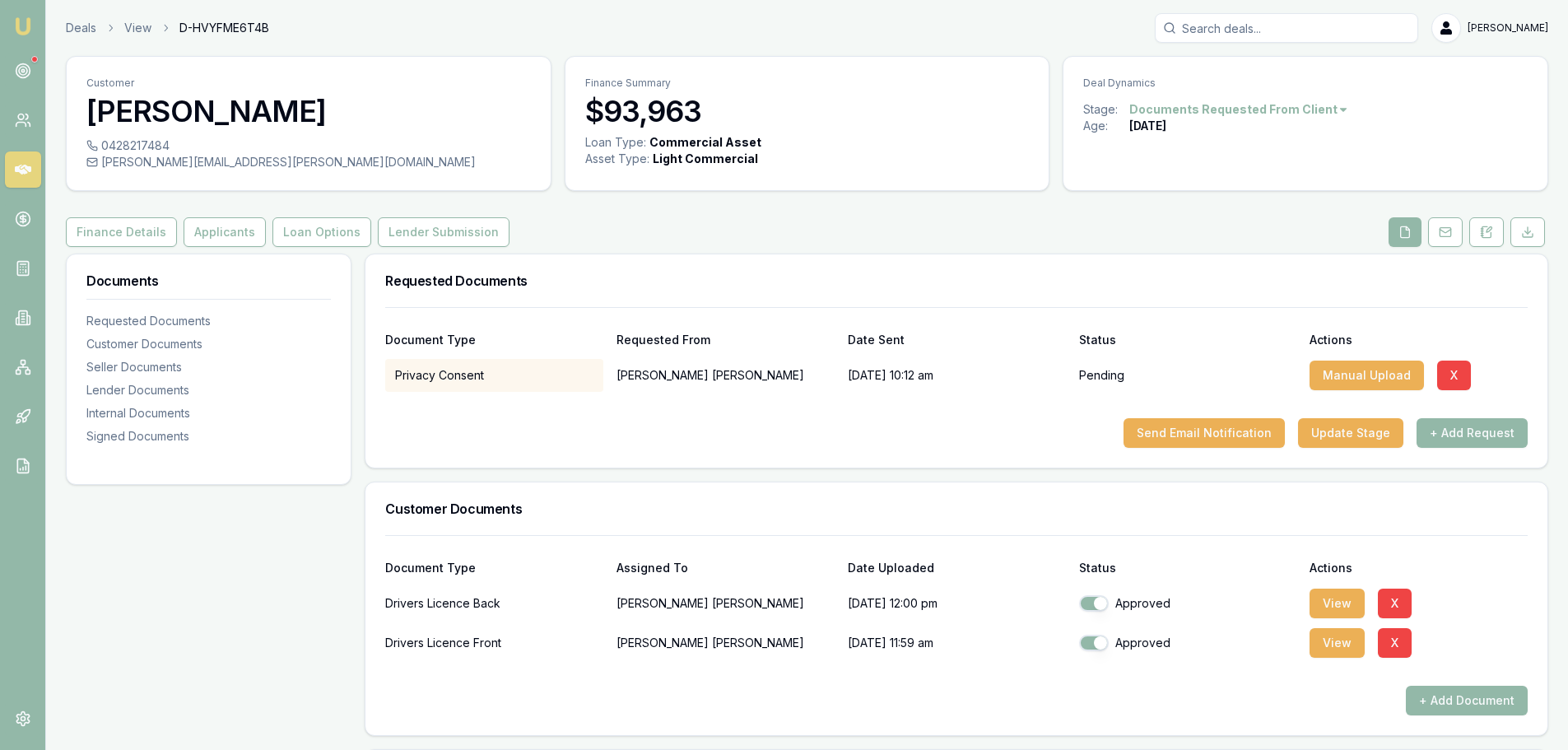
click at [125, 236] on button "Finance Details" at bounding box center [121, 232] width 112 height 29
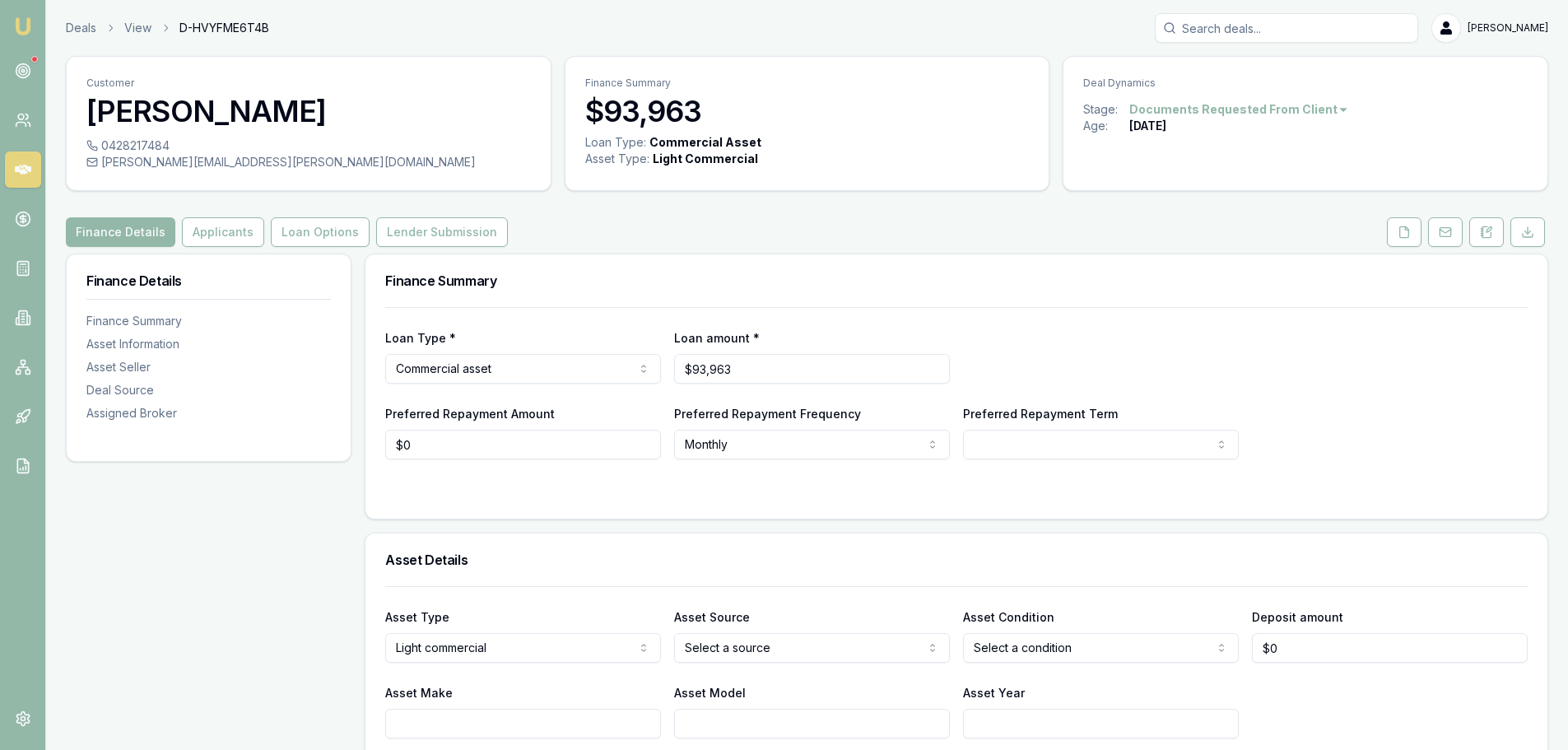
click at [225, 235] on button "Applicants" at bounding box center [223, 232] width 82 height 29
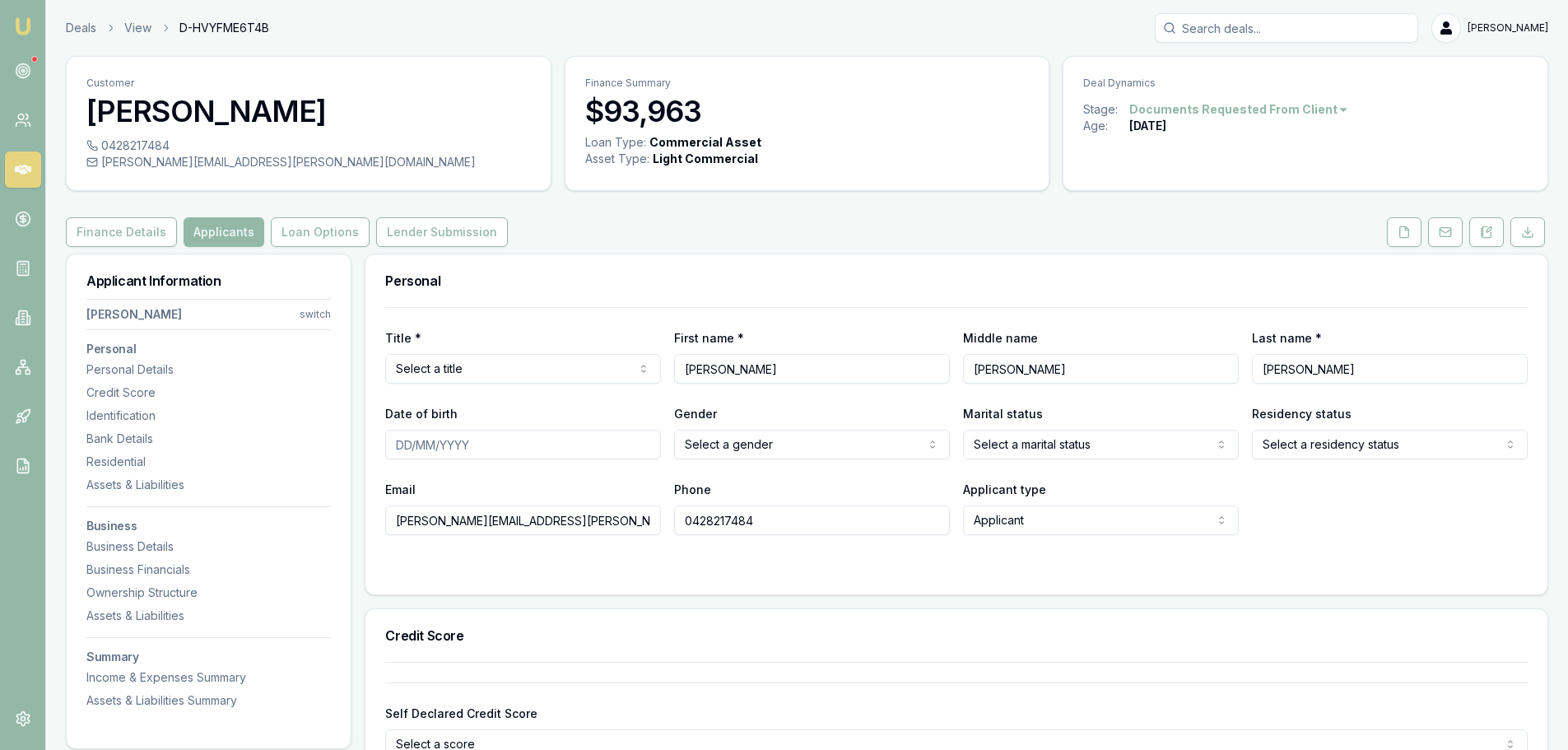
click at [602, 531] on input "brendan.damico@outlook.com" at bounding box center [524, 520] width 276 height 29
drag, startPoint x: 600, startPoint y: 527, endPoint x: 214, endPoint y: 522, distance: 386.0
click at [582, 522] on input "brendan.damico@outlook.com" at bounding box center [524, 520] width 276 height 29
click at [437, 518] on input "brendan.damico@outlook.com" at bounding box center [524, 520] width 276 height 29
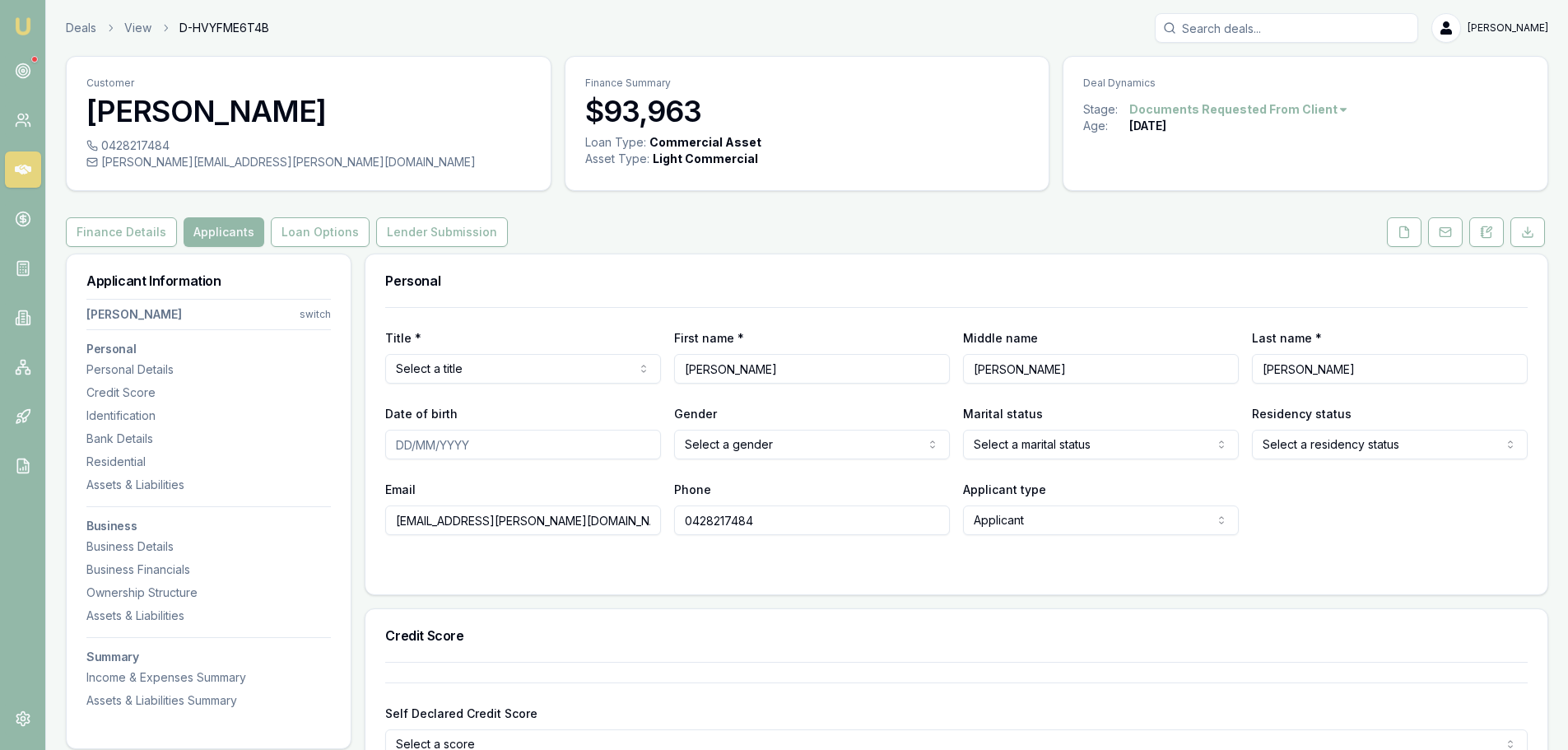
drag, startPoint x: 563, startPoint y: 520, endPoint x: 493, endPoint y: 536, distance: 71.8
click at [493, 536] on form "Title * Select a title Mr Mrs Miss Ms Dr Prof First name * Brendan Middle name …" at bounding box center [956, 441] width 1142 height 267
type input "brenden.damico@bigpond.com"
click at [502, 545] on form "Title * Select a title Mr Mrs Miss Ms Dr Prof First name * Brendan Middle name …" at bounding box center [956, 441] width 1142 height 267
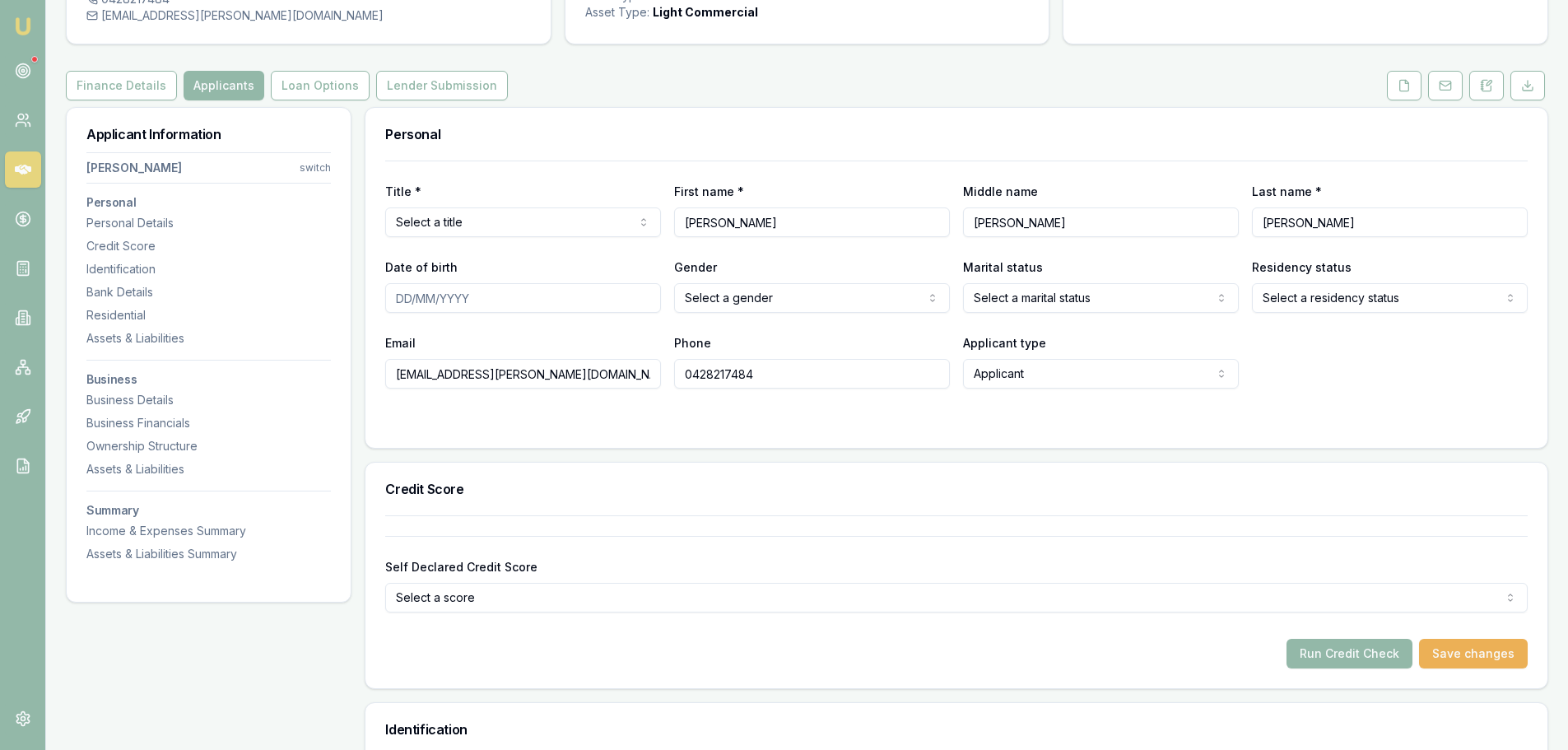
scroll to position [329, 0]
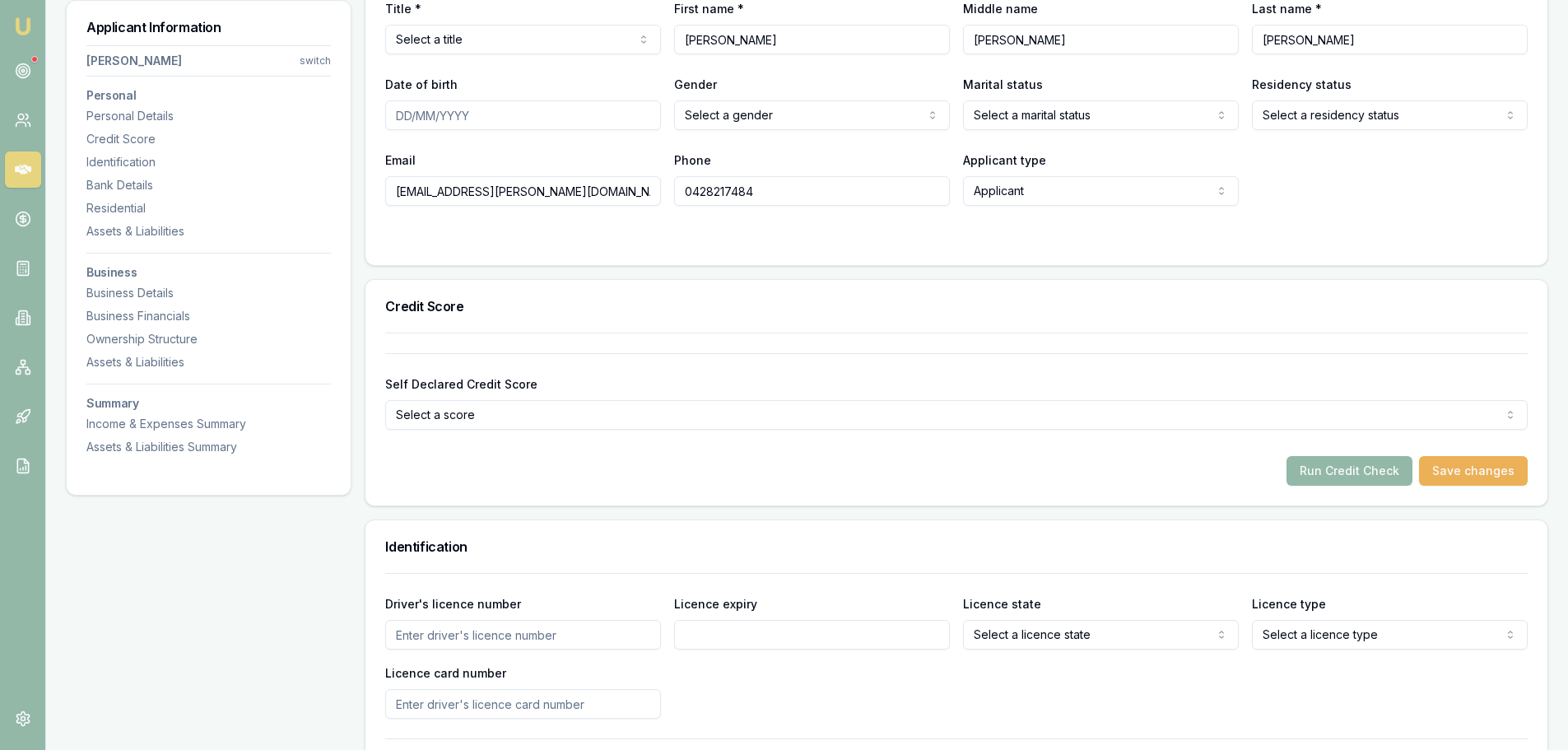
click at [605, 280] on div "Credit Score" at bounding box center [956, 306] width 1182 height 53
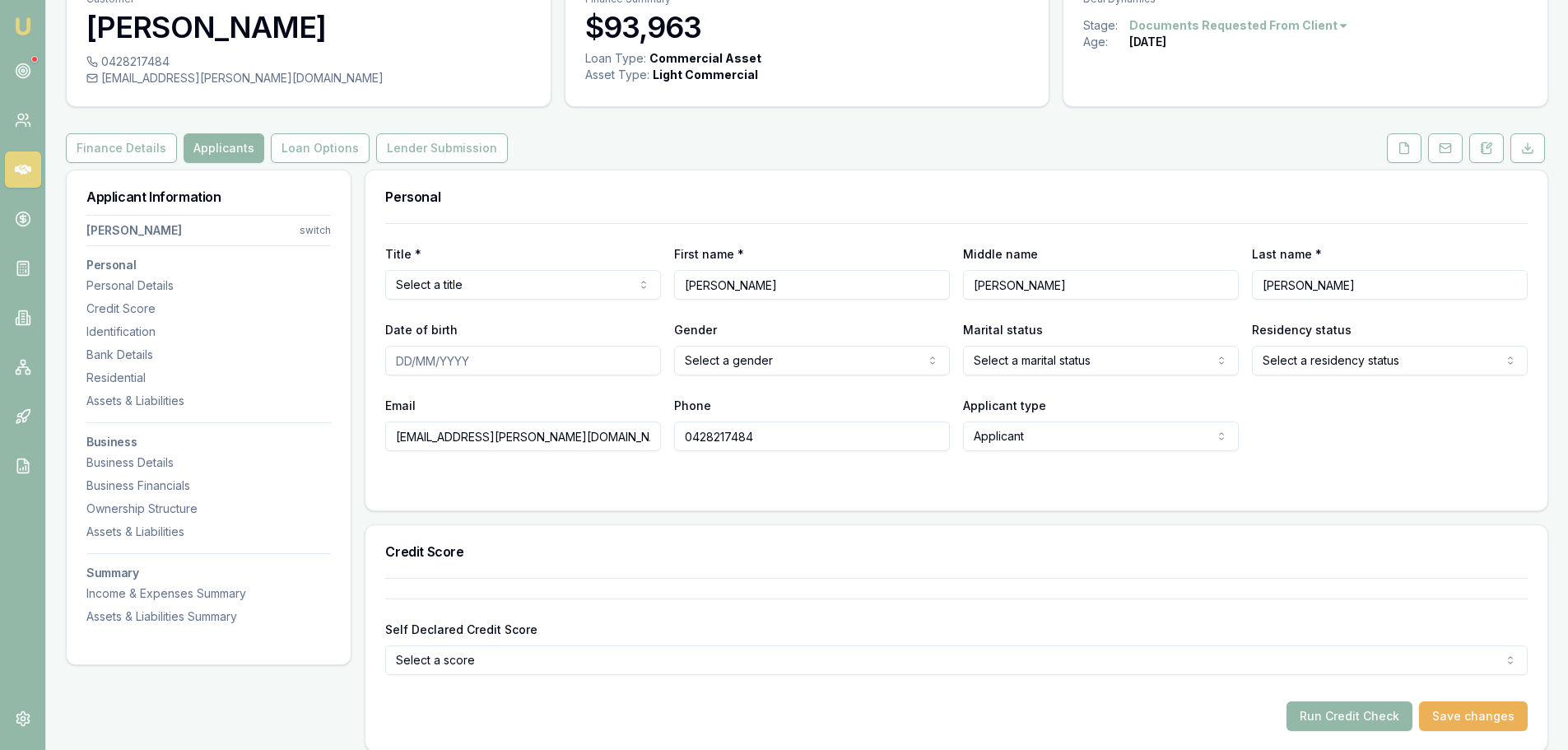
scroll to position [0, 0]
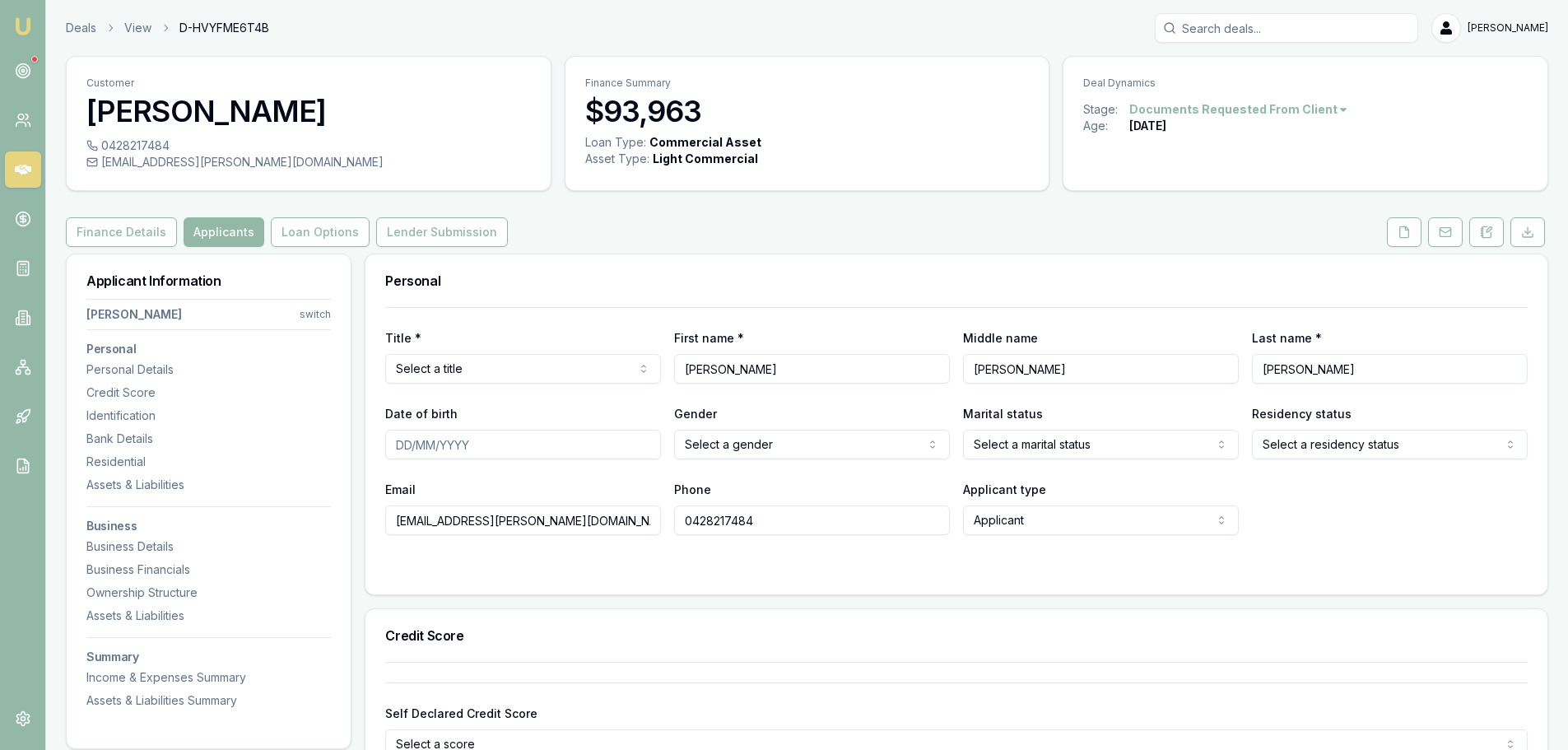
click at [1406, 231] on icon at bounding box center [1404, 231] width 13 height 13
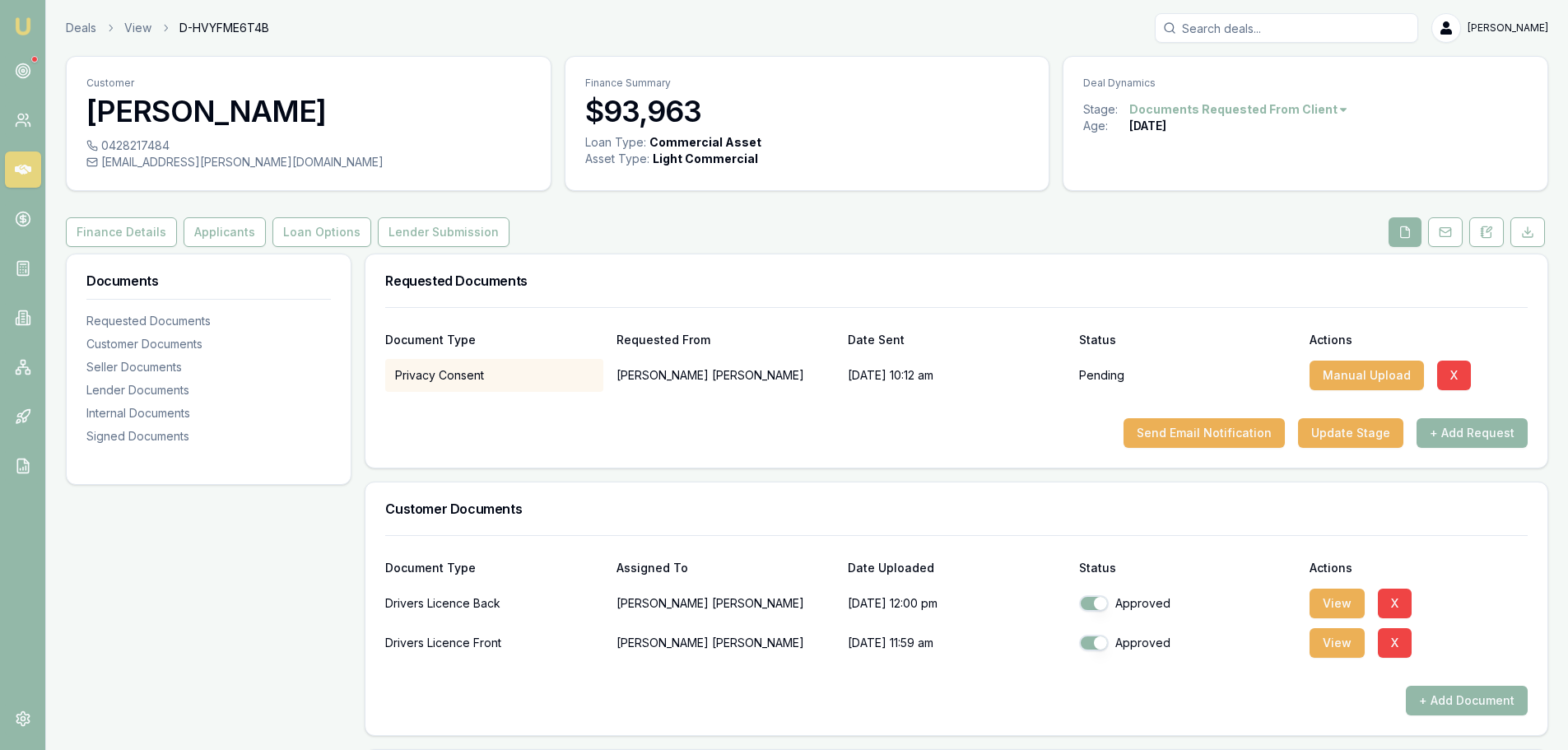
drag, startPoint x: 1360, startPoint y: 439, endPoint x: 1361, endPoint y: 483, distance: 44.0
click at [1361, 483] on div "Customer Documents" at bounding box center [956, 509] width 1182 height 53
click at [1204, 426] on button "Send Email Notification" at bounding box center [1204, 433] width 161 height 29
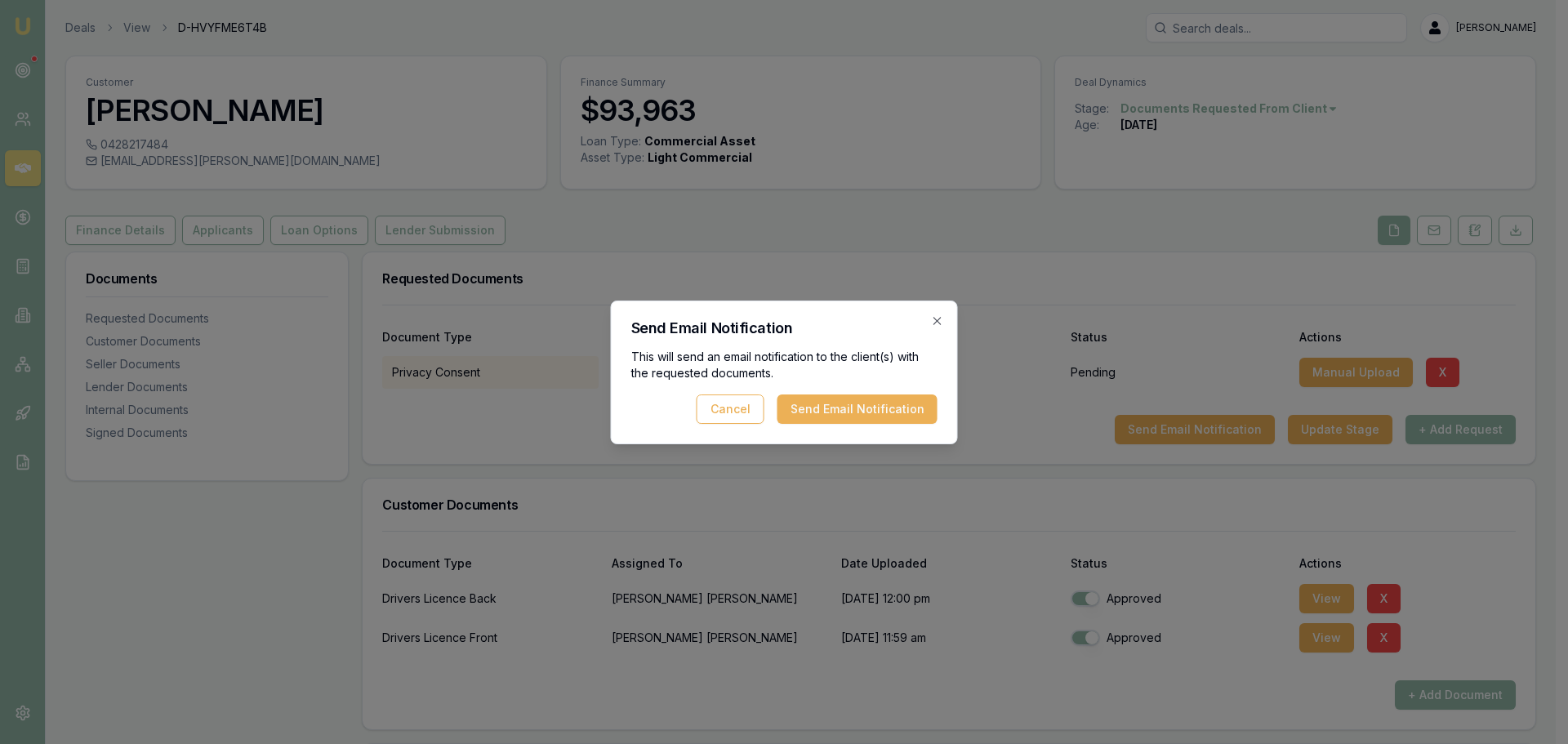
click at [840, 408] on button "Send Email Notification" at bounding box center [857, 409] width 160 height 29
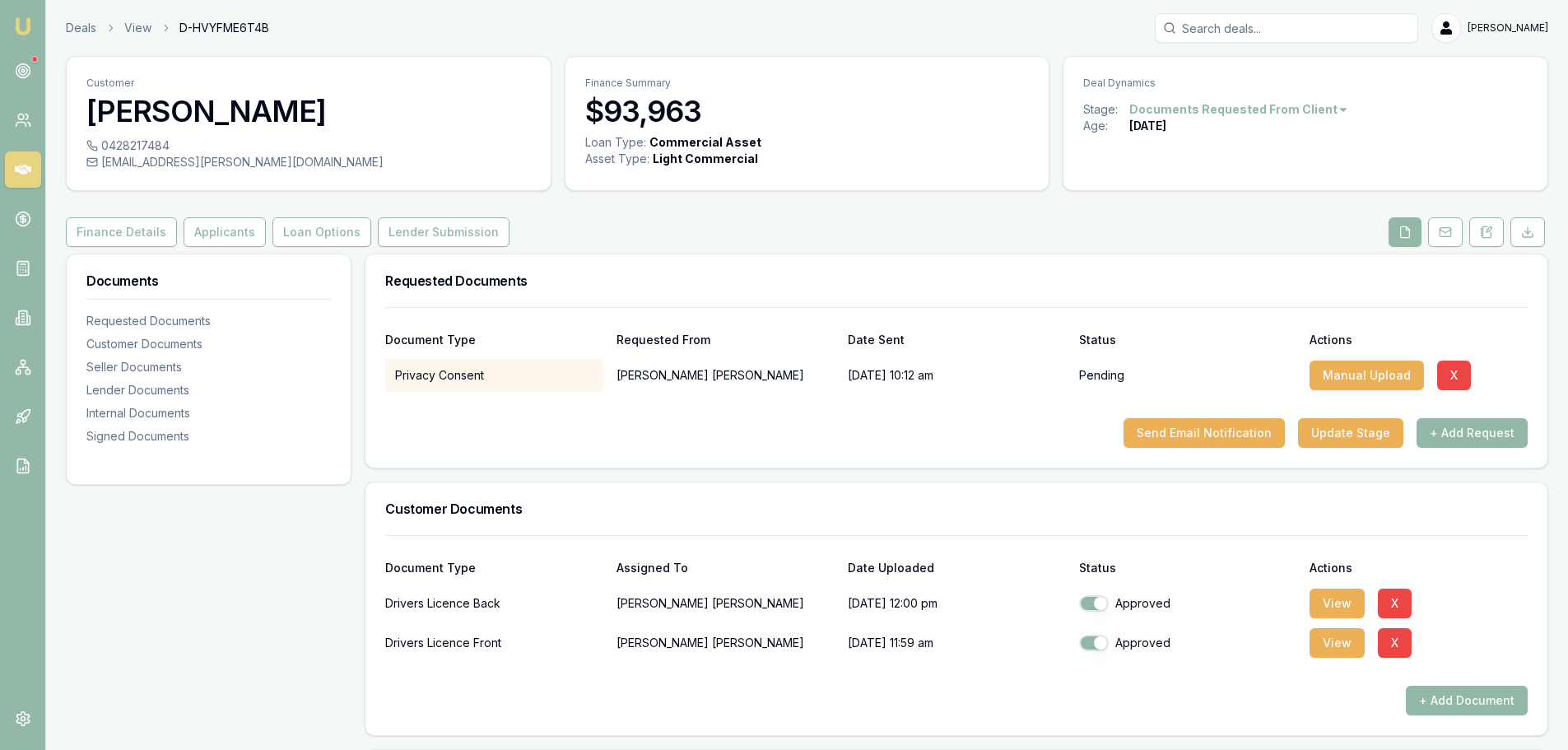
click at [877, 426] on div "Send Email Notification Update Stage + Add Request" at bounding box center [956, 433] width 1142 height 29
click at [1210, 436] on button "Send Email Notification" at bounding box center [1204, 433] width 161 height 29
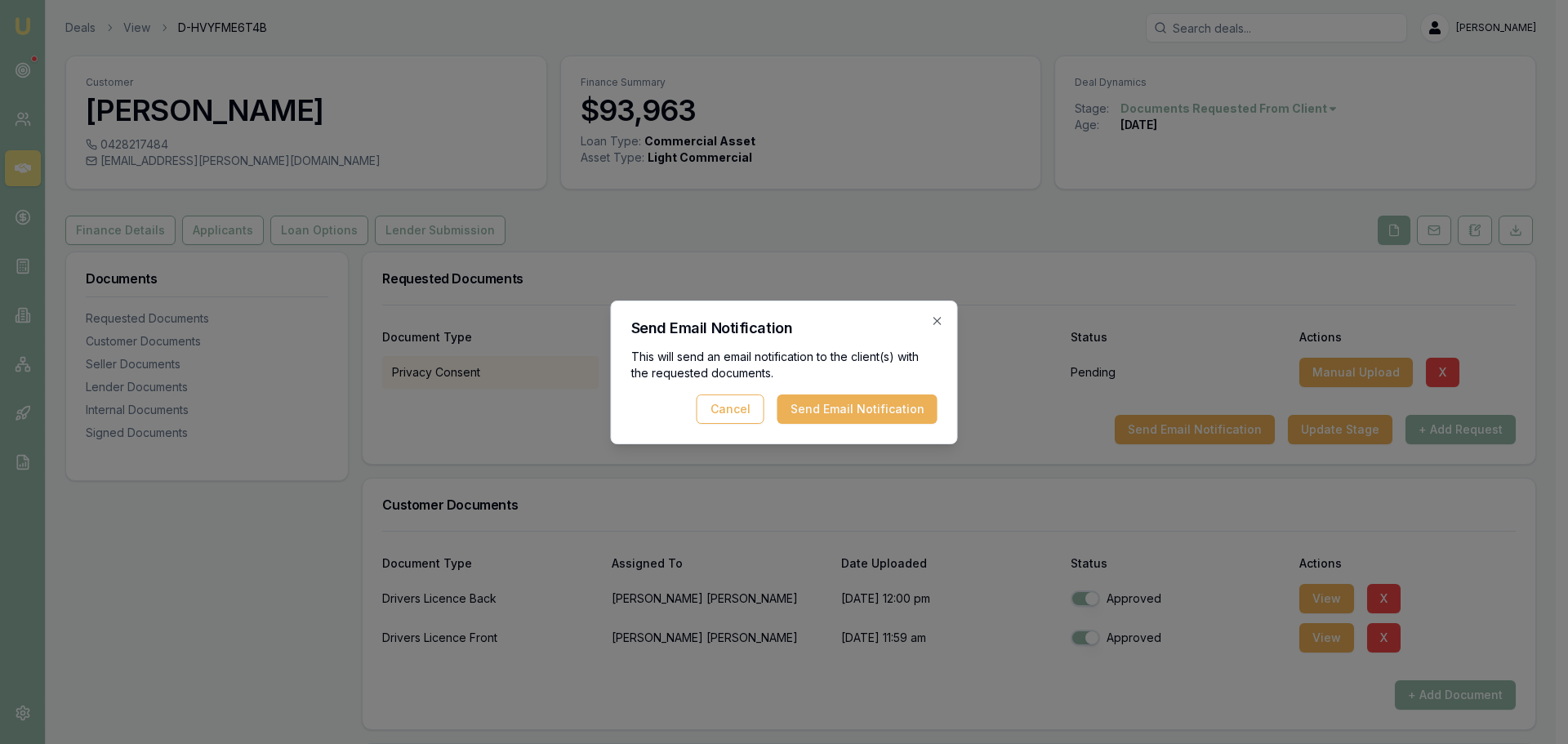
click at [851, 405] on button "Send Email Notification" at bounding box center [857, 409] width 160 height 29
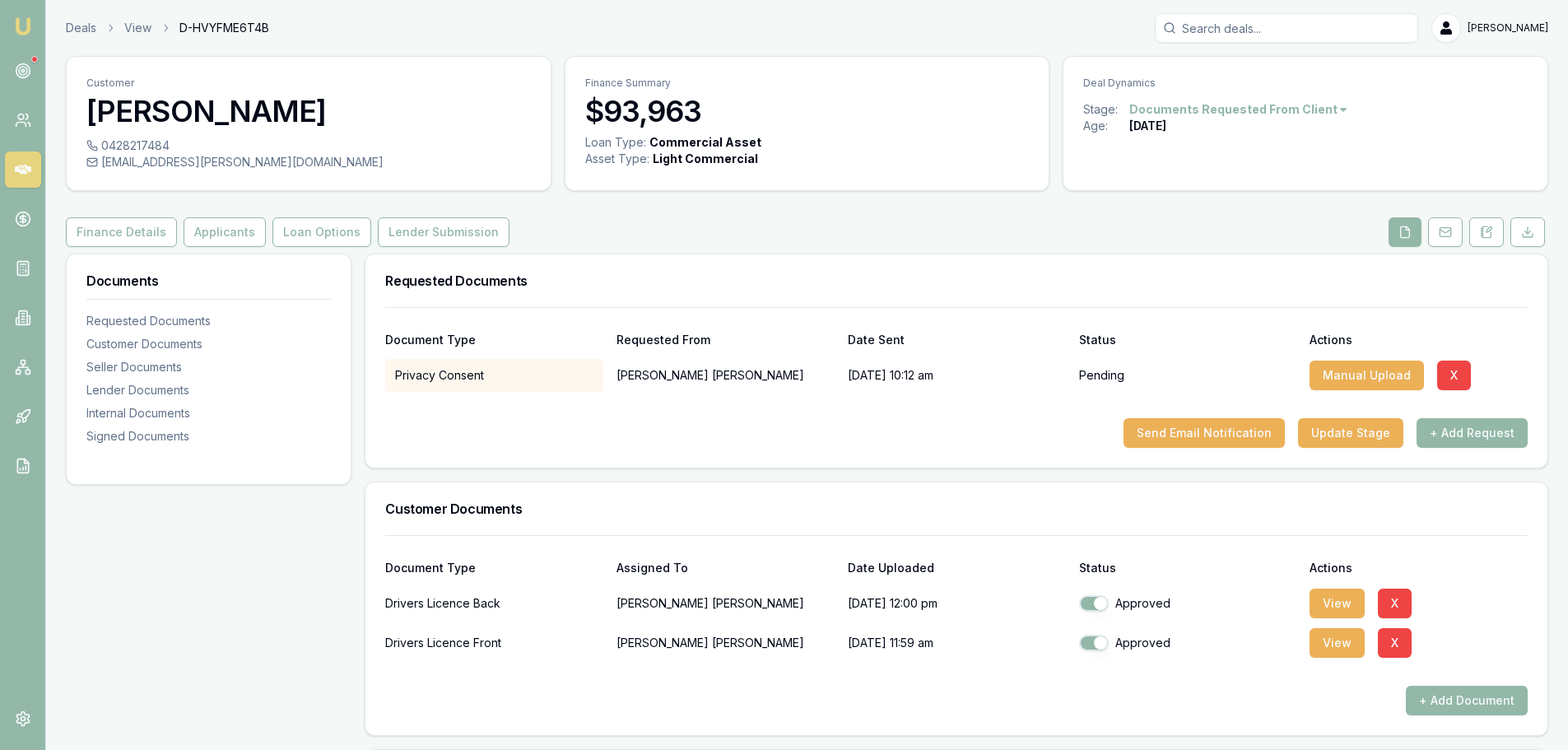
click at [841, 235] on div "Finance Details Applicants Loan Options Lender Submission" at bounding box center [807, 232] width 1483 height 29
click at [977, 189] on div "Finance Summary $93,963 Loan Type: Commercial Asset Asset Type : Light Commerci…" at bounding box center [807, 123] width 485 height 135
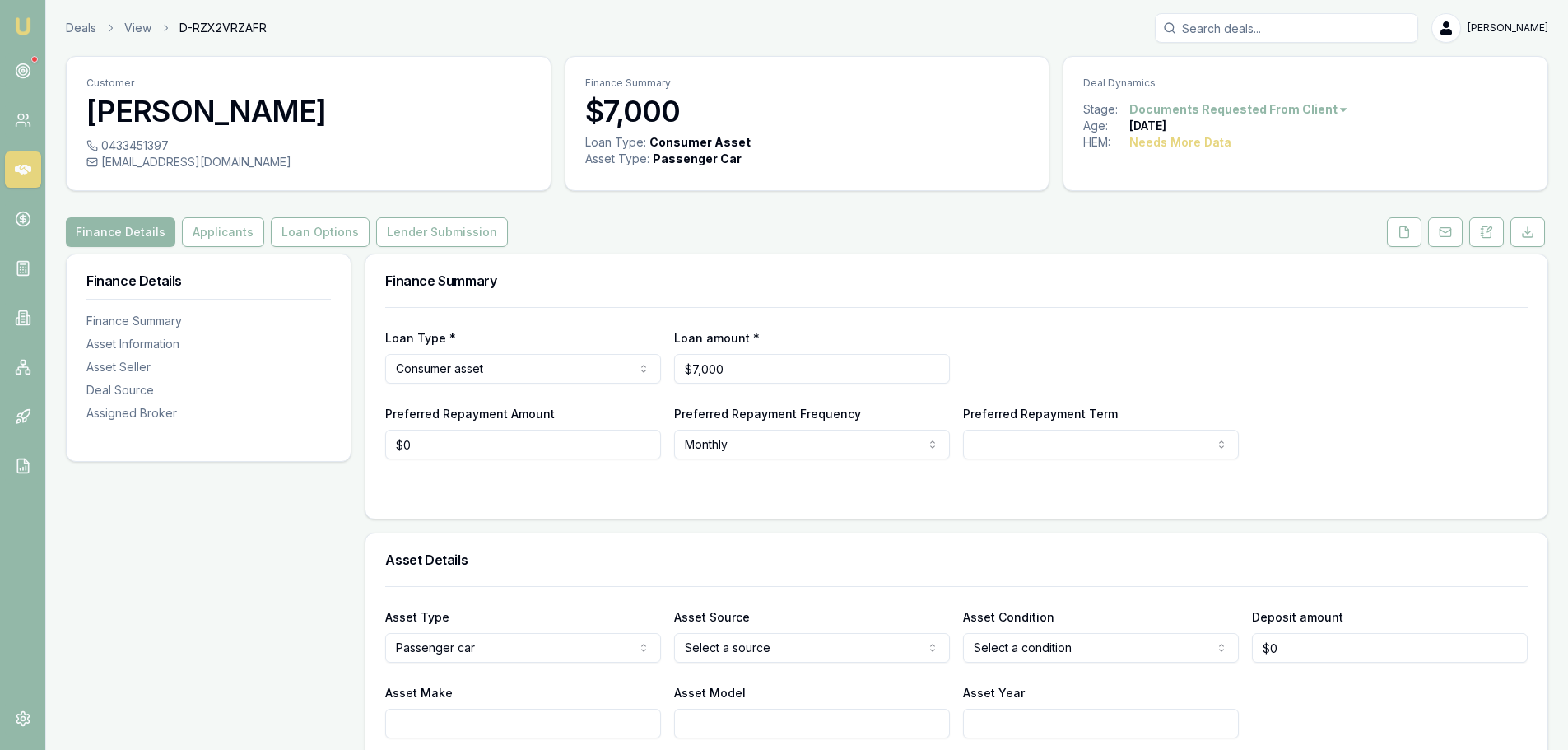
click at [1261, 97] on div "Deal Dynamics" at bounding box center [1306, 78] width 484 height 44
click at [1275, 117] on div "Age: 68 days ago" at bounding box center [1306, 125] width 444 height 17
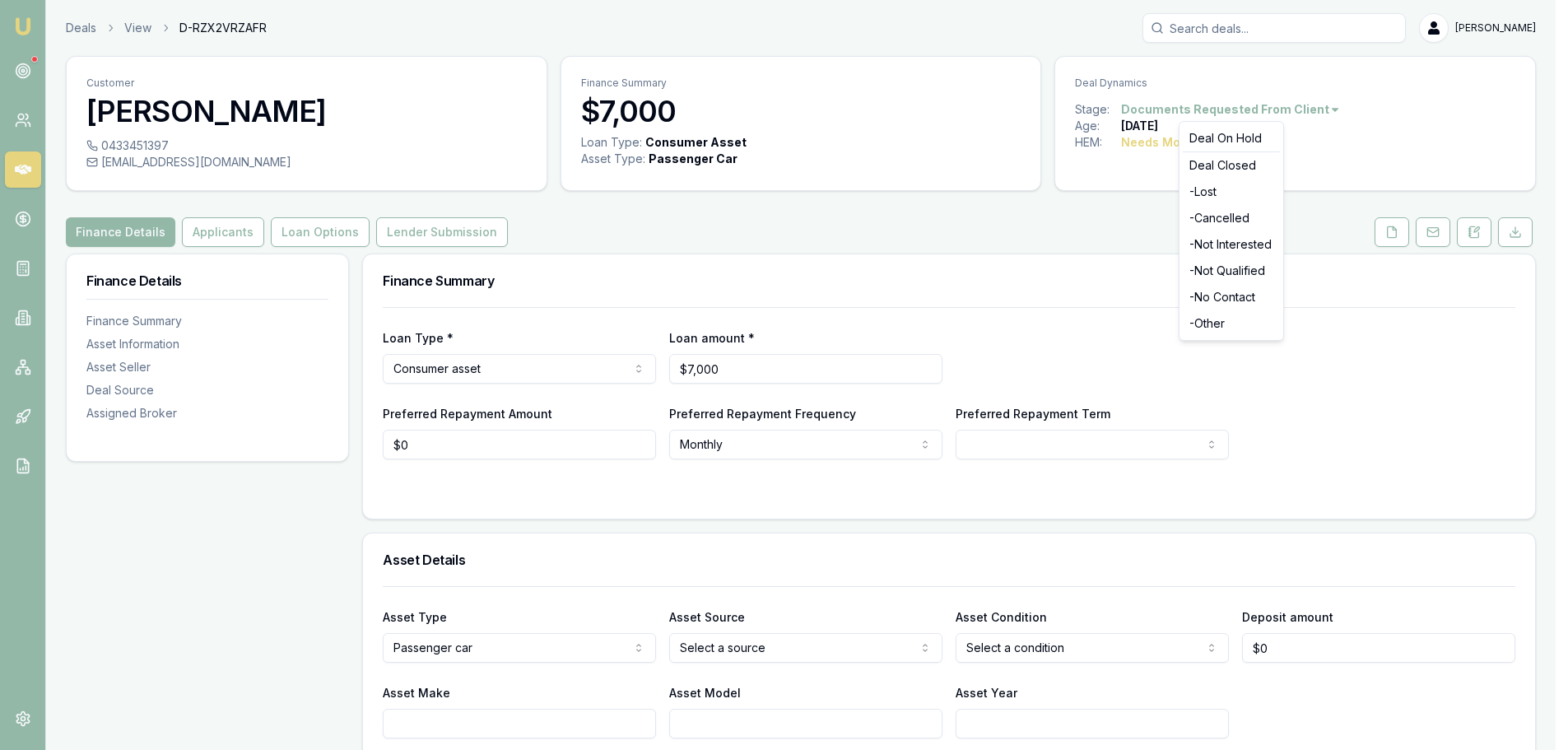
click at [1275, 116] on html "Emu Broker Deals View D-RZX2VRZAFR Brad Hearns Toggle Menu Customer Jordan Fry …" at bounding box center [784, 375] width 1568 height 750
click at [1224, 273] on div "- Not Qualified" at bounding box center [1230, 270] width 97 height 26
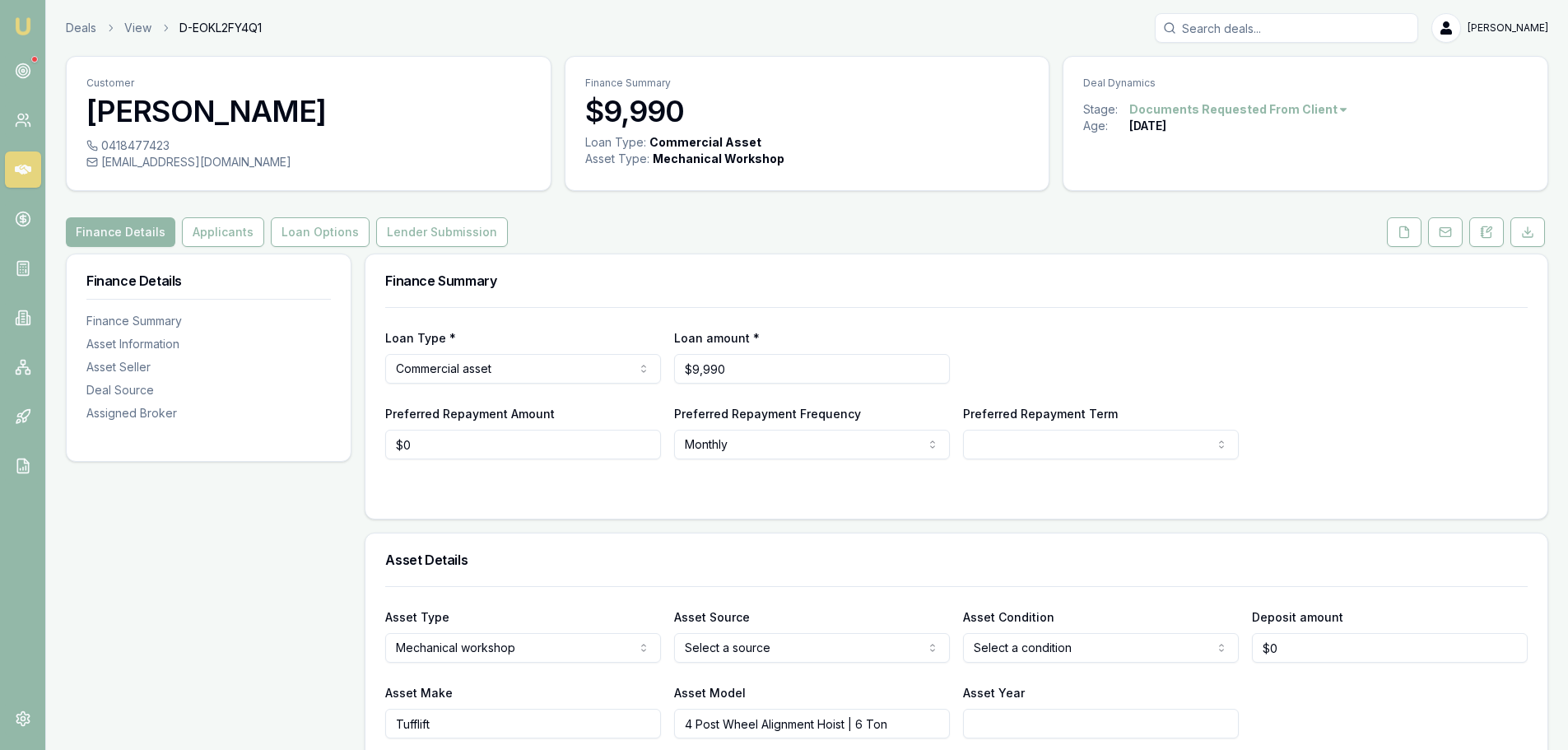
click at [1198, 112] on html "Emu Broker Deals View D-EOKL2FY4Q1 [PERSON_NAME] Toggle Menu Customer [PERSON_N…" at bounding box center [784, 375] width 1568 height 750
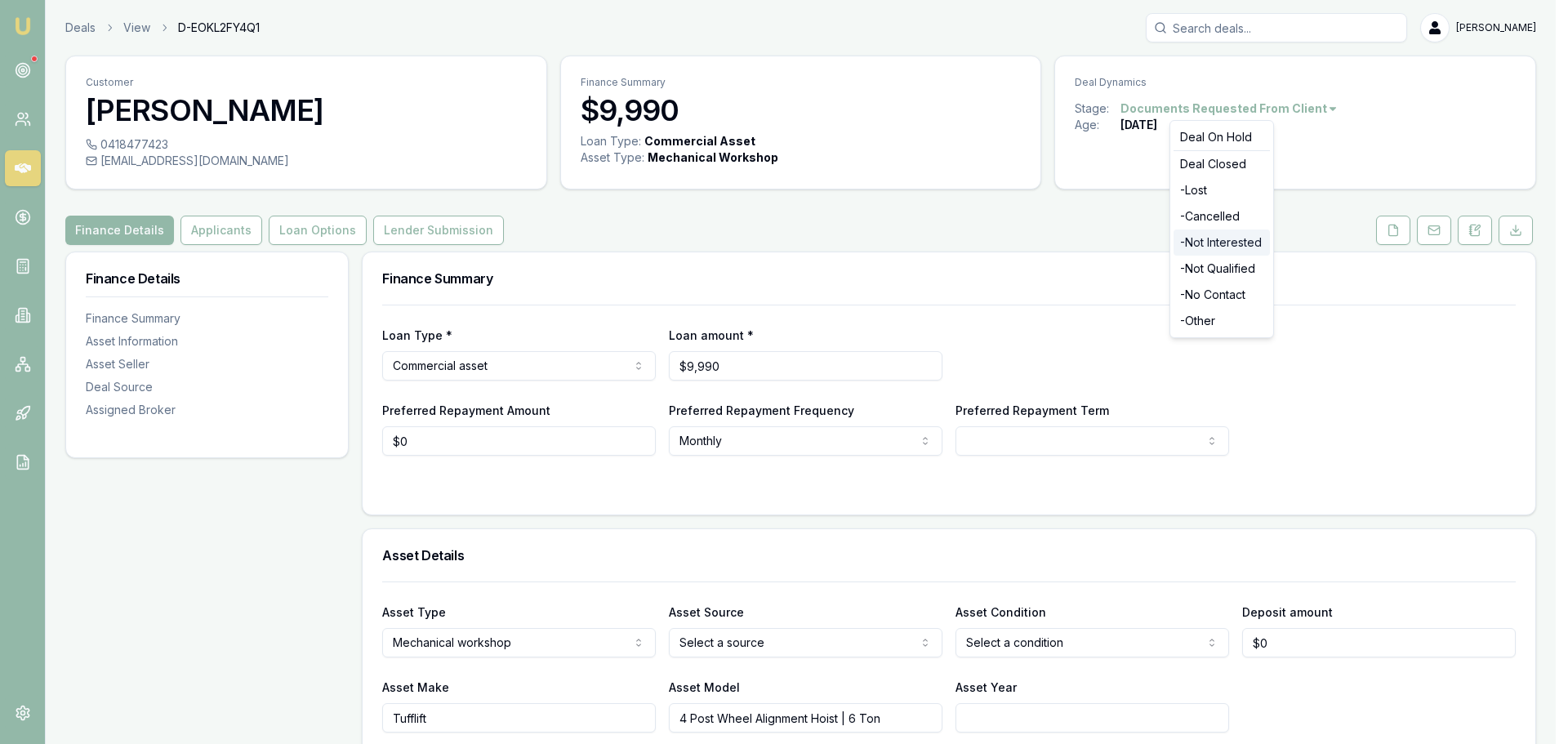
click at [1223, 245] on div "- Not Interested" at bounding box center [1220, 242] width 96 height 26
